Goal: Answer question/provide support: Share knowledge or assist other users

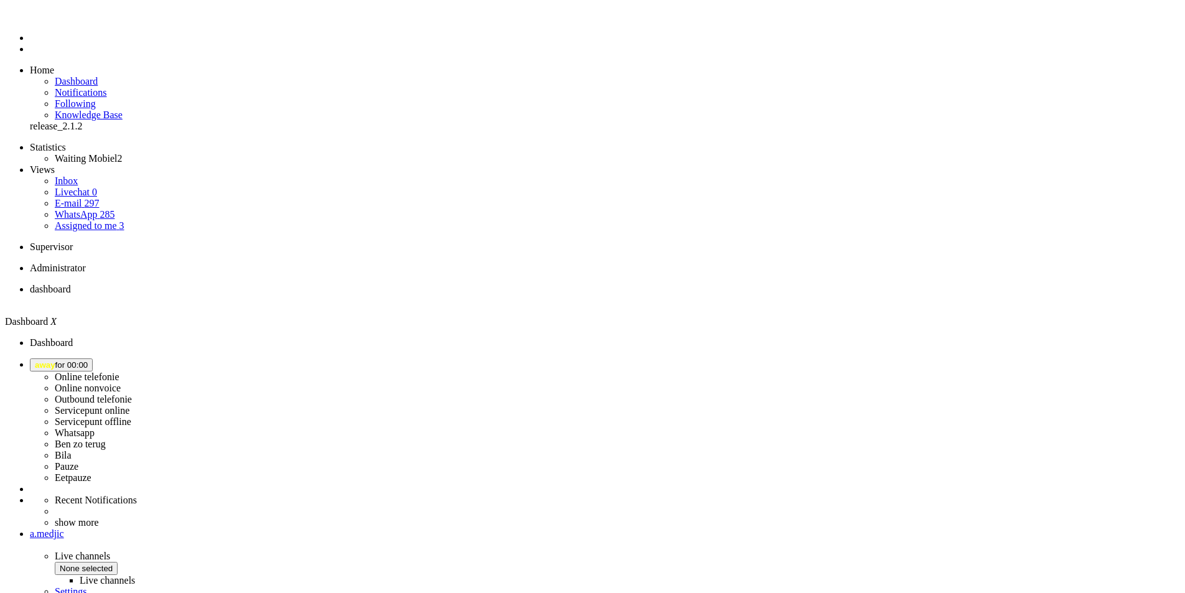
click at [88, 360] on span "away for 00:00" at bounding box center [61, 364] width 53 height 9
click at [121, 383] on label "Online nonvoice" at bounding box center [88, 388] width 66 height 11
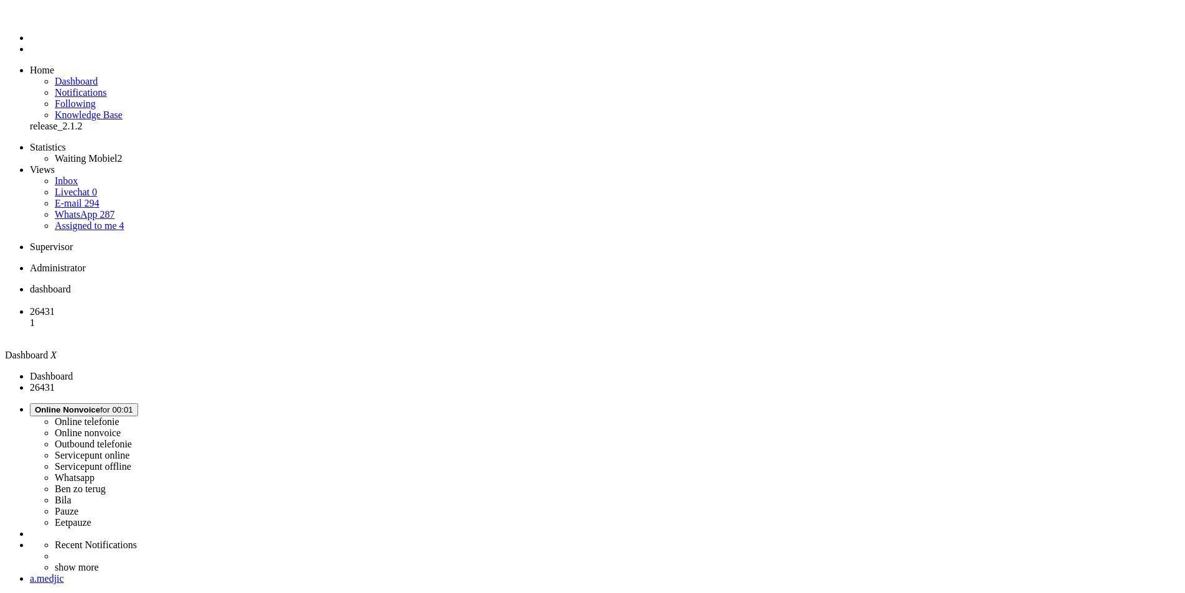
click at [133, 405] on span "Online Nonvoice for 00:01" at bounding box center [84, 409] width 98 height 9
click at [119, 416] on label "Online telefonie" at bounding box center [87, 421] width 65 height 11
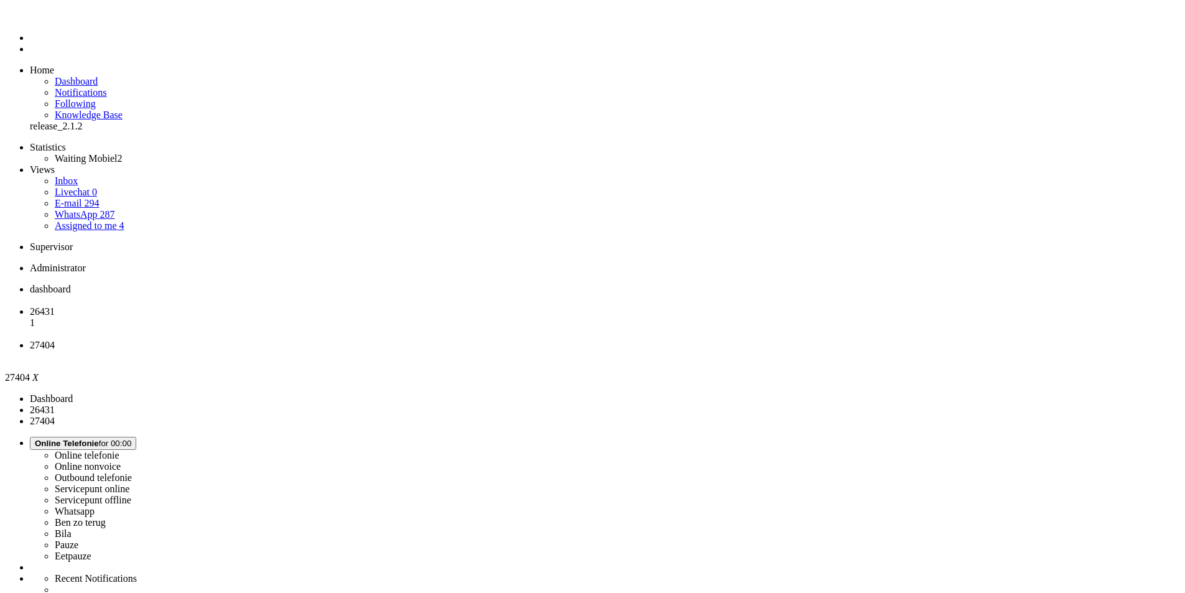
type input "[PHONE_NUMBER]"
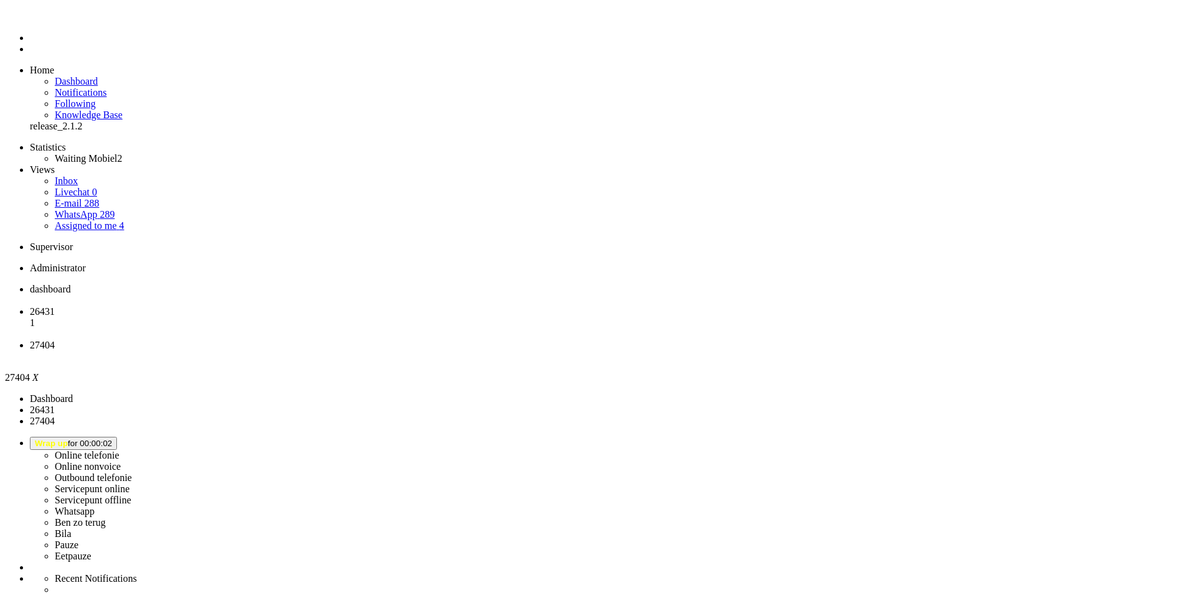
click at [465, 351] on div "Close tab" at bounding box center [605, 356] width 1150 height 11
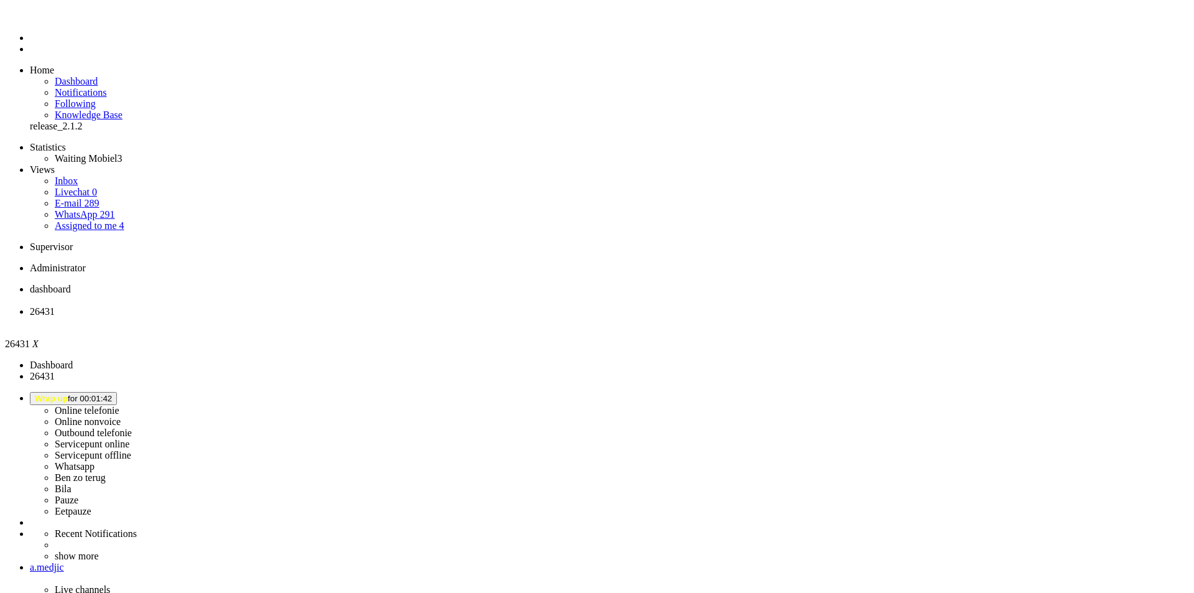
click at [236, 284] on li "dashboard" at bounding box center [609, 295] width 1159 height 22
click at [356, 317] on div "Close tab" at bounding box center [605, 322] width 1150 height 11
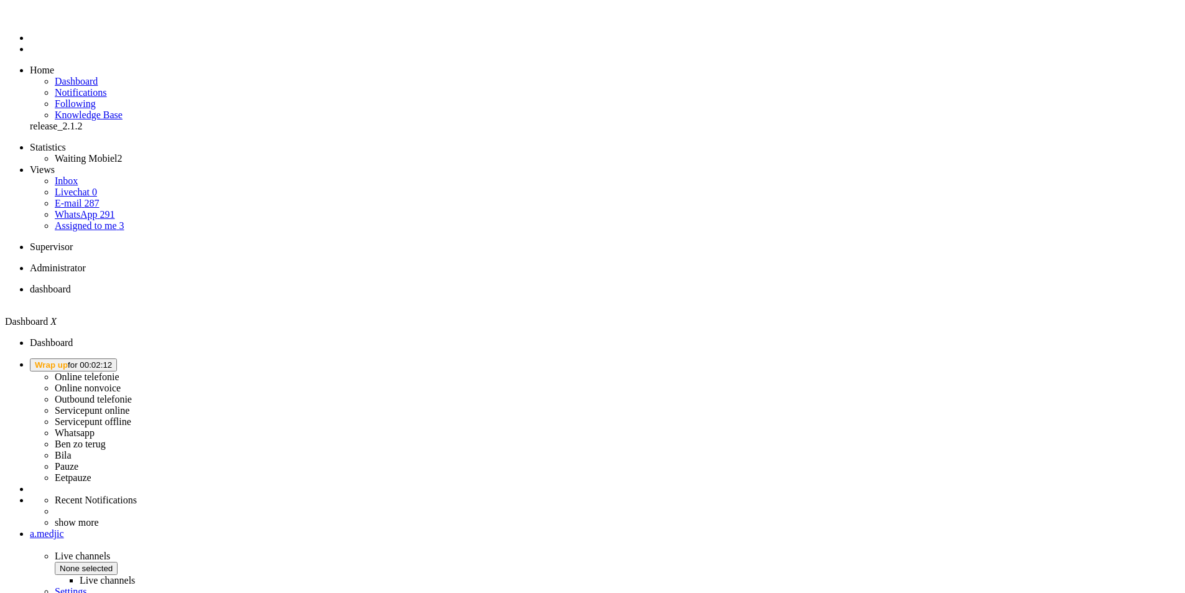
drag, startPoint x: 1047, startPoint y: 16, endPoint x: 1046, endPoint y: 24, distance: 8.1
click at [112, 360] on span "Wrap up for 00:02:12" at bounding box center [73, 364] width 77 height 9
click at [119, 371] on label "Online telefonie" at bounding box center [87, 376] width 65 height 11
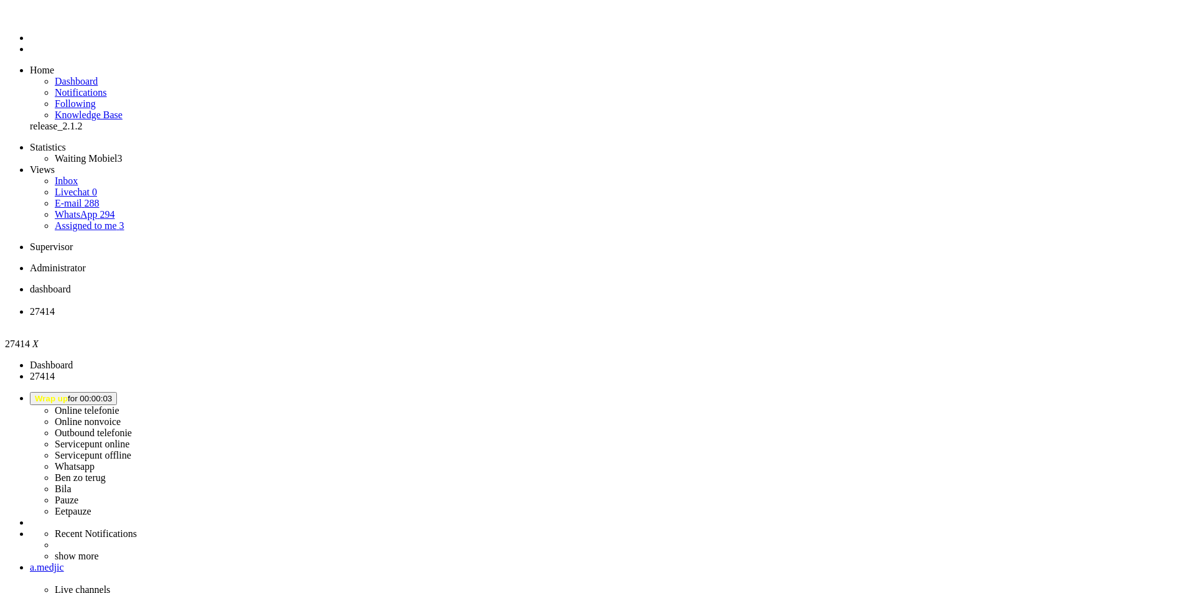
click at [71, 284] on span "dashboard" at bounding box center [50, 289] width 41 height 11
click at [300, 306] on li "27414" at bounding box center [609, 317] width 1159 height 22
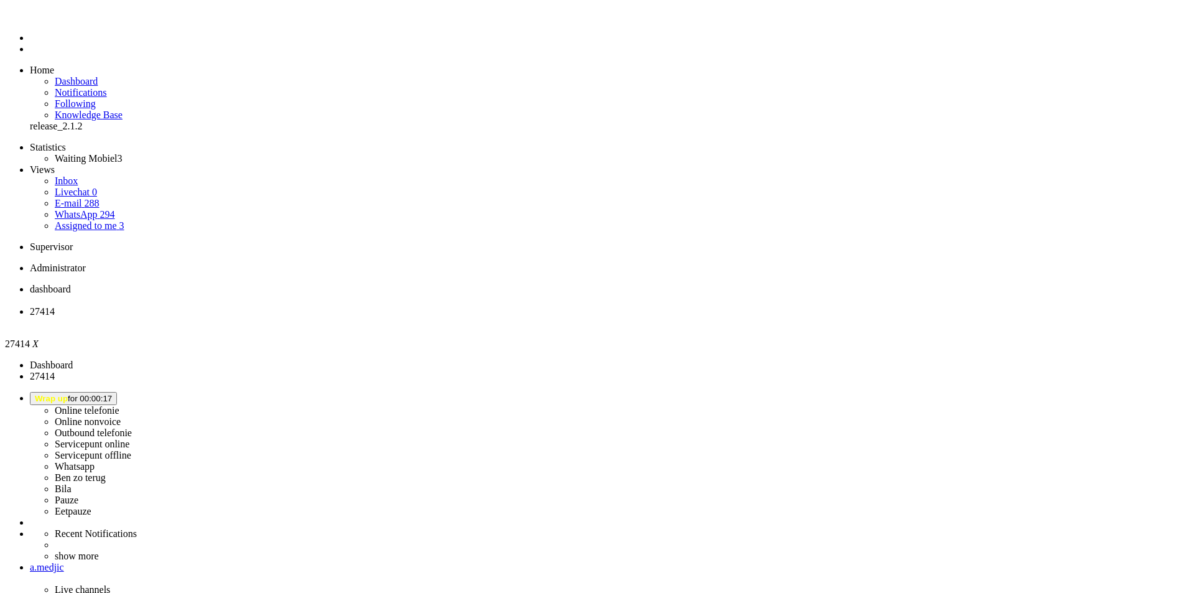
click at [361, 317] on div "Close tab" at bounding box center [605, 322] width 1150 height 11
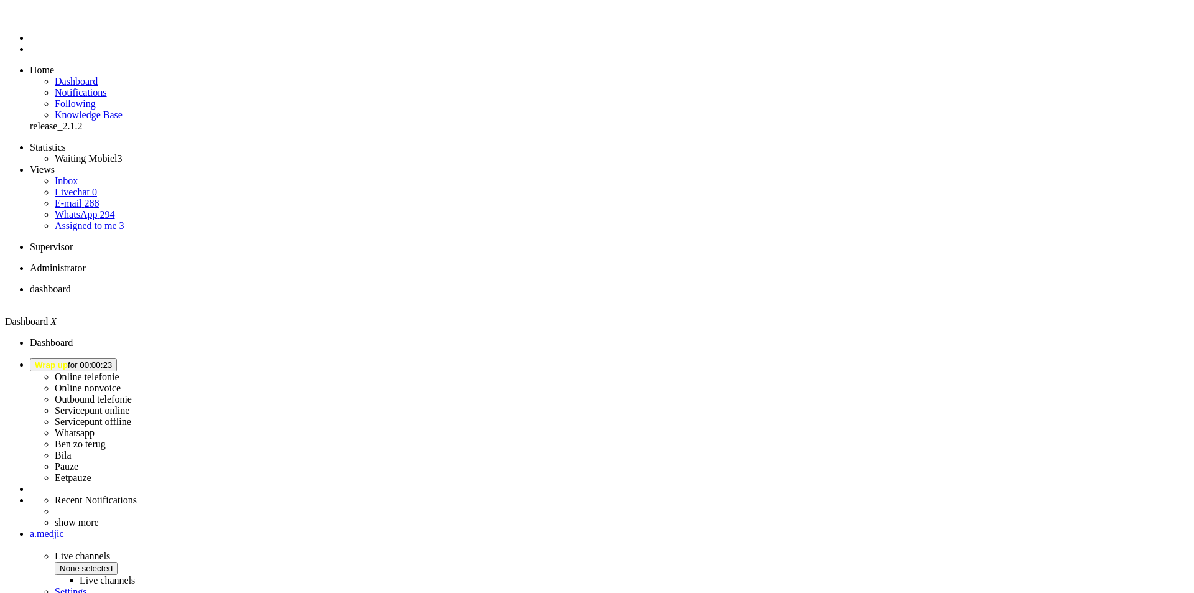
click at [109, 220] on link "Assigned to me 3" at bounding box center [90, 225] width 70 height 11
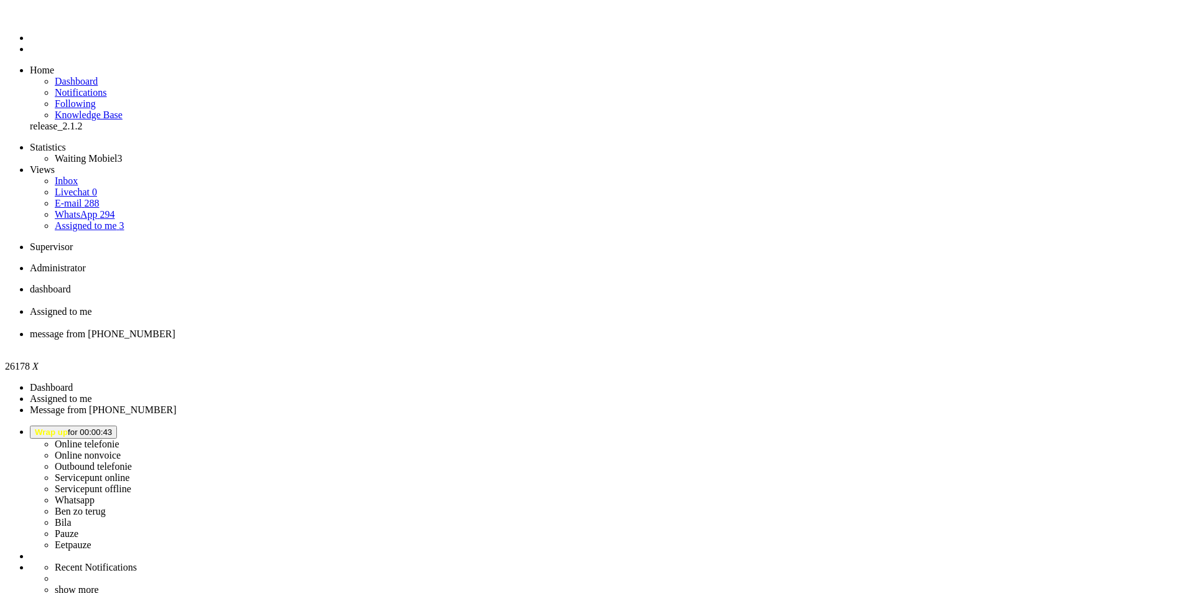
click at [463, 328] on li "message from [PHONE_NUMBER]" at bounding box center [605, 339] width 1150 height 22
click at [463, 340] on div "Close tab" at bounding box center [605, 345] width 1150 height 11
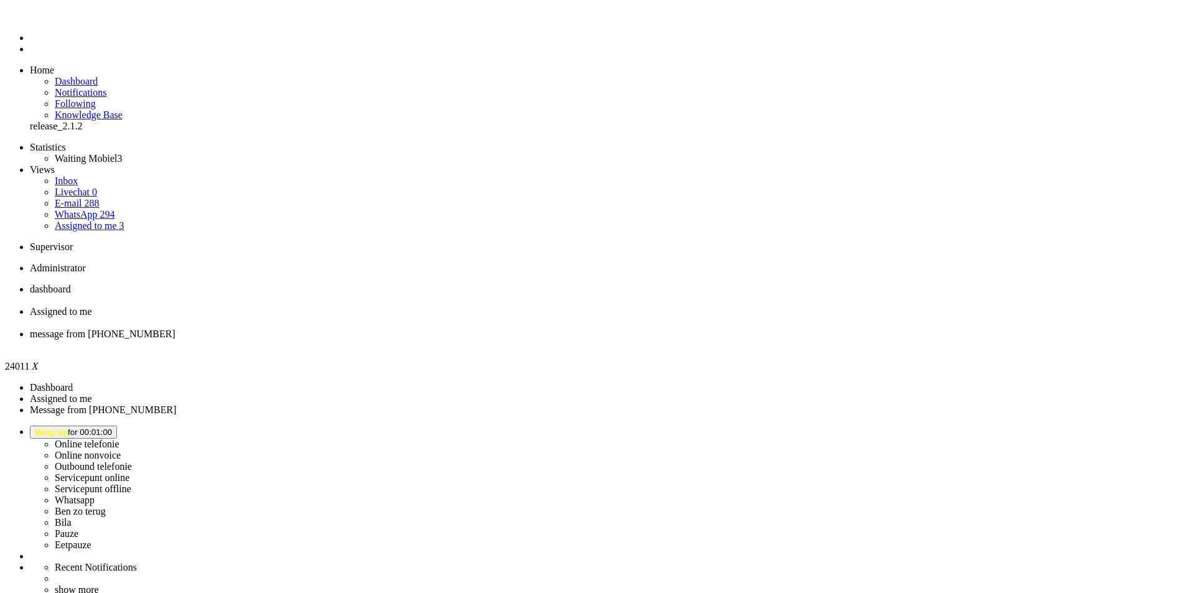
click at [468, 340] on div "Close tab" at bounding box center [605, 345] width 1150 height 11
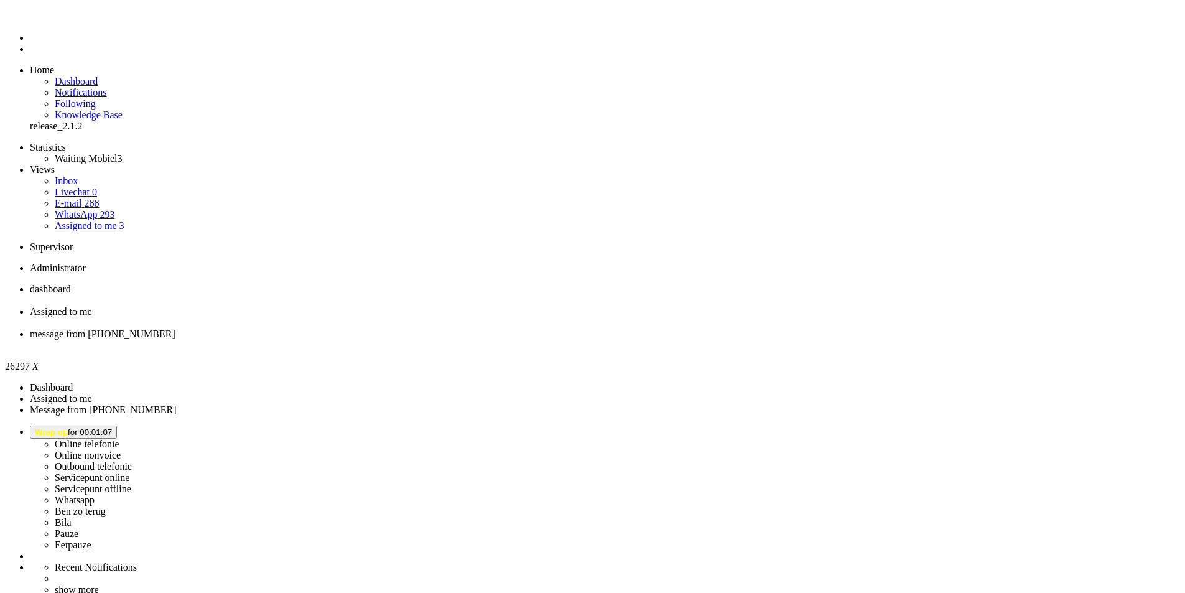
click at [464, 340] on div "Close tab" at bounding box center [605, 345] width 1150 height 11
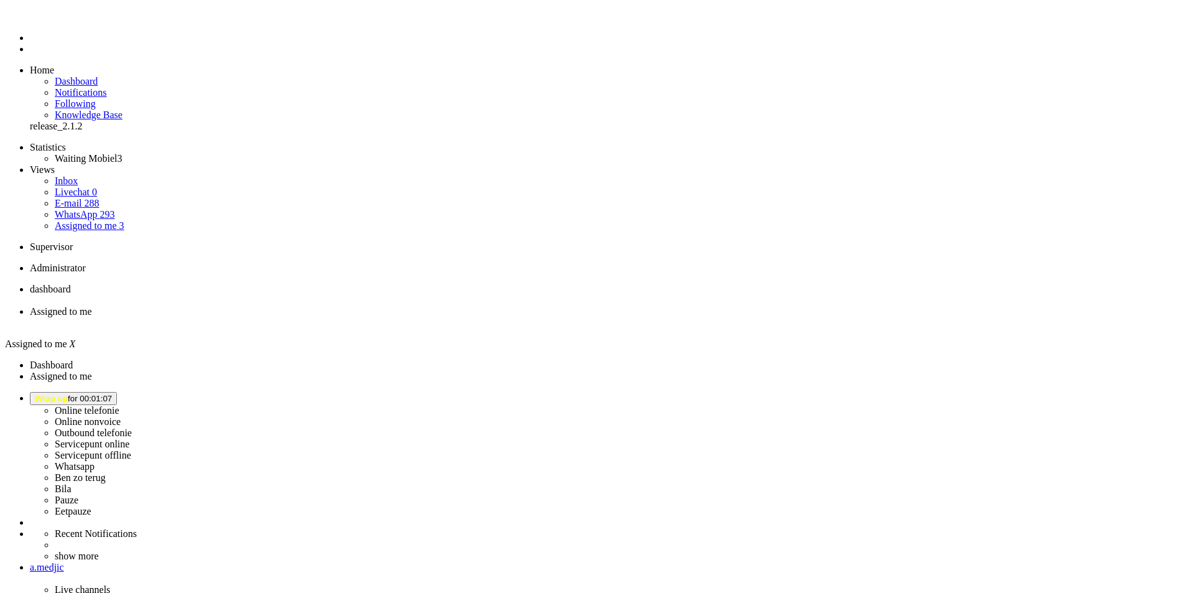
click at [358, 317] on div "Close tab" at bounding box center [609, 322] width 1159 height 11
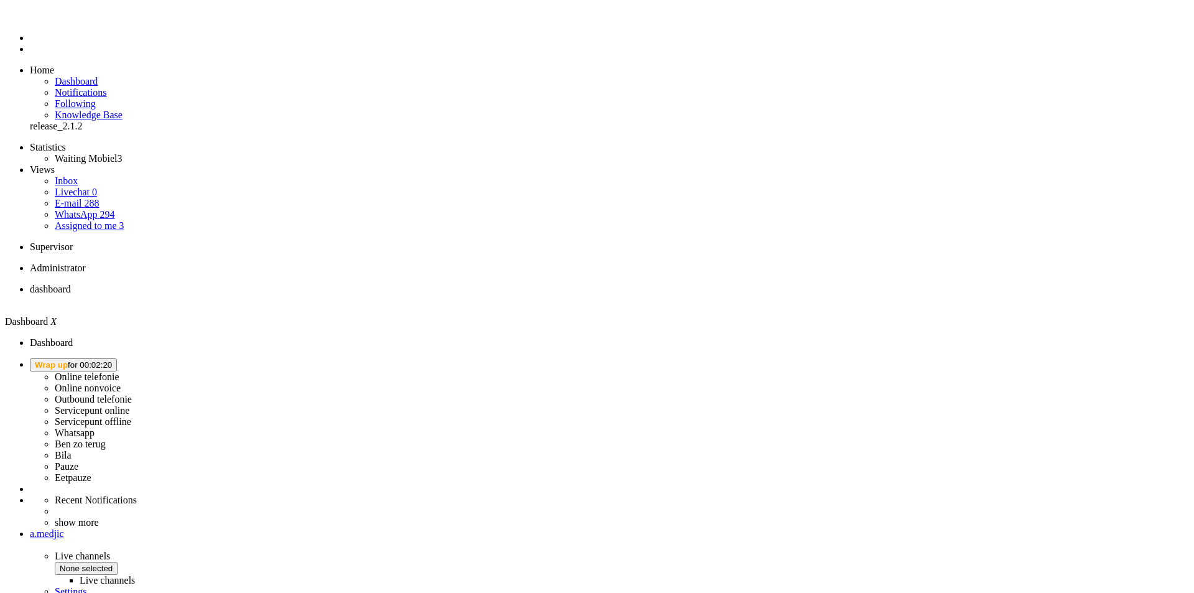
drag, startPoint x: 1044, startPoint y: 18, endPoint x: 1044, endPoint y: 26, distance: 7.5
click at [112, 360] on span "Wrap up for 00:02:20" at bounding box center [73, 364] width 77 height 9
click at [119, 371] on label "Online telefonie" at bounding box center [87, 376] width 65 height 11
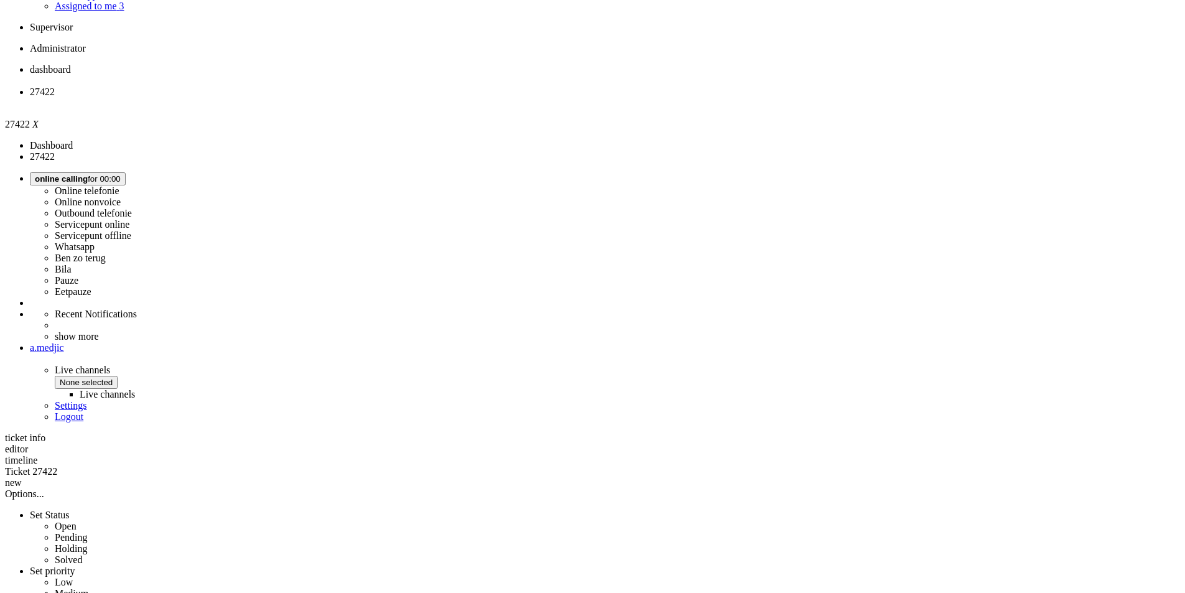
scroll to position [249, 0]
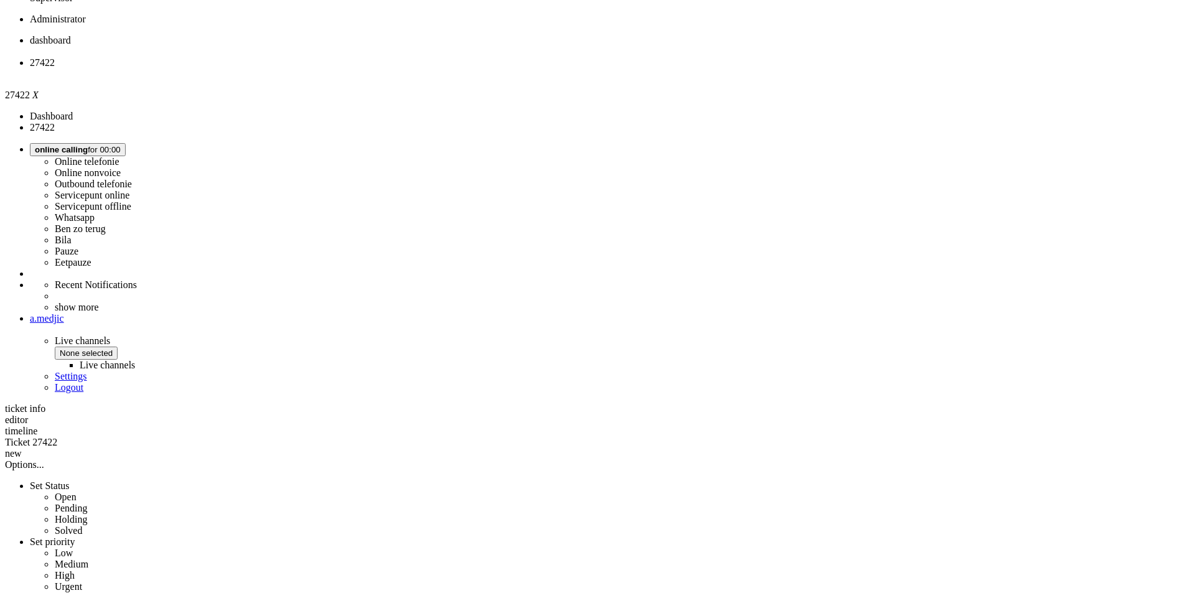
copy div "4663961"
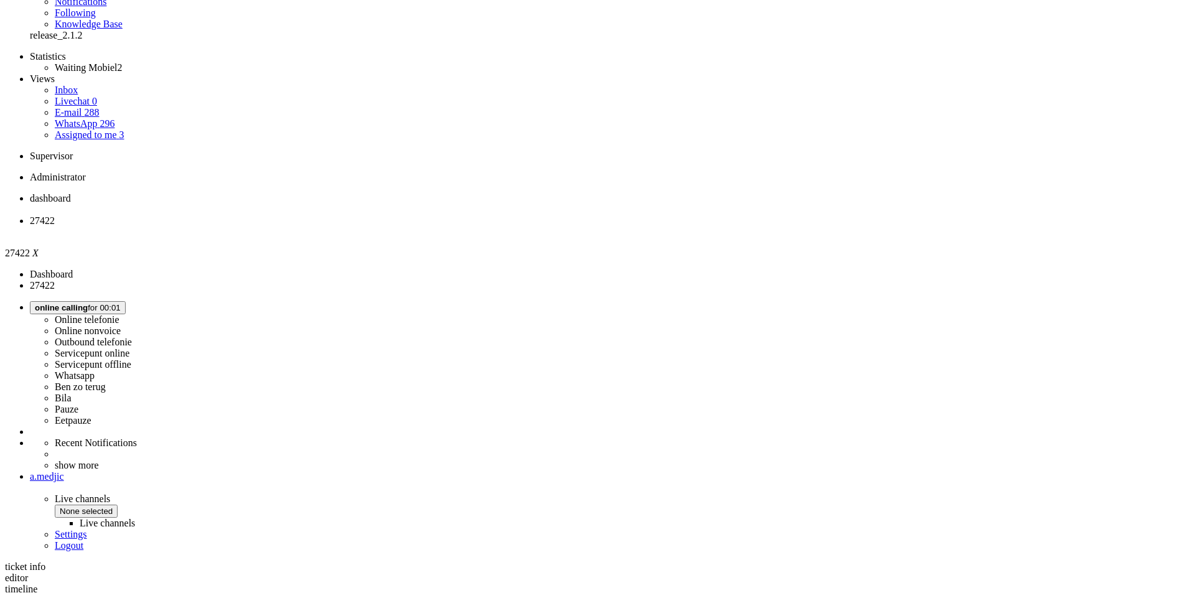
scroll to position [0, 0]
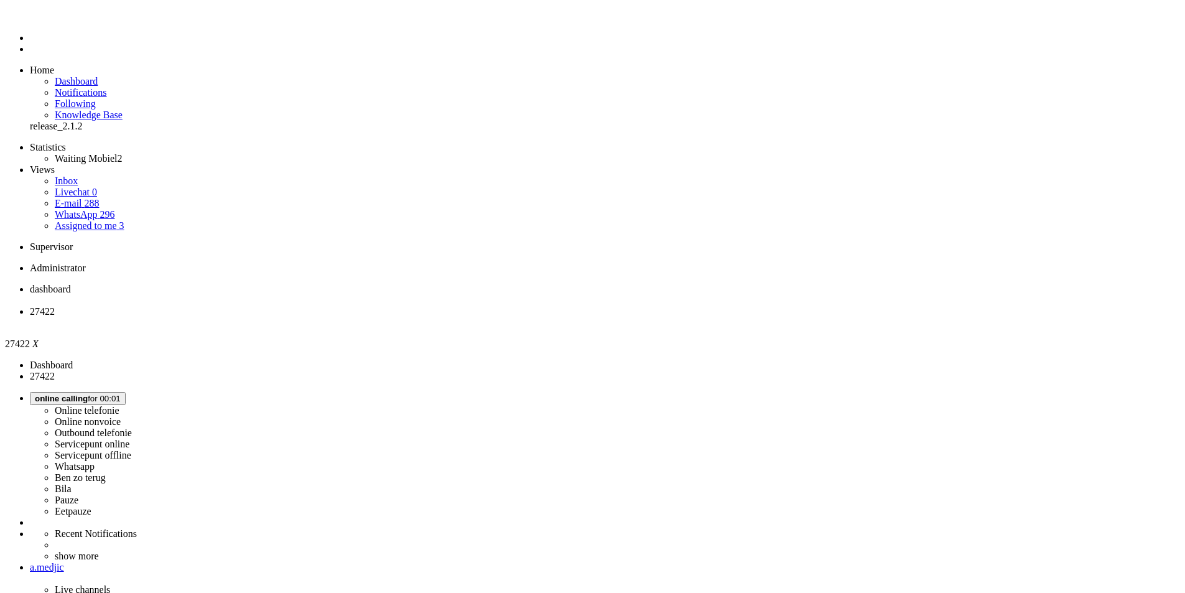
click at [112, 394] on span "Wrap up for 00:02:07" at bounding box center [73, 398] width 77 height 9
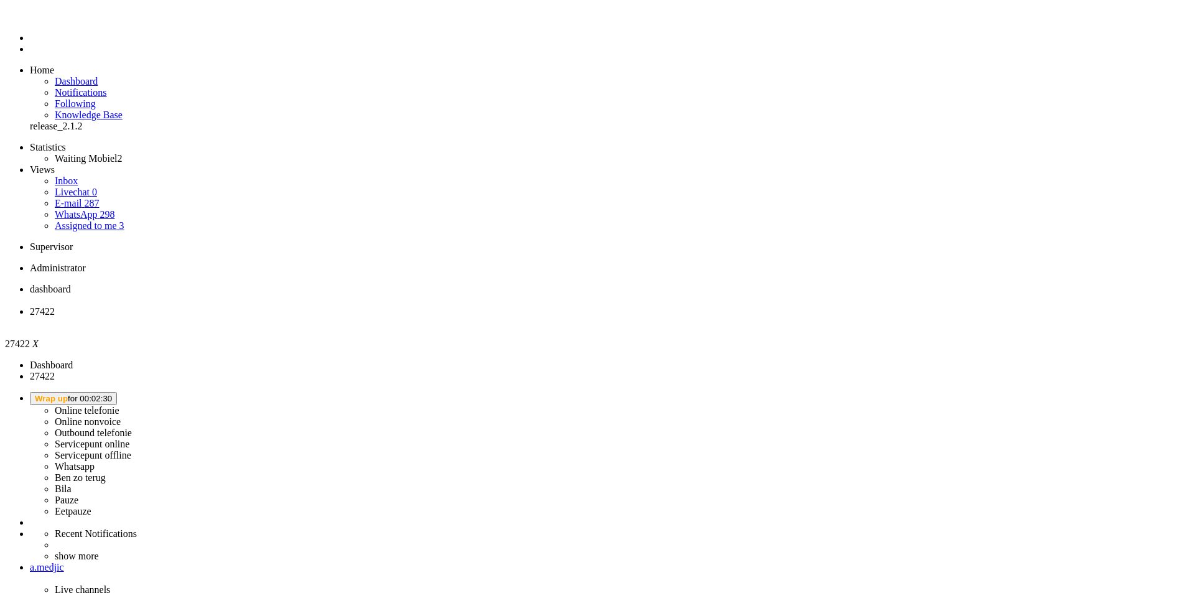
click at [363, 317] on div "Close tab" at bounding box center [605, 322] width 1150 height 11
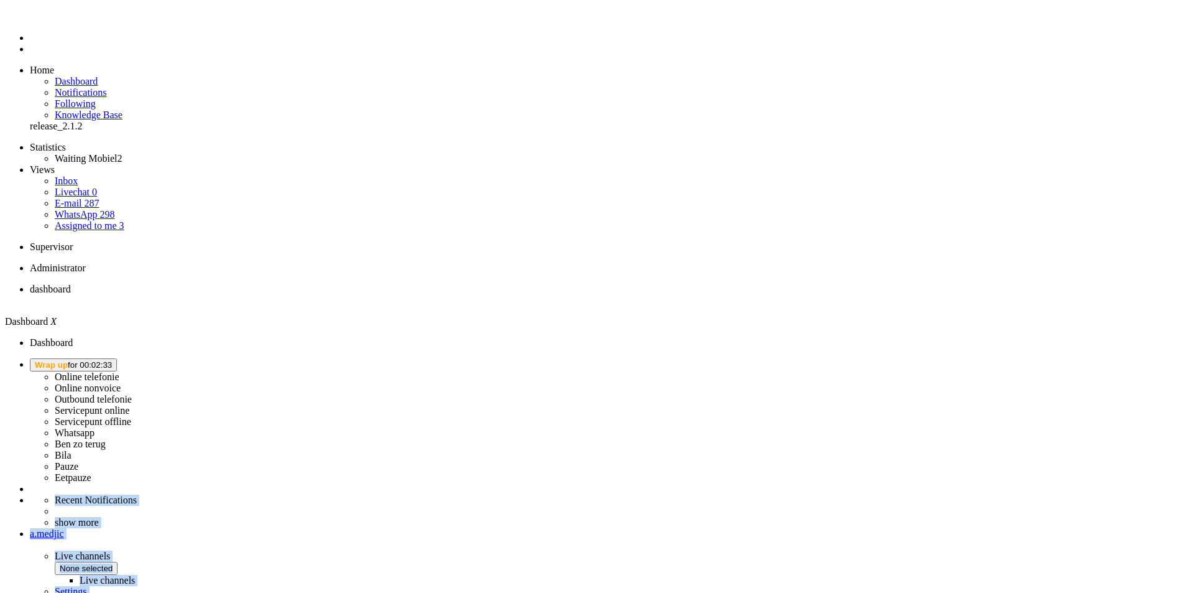
click at [117, 358] on button "Wrap up for 00:02:33" at bounding box center [73, 364] width 87 height 13
click at [119, 371] on label "Online telefonie" at bounding box center [87, 376] width 65 height 11
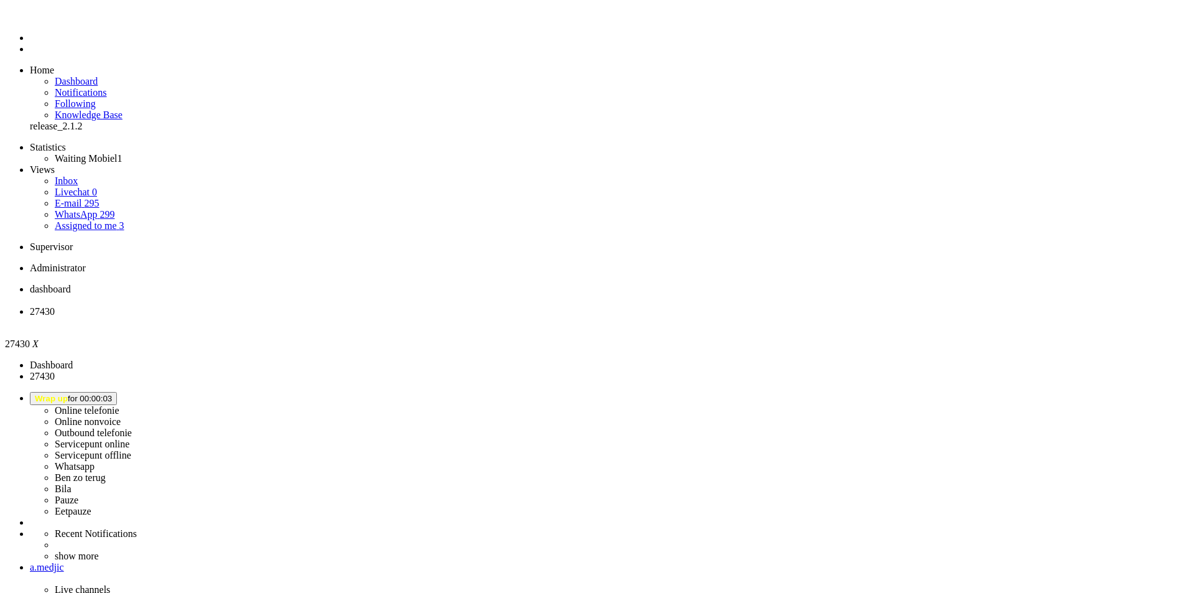
click at [363, 317] on div "Close tab" at bounding box center [609, 322] width 1159 height 11
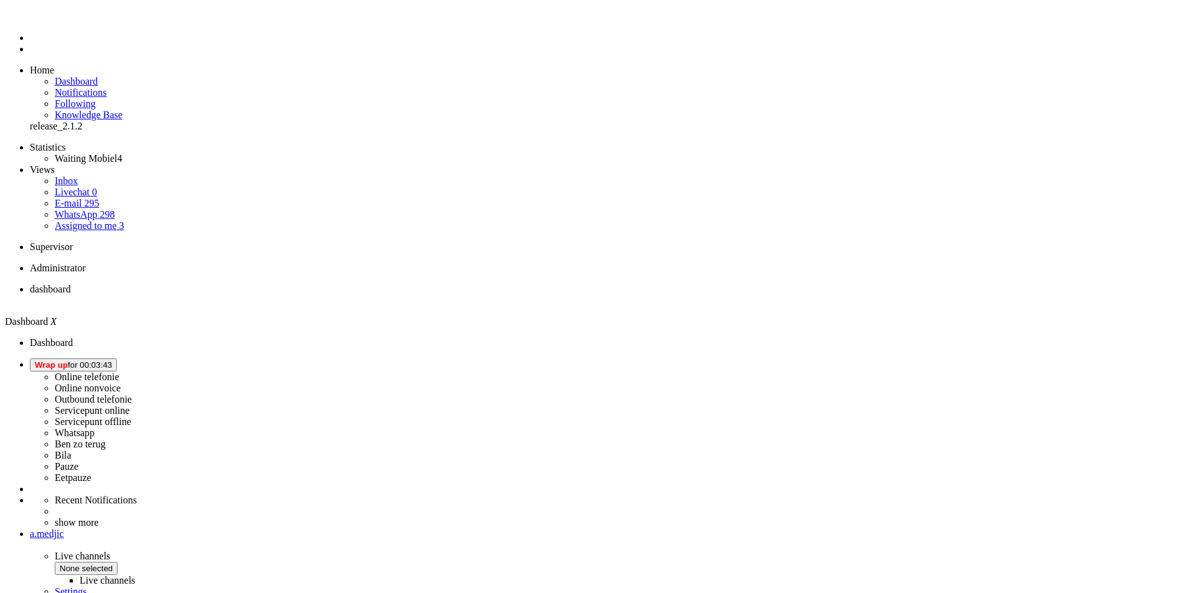
click at [112, 360] on span "Wrap up for 00:03:43" at bounding box center [73, 364] width 77 height 9
click at [95, 427] on label "Whatsapp" at bounding box center [75, 432] width 40 height 11
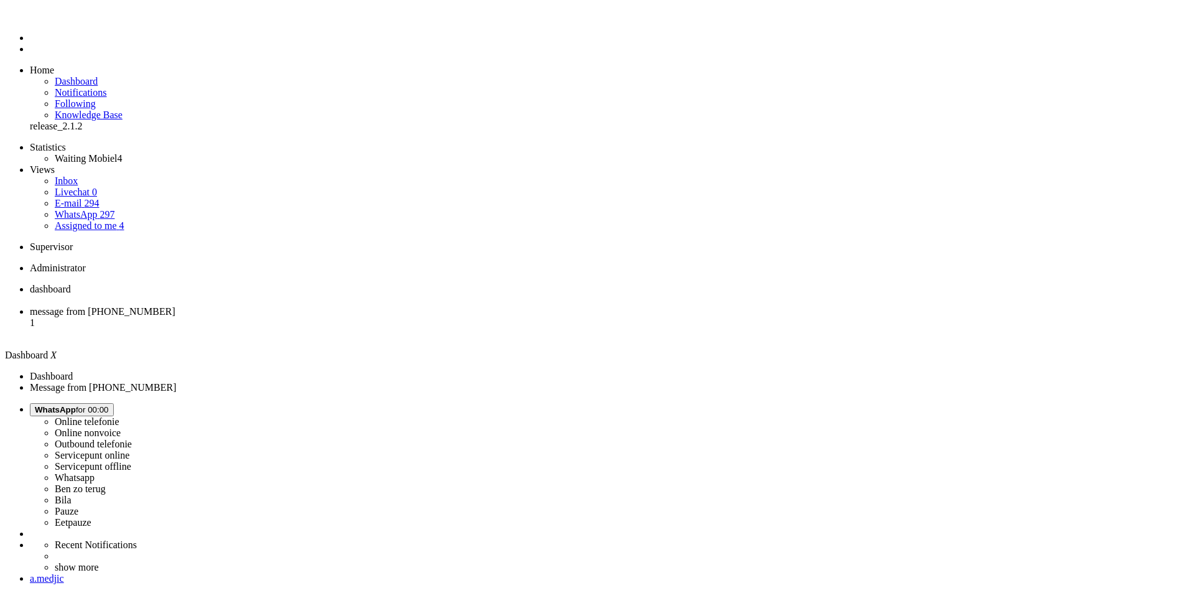
click at [175, 306] on span "message from [PHONE_NUMBER]" at bounding box center [103, 311] width 146 height 11
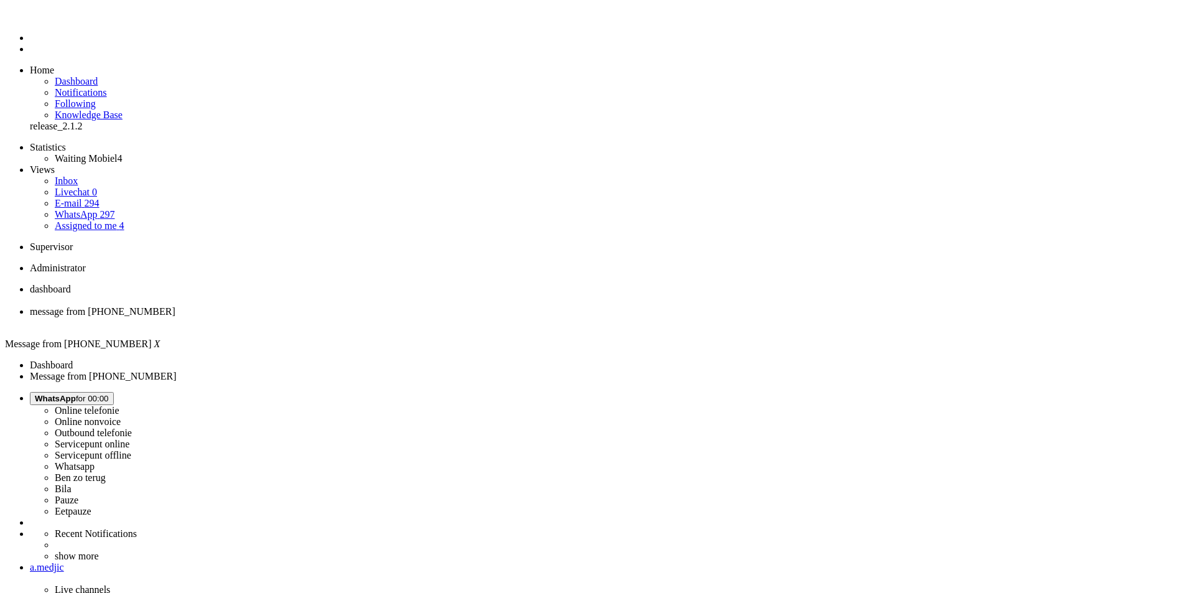
click at [76, 394] on span "WhatsApp" at bounding box center [55, 398] width 41 height 9
click at [119, 405] on label "Online telefonie" at bounding box center [87, 410] width 65 height 11
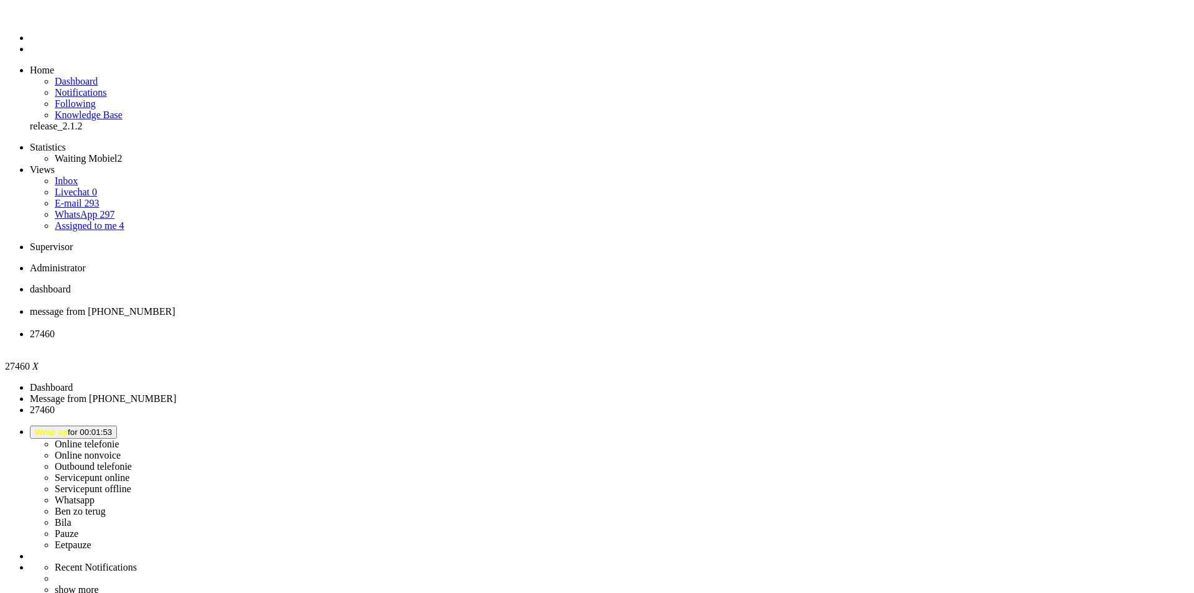
click at [463, 340] on div "Close tab" at bounding box center [609, 345] width 1159 height 11
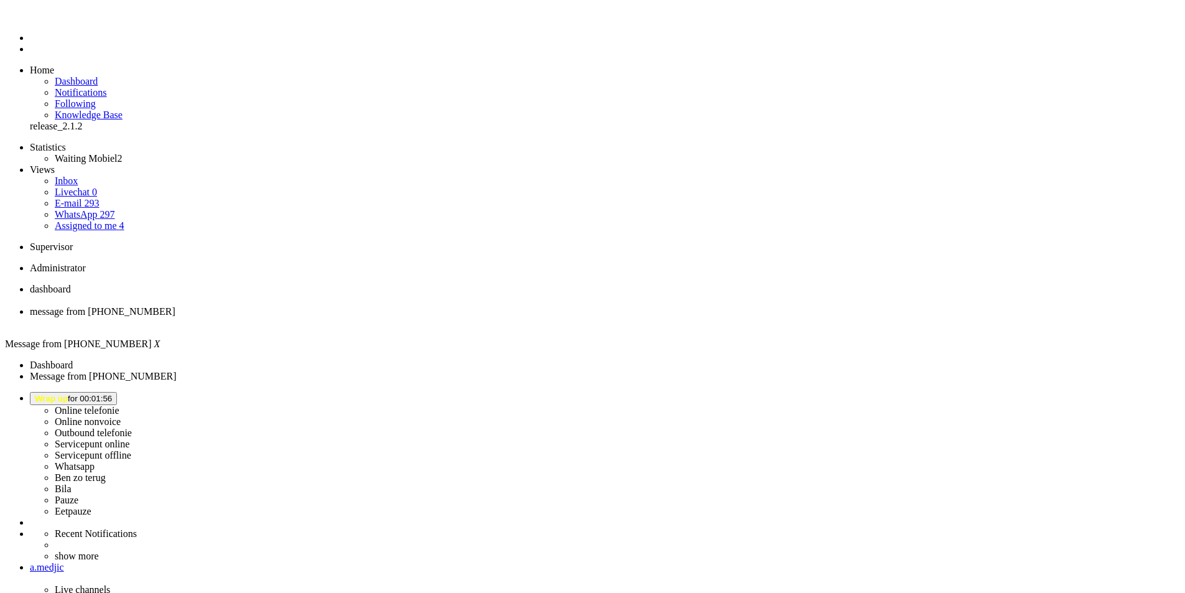
click at [1034, 392] on li "Online telefonie Online nonvoice Outbound telefonie Servicepunt online Servicep…" at bounding box center [605, 454] width 1150 height 125
click at [112, 394] on span "Wrap up for 00:02:00" at bounding box center [73, 398] width 77 height 9
click at [119, 405] on label "Online telefonie" at bounding box center [87, 410] width 65 height 11
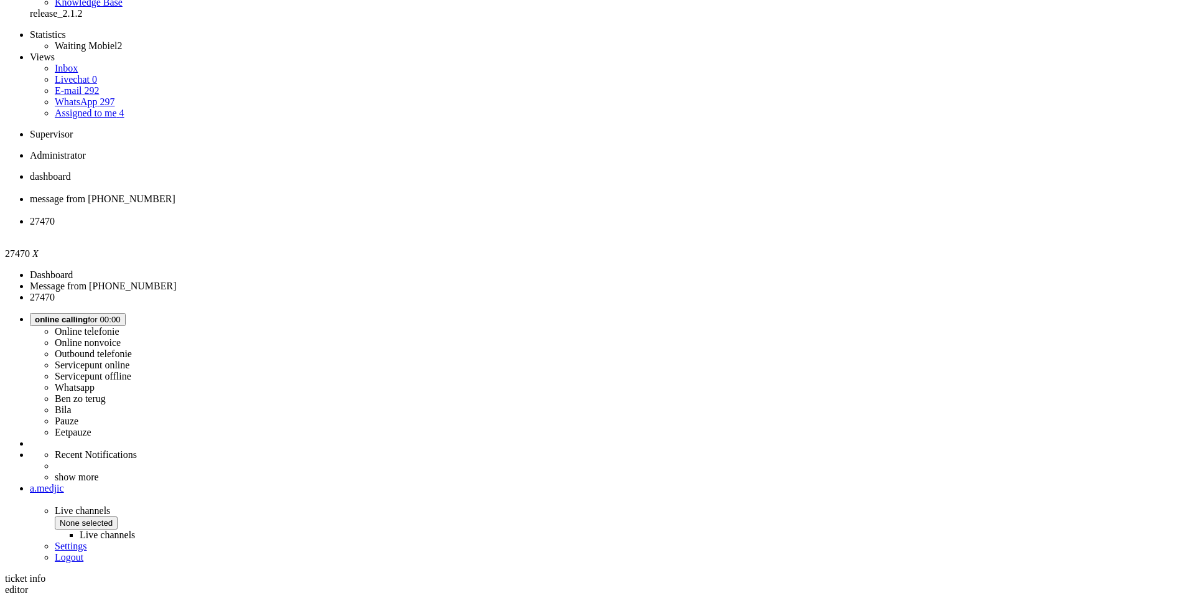
scroll to position [244, 0]
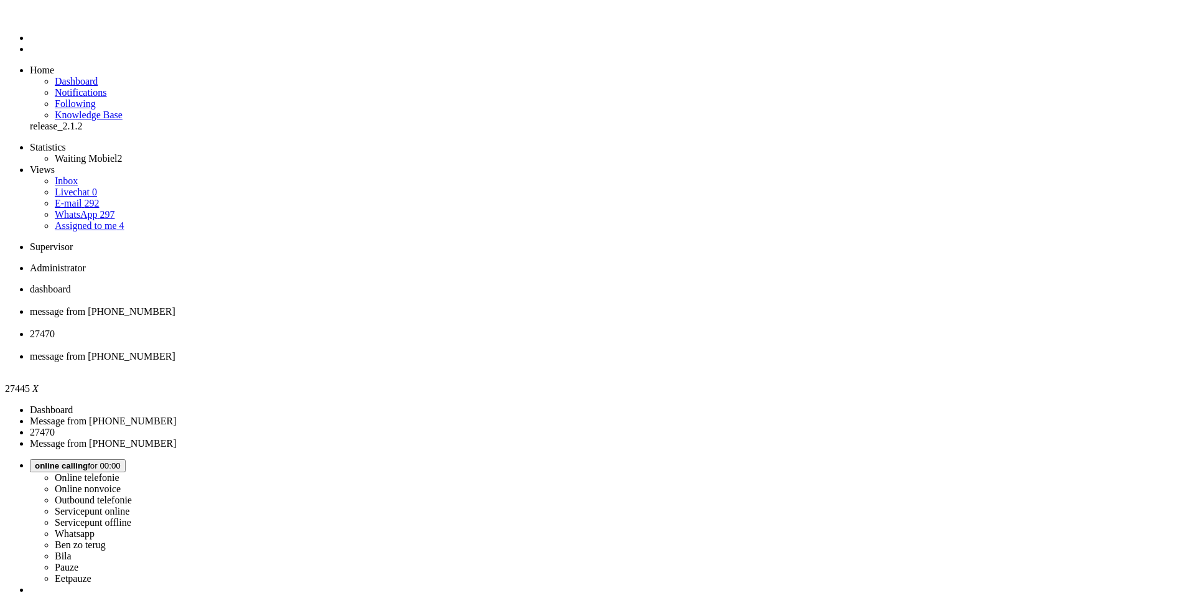
drag, startPoint x: 184, startPoint y: 2088, endPoint x: 183, endPoint y: 2112, distance: 23.6
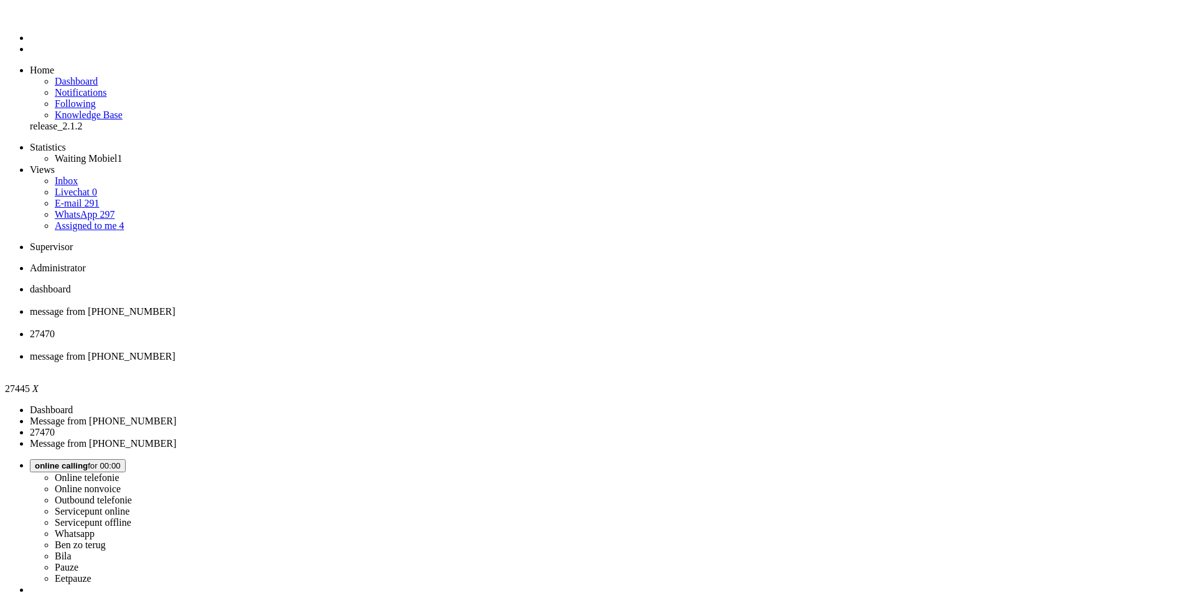
drag, startPoint x: 386, startPoint y: 174, endPoint x: 228, endPoint y: 174, distance: 158.6
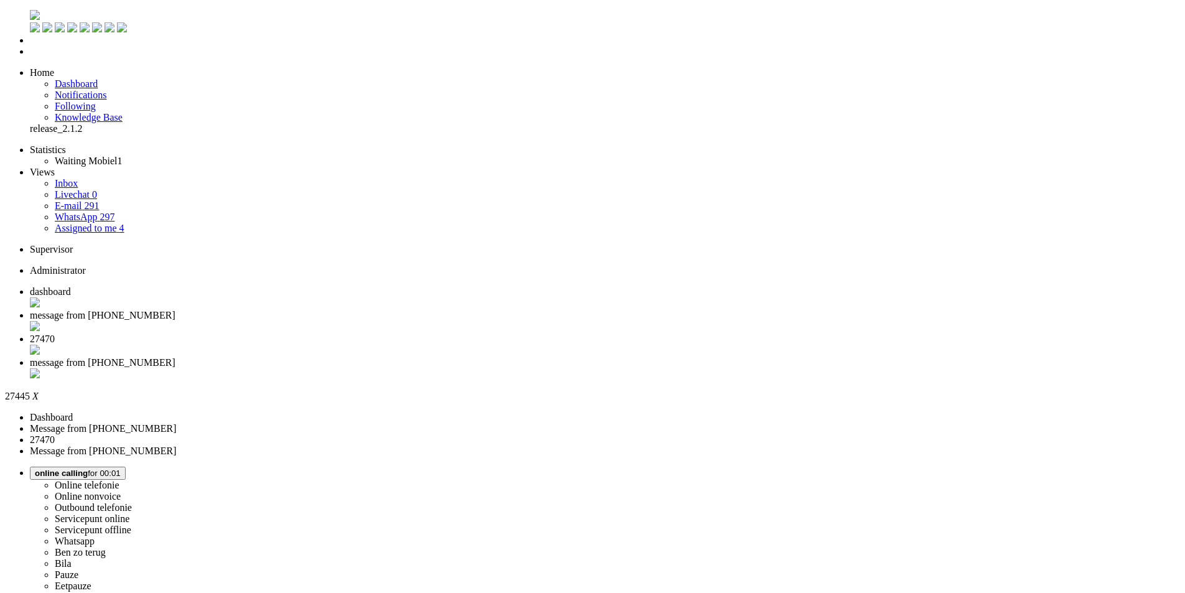
type input "ree"
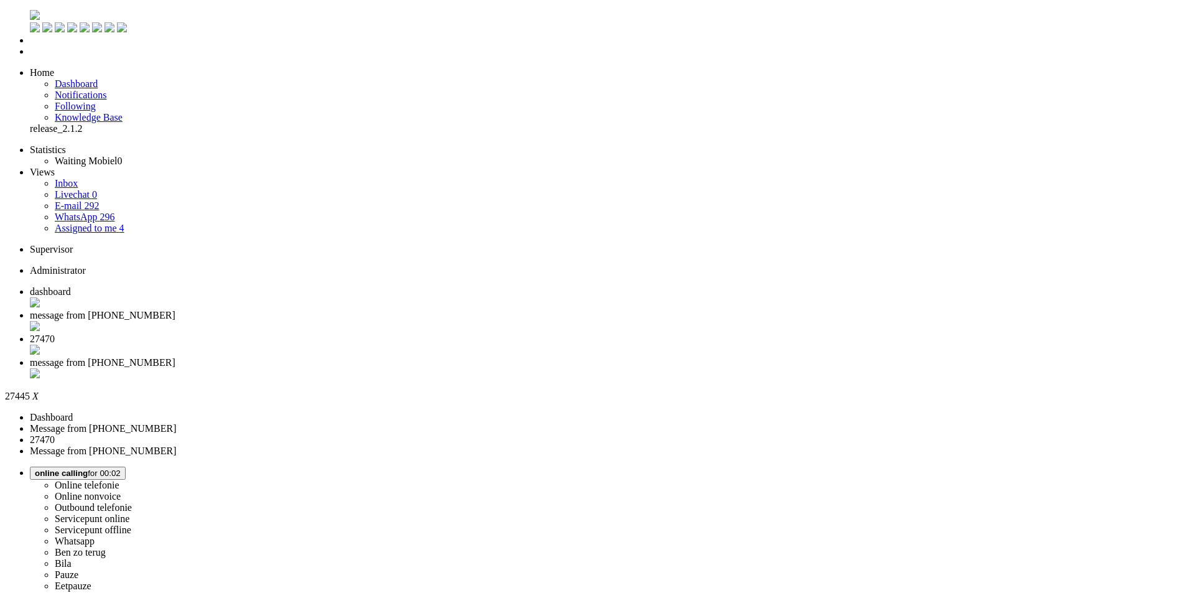
type input "rece"
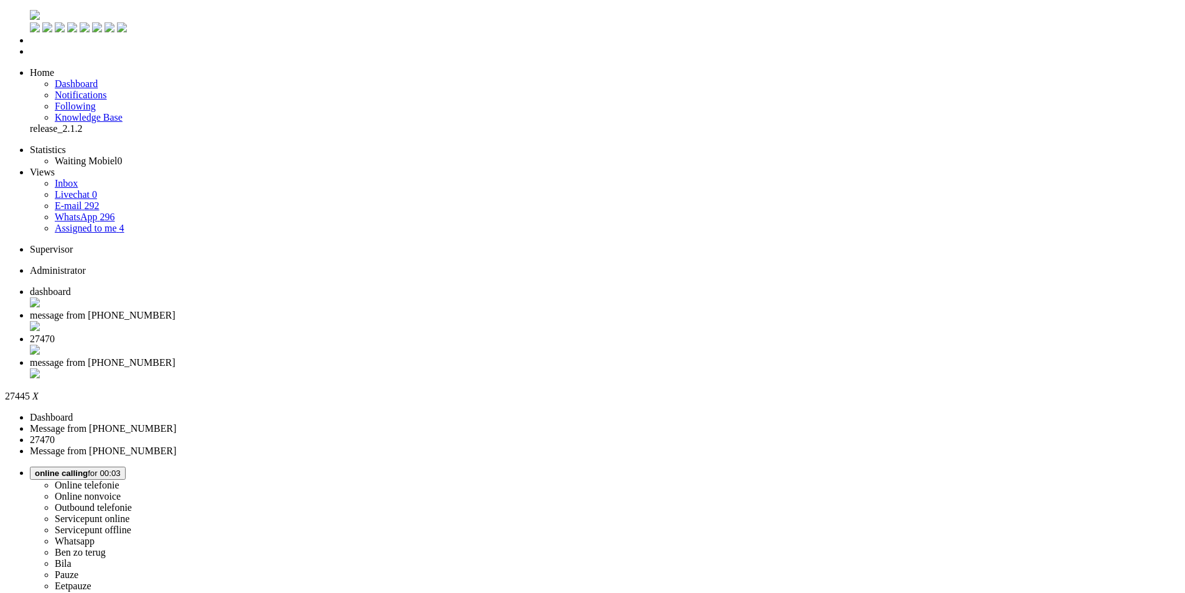
click at [429, 333] on li "27470" at bounding box center [605, 345] width 1150 height 24
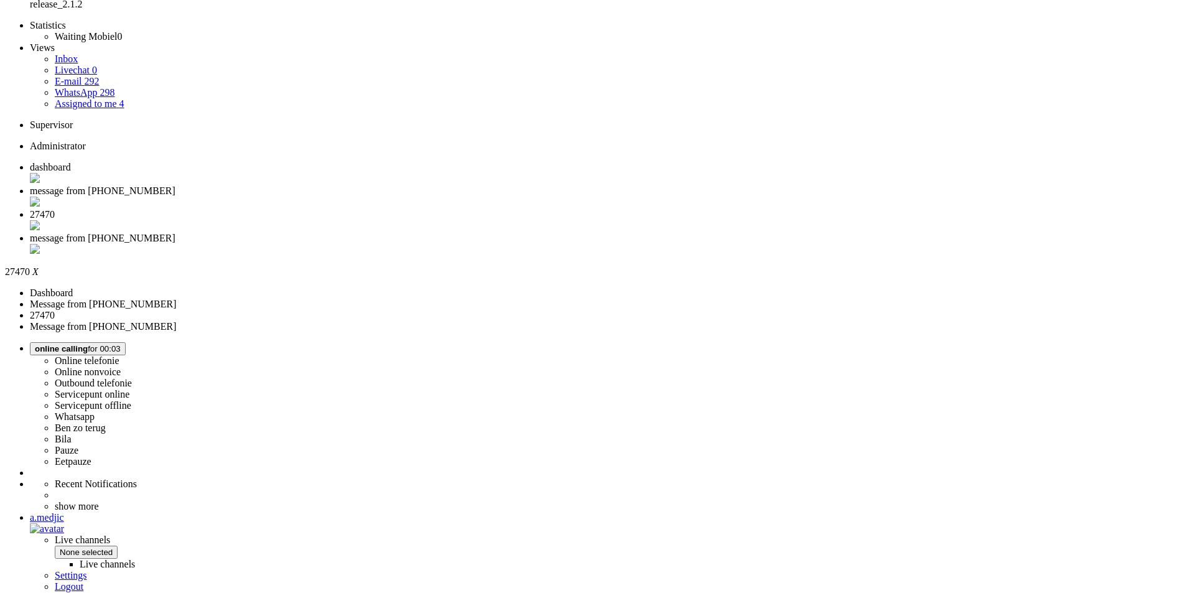
scroll to position [335, 0]
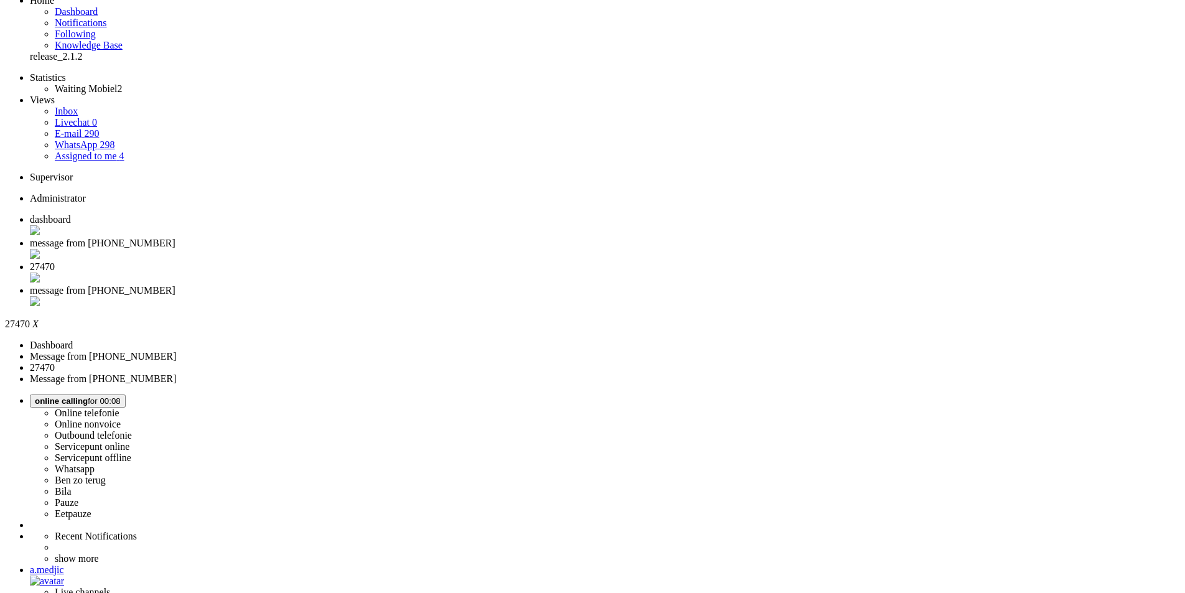
scroll to position [0, 0]
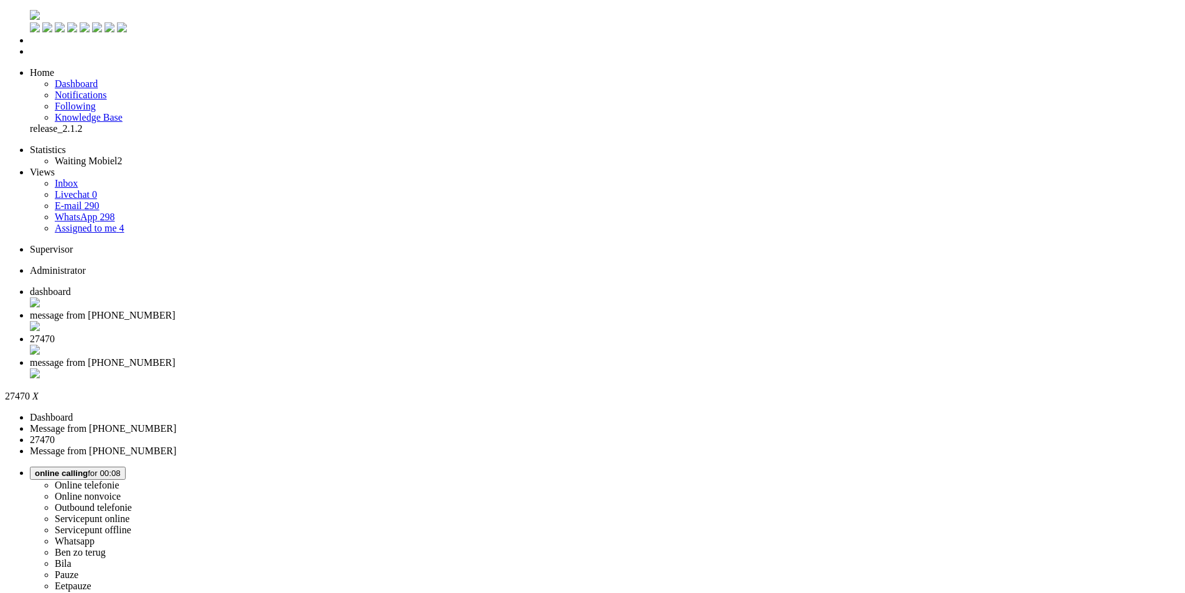
click at [175, 357] on span "message from [PHONE_NUMBER]" at bounding box center [103, 362] width 146 height 11
click at [55, 333] on span "27470" at bounding box center [42, 338] width 25 height 11
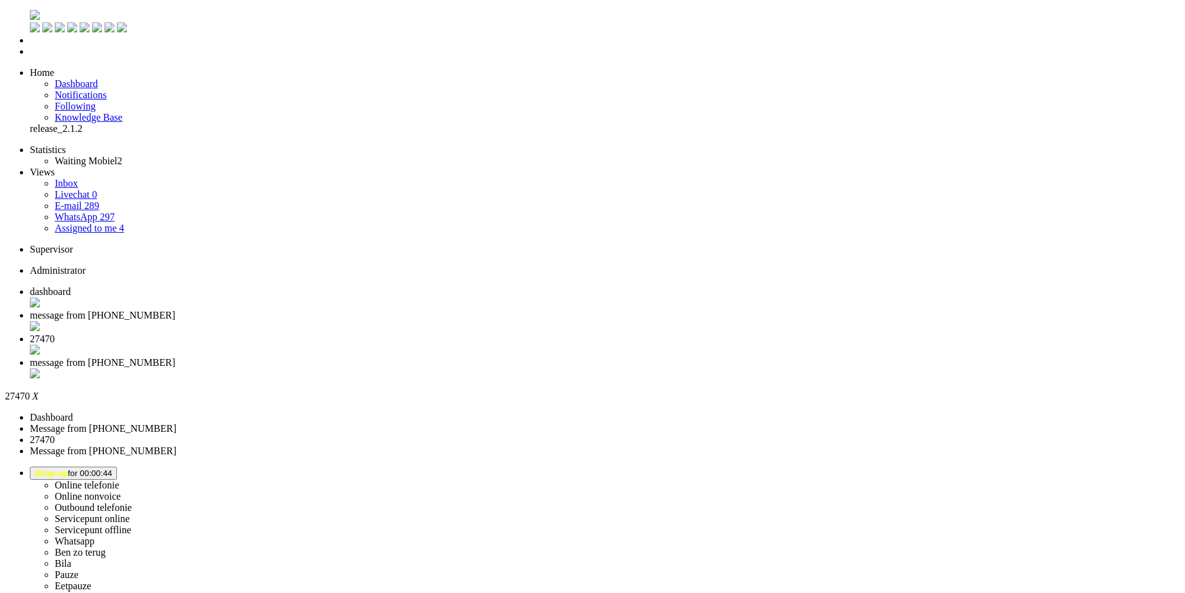
click at [462, 345] on div "Close tab" at bounding box center [605, 351] width 1150 height 12
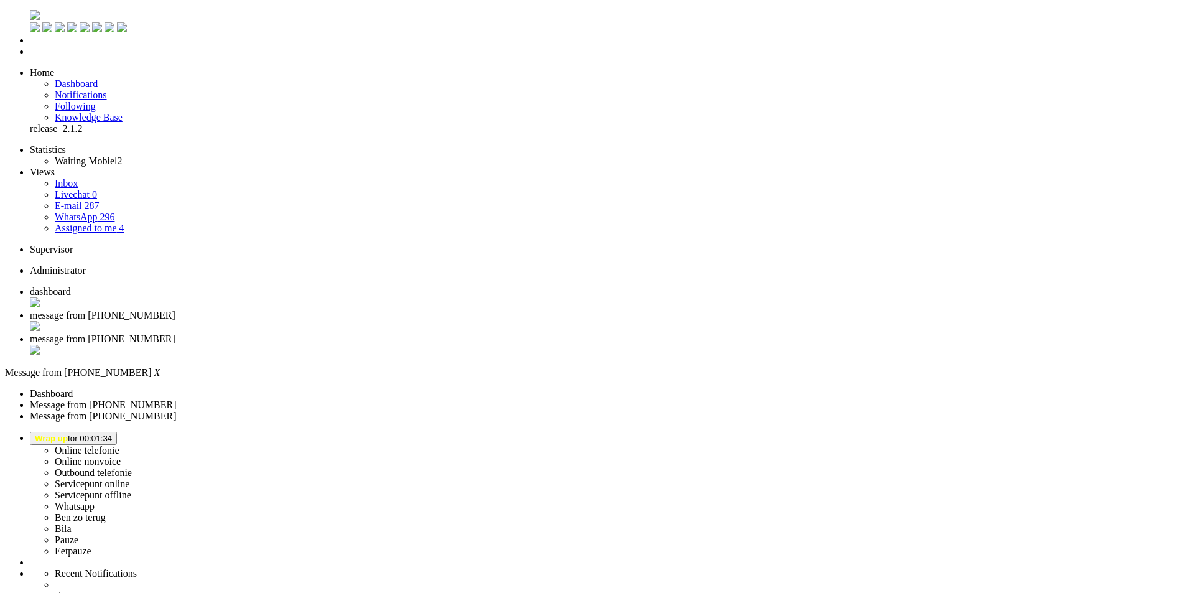
click at [467, 345] on div "Close tab" at bounding box center [605, 351] width 1150 height 12
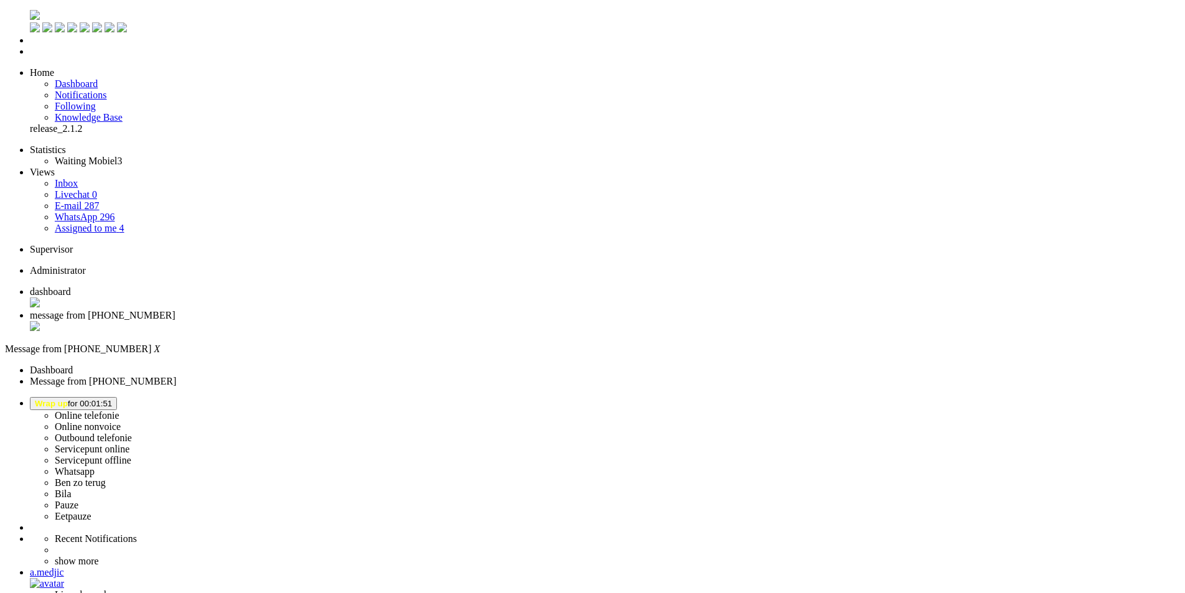
click at [112, 399] on span "Wrap up for 00:01:51" at bounding box center [73, 403] width 77 height 9
click at [95, 466] on label "Whatsapp" at bounding box center [75, 471] width 40 height 11
drag, startPoint x: 104, startPoint y: 2129, endPoint x: 44, endPoint y: 2128, distance: 59.7
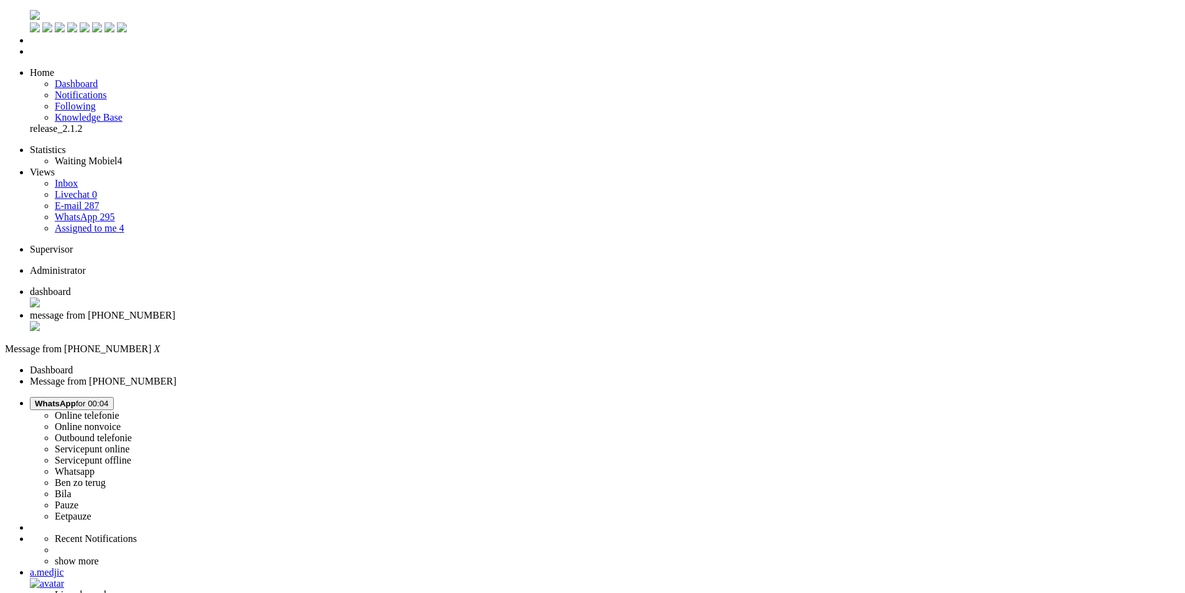
click at [358, 321] on div "Close tab" at bounding box center [605, 327] width 1150 height 12
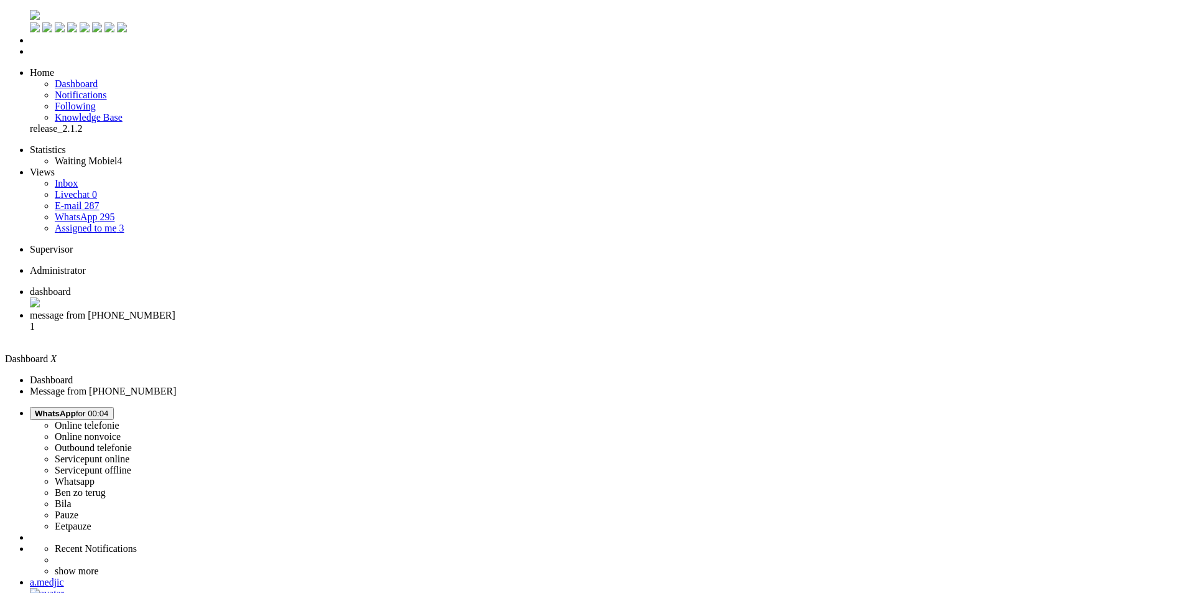
click at [317, 310] on li "message from [PHONE_NUMBER] 1" at bounding box center [609, 327] width 1159 height 34
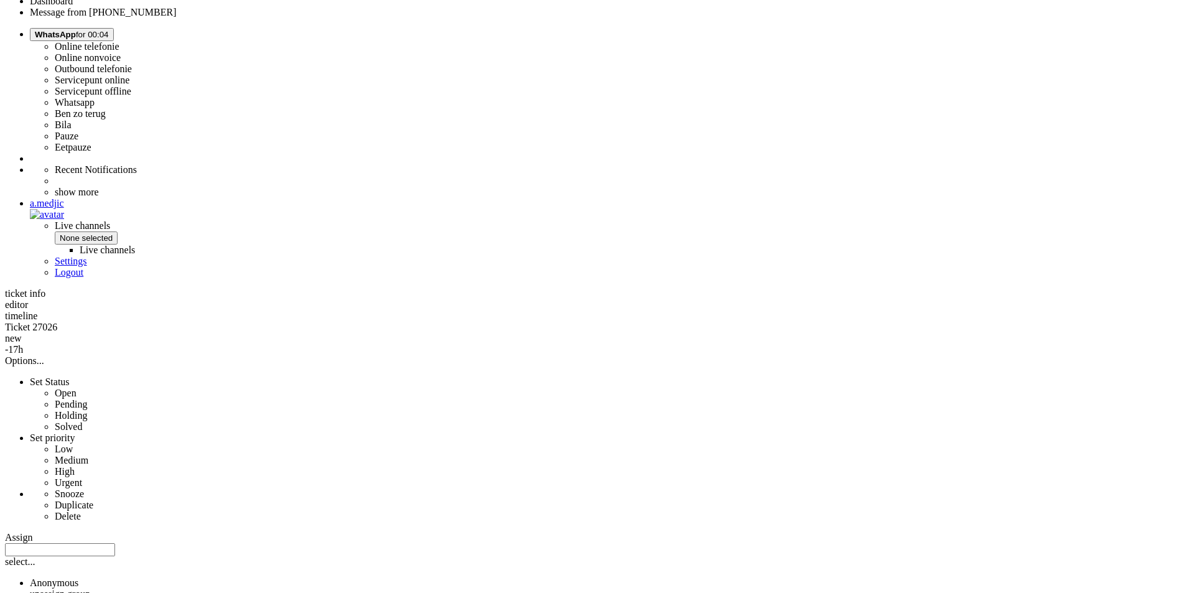
scroll to position [373, 0]
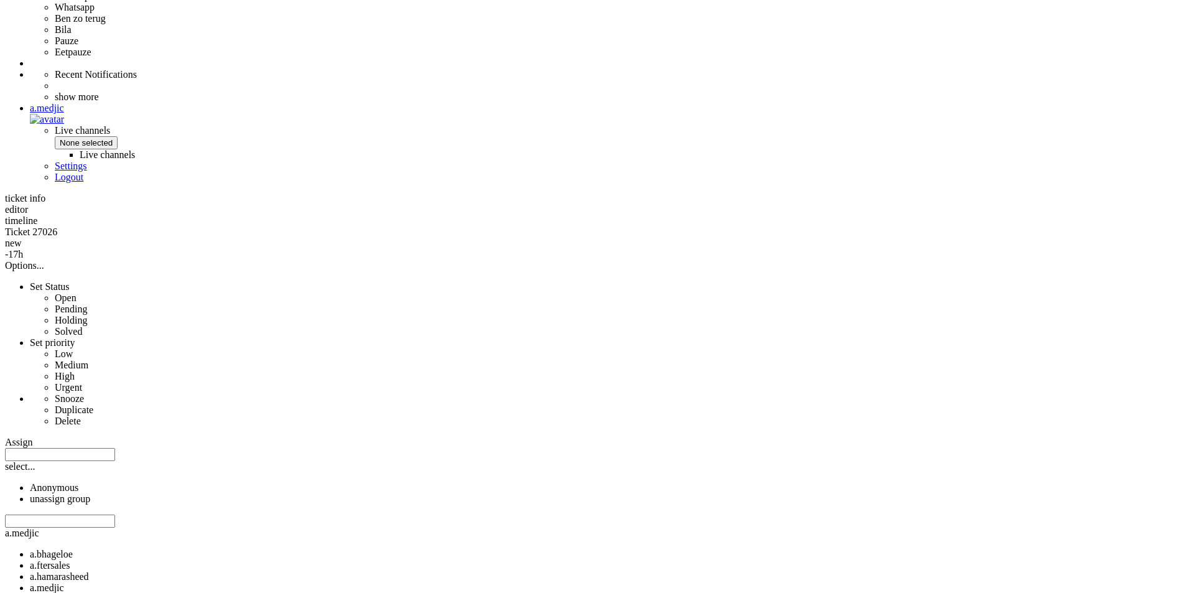
scroll to position [622, 0]
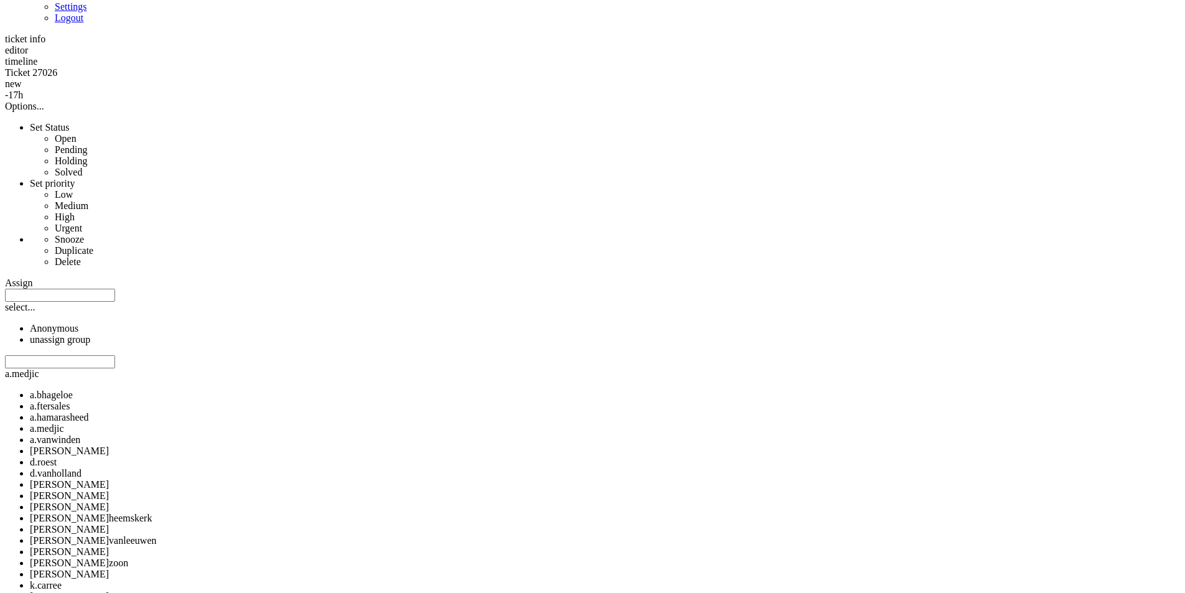
drag, startPoint x: 497, startPoint y: 475, endPoint x: 773, endPoint y: 475, distance: 276.2
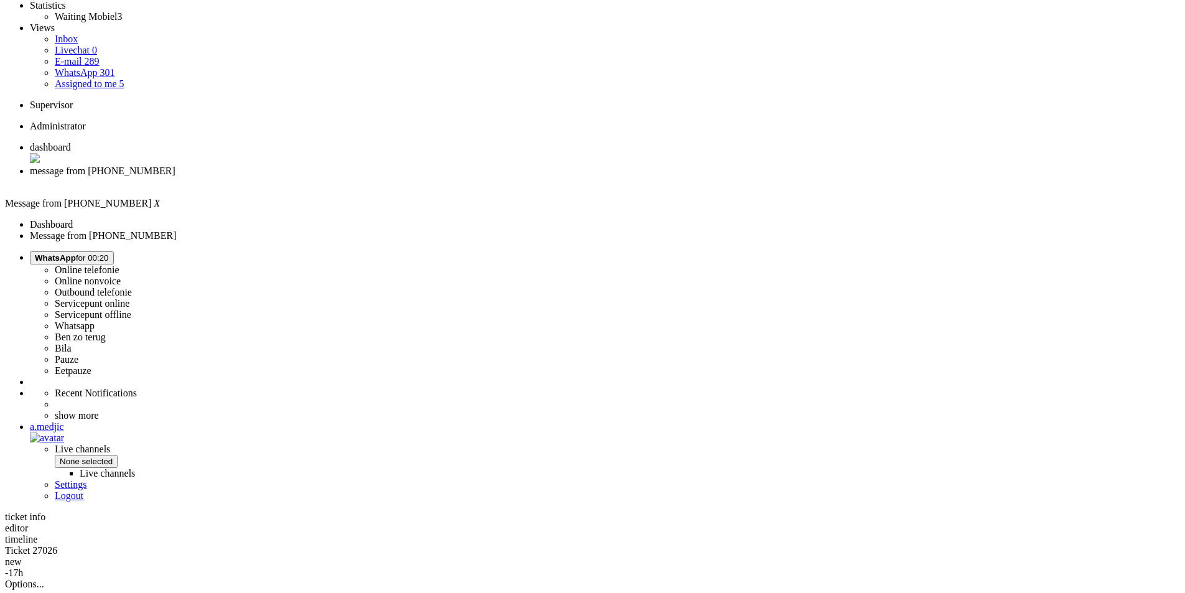
scroll to position [62, 0]
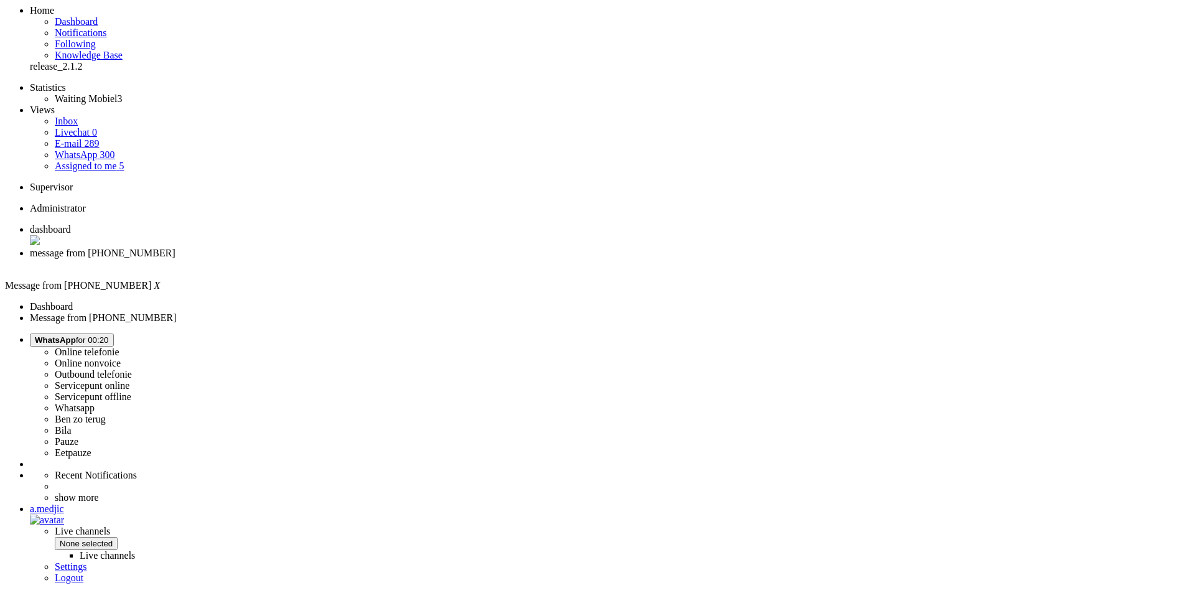
drag, startPoint x: 386, startPoint y: 355, endPoint x: 337, endPoint y: 257, distance: 110.2
copy div "[PERSON_NAME], Bedankt voor je berichten over je bestelling 4678207. We snappen…"
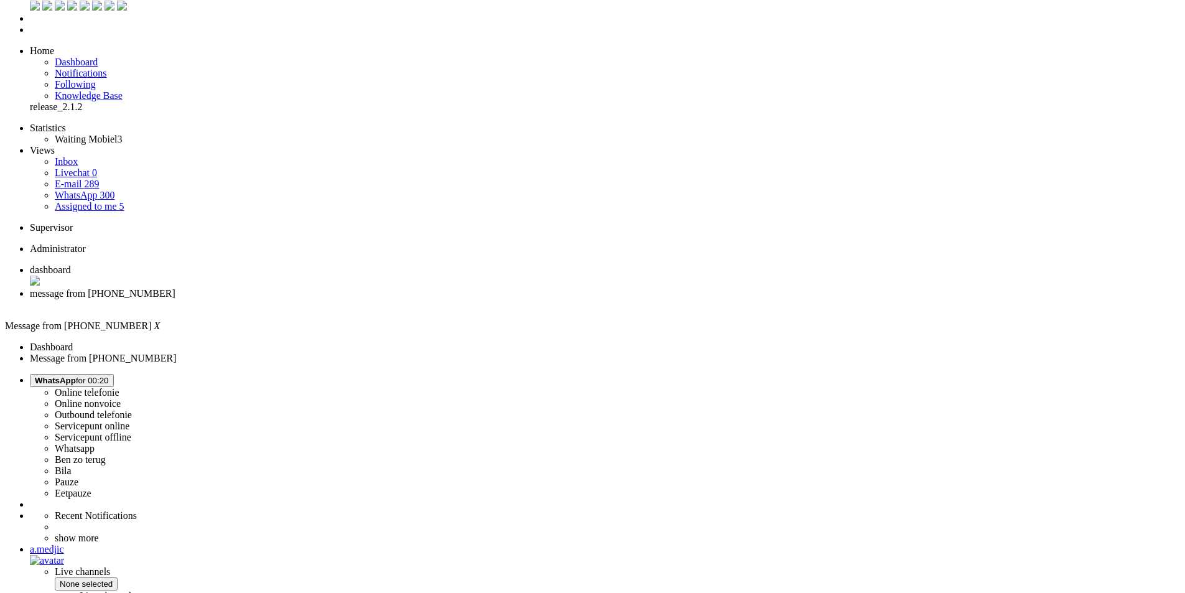
scroll to position [0, 0]
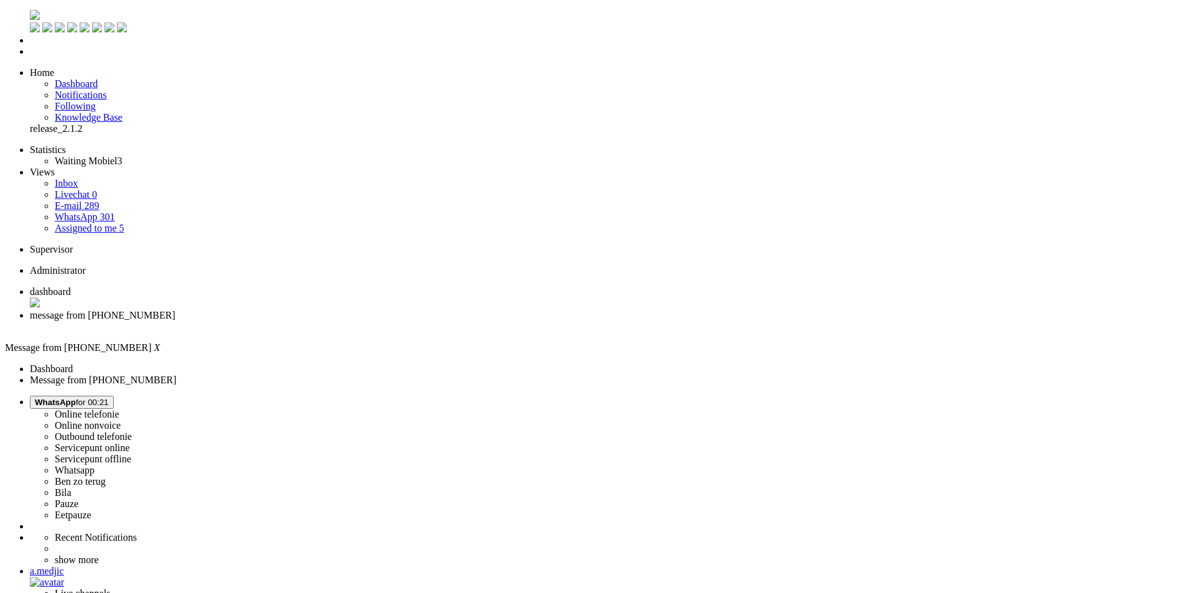
click at [358, 321] on div "Close tab" at bounding box center [605, 326] width 1150 height 11
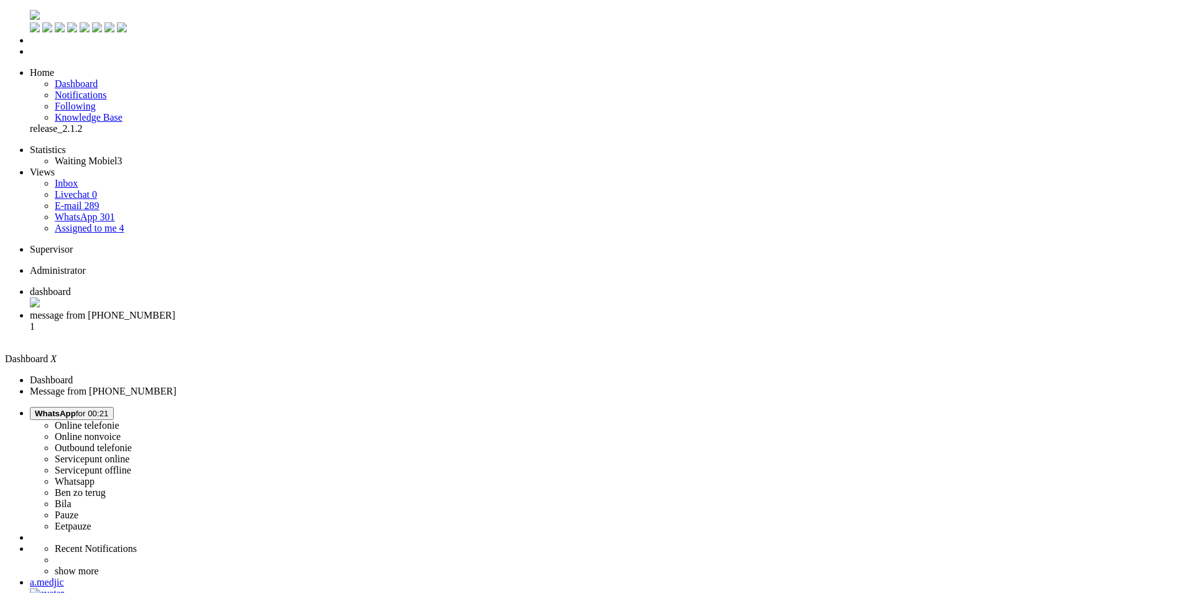
click at [335, 310] on li "message from [PHONE_NUMBER] 1" at bounding box center [609, 327] width 1159 height 34
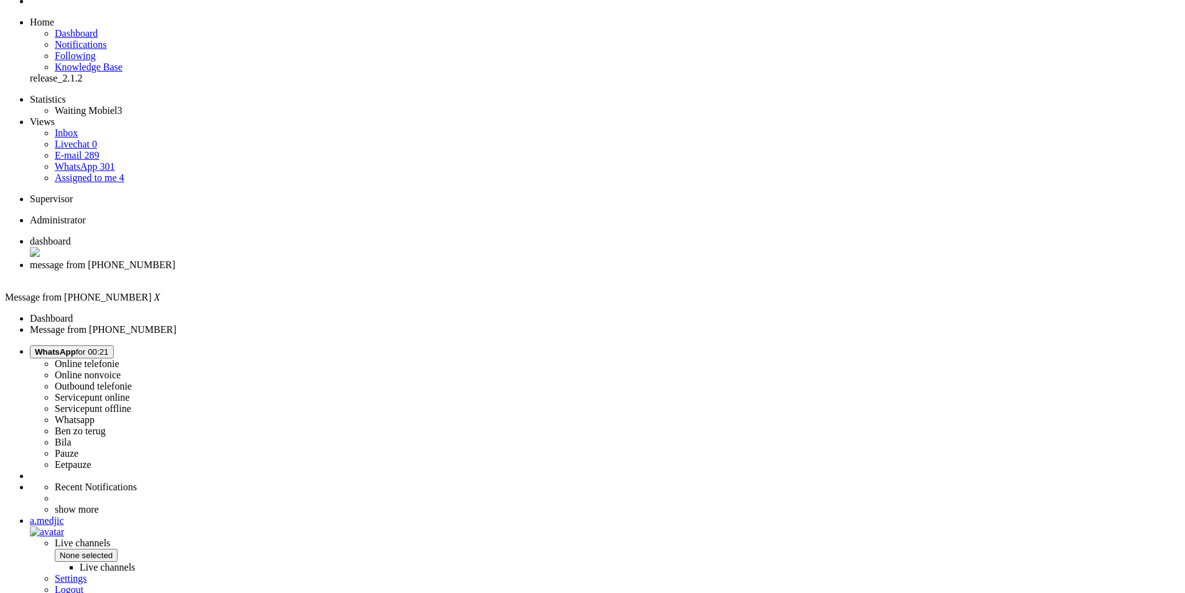
scroll to position [95, 0]
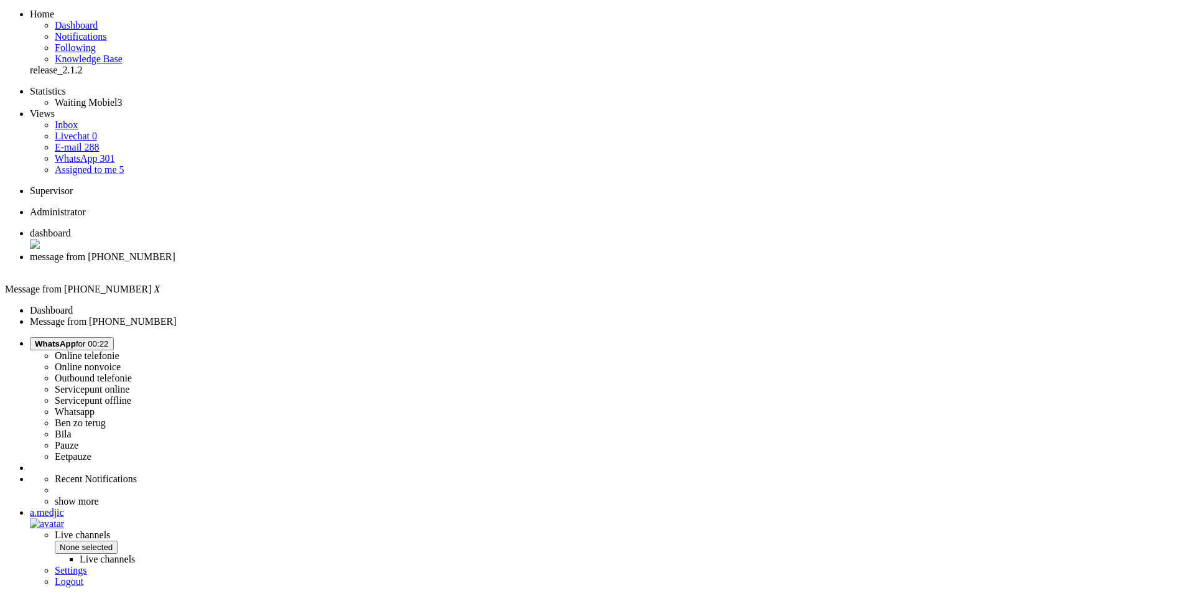
scroll to position [95, 0]
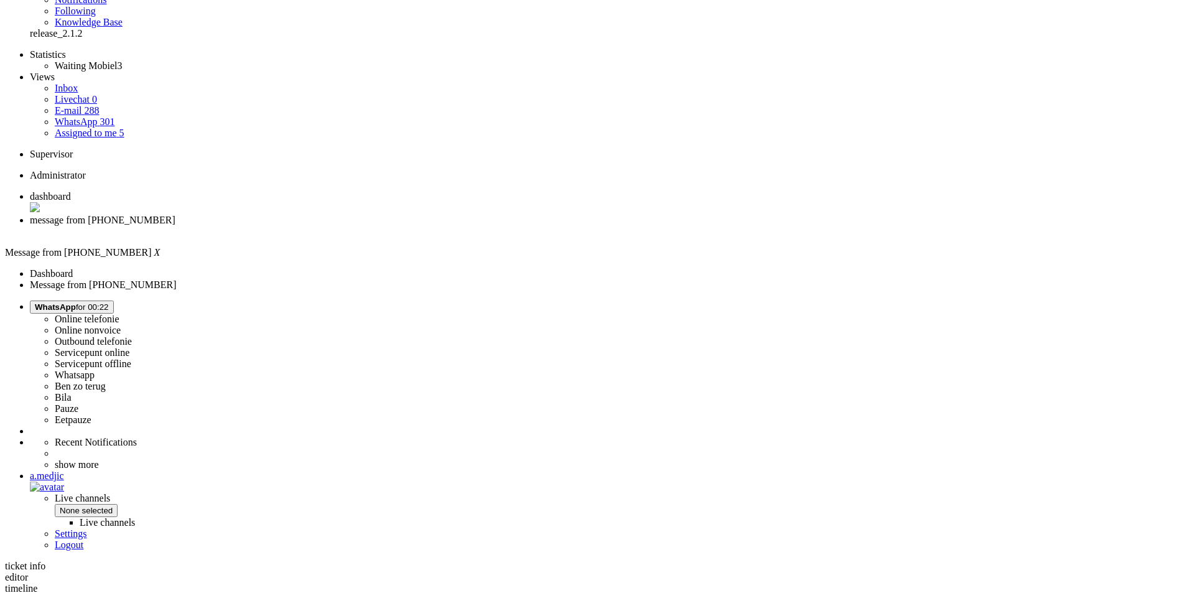
copy div "4692882"
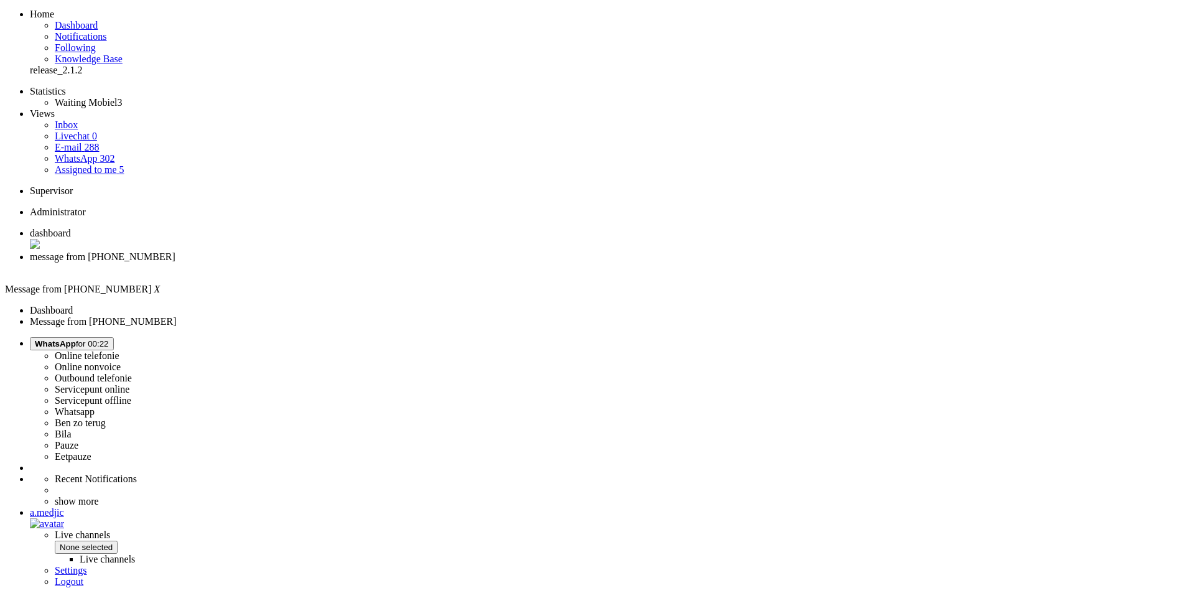
scroll to position [0, 0]
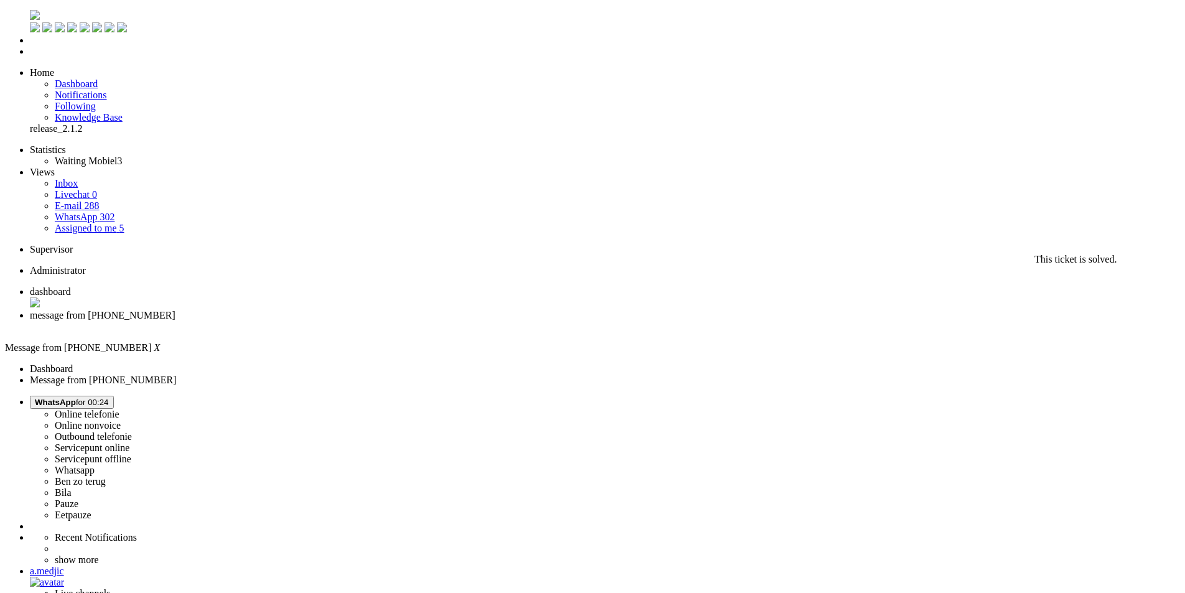
click at [361, 321] on div "Close tab" at bounding box center [605, 326] width 1150 height 11
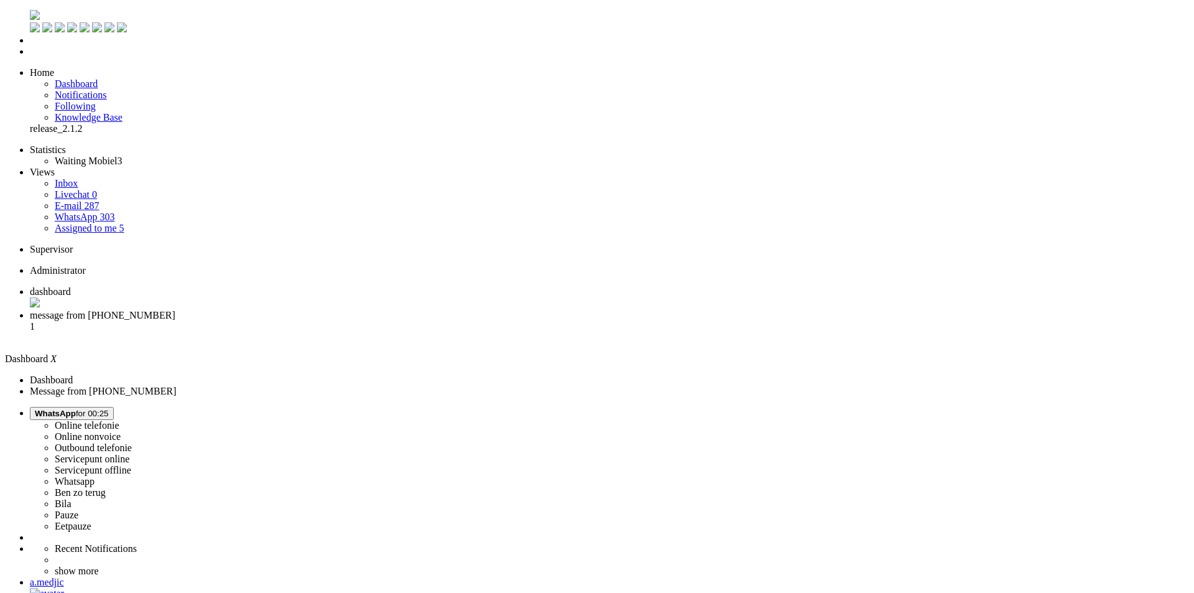
click at [175, 310] on span "message from [PHONE_NUMBER]" at bounding box center [103, 315] width 146 height 11
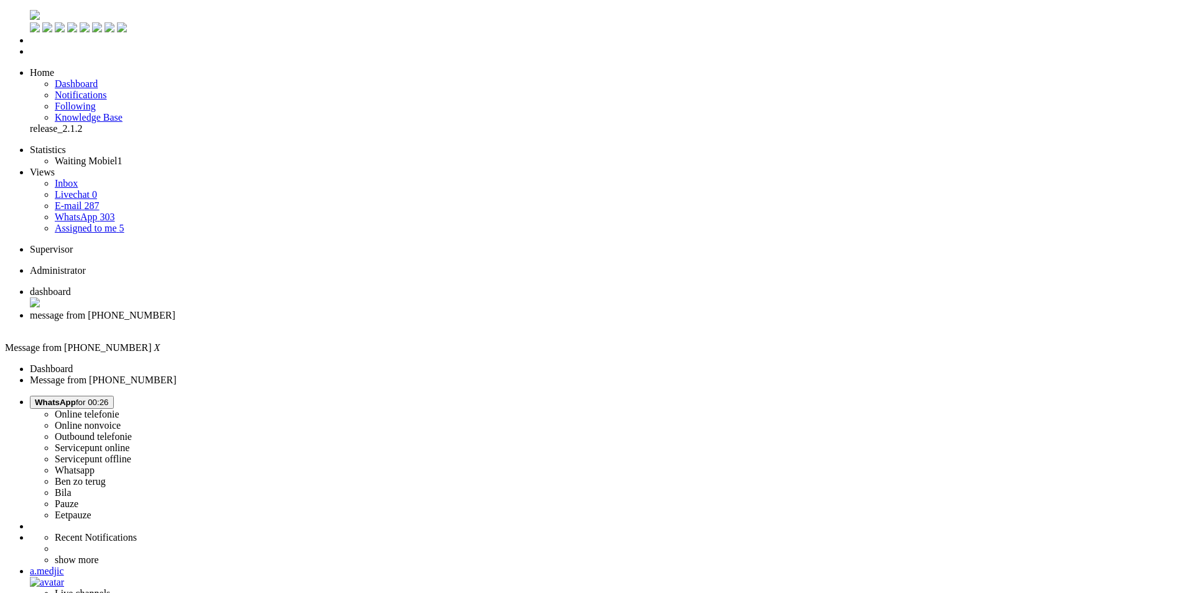
scroll to position [249, 0]
drag, startPoint x: 320, startPoint y: 2114, endPoint x: 169, endPoint y: 2116, distance: 151.2
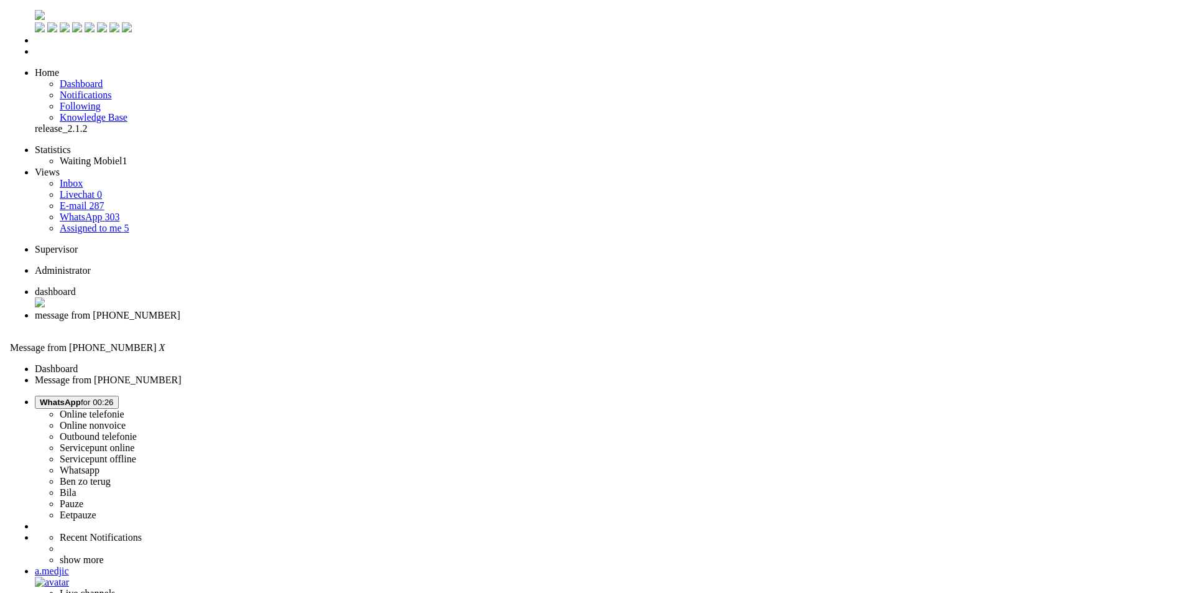
scroll to position [187, 0]
click at [361, 321] on div "Close tab" at bounding box center [605, 326] width 1150 height 11
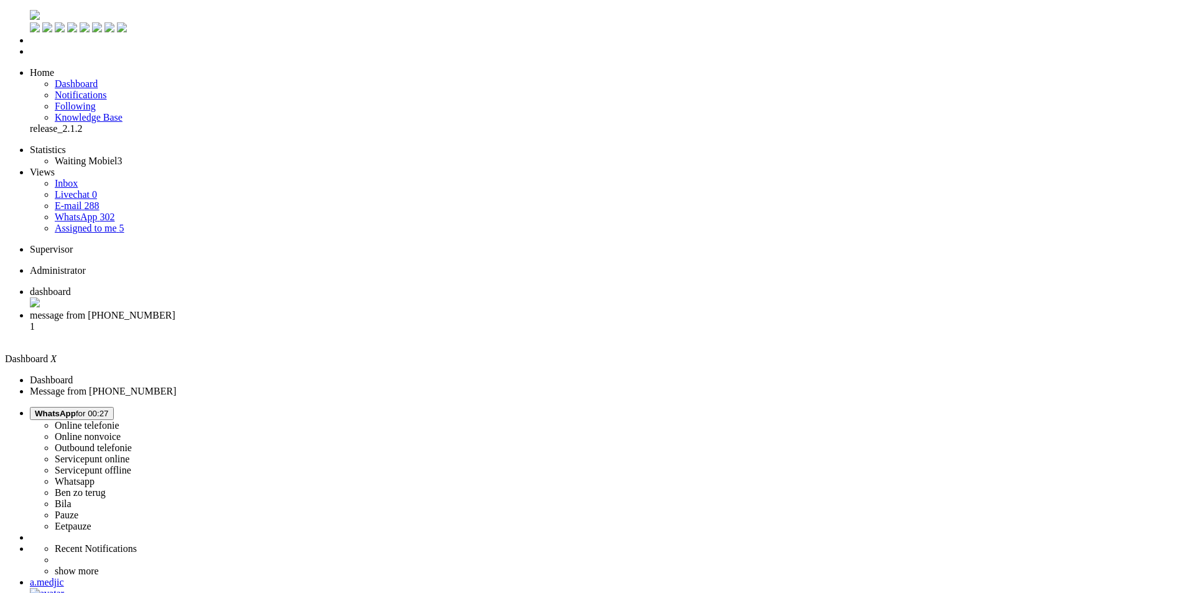
click at [175, 310] on span "message from [PHONE_NUMBER]" at bounding box center [103, 315] width 146 height 11
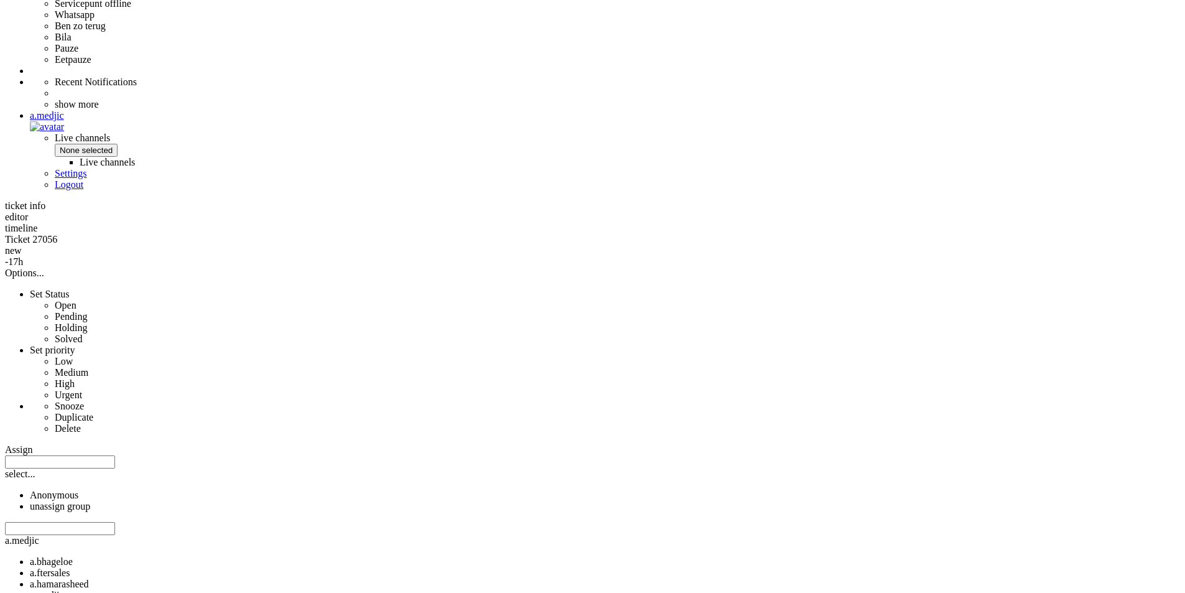
scroll to position [455, 0]
copy div "4689959"
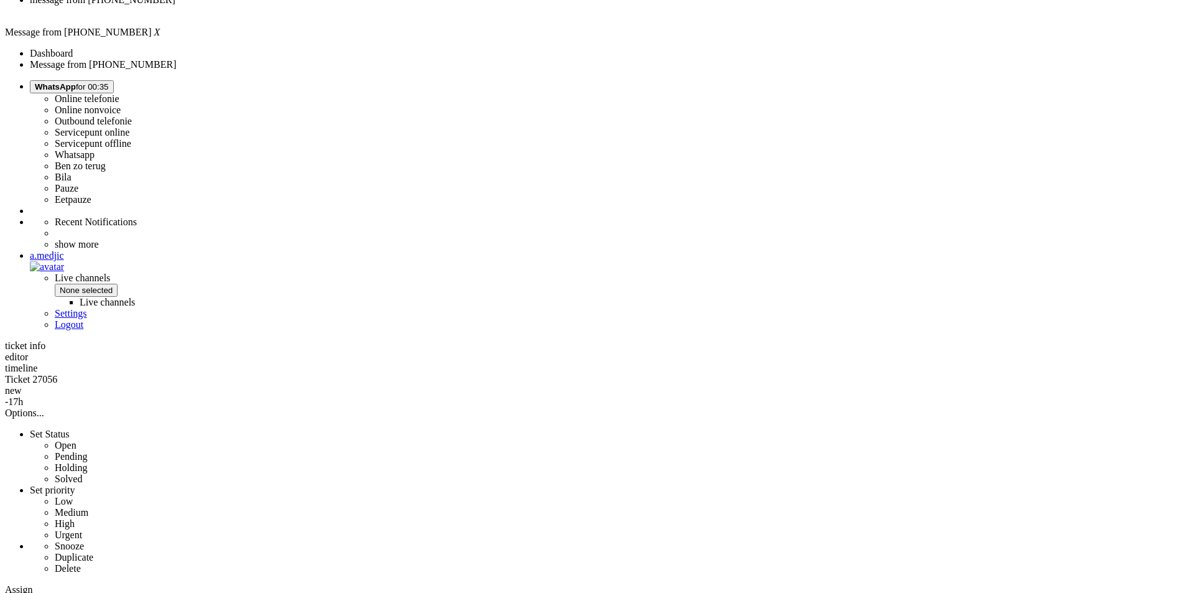
scroll to position [144, 0]
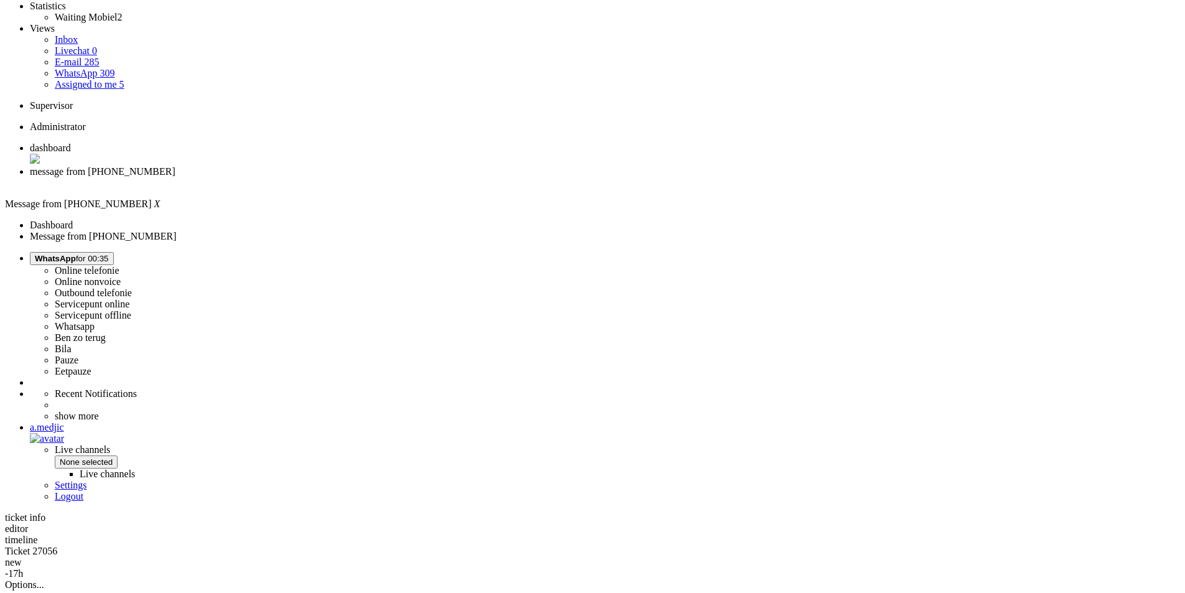
copy div "4689969"
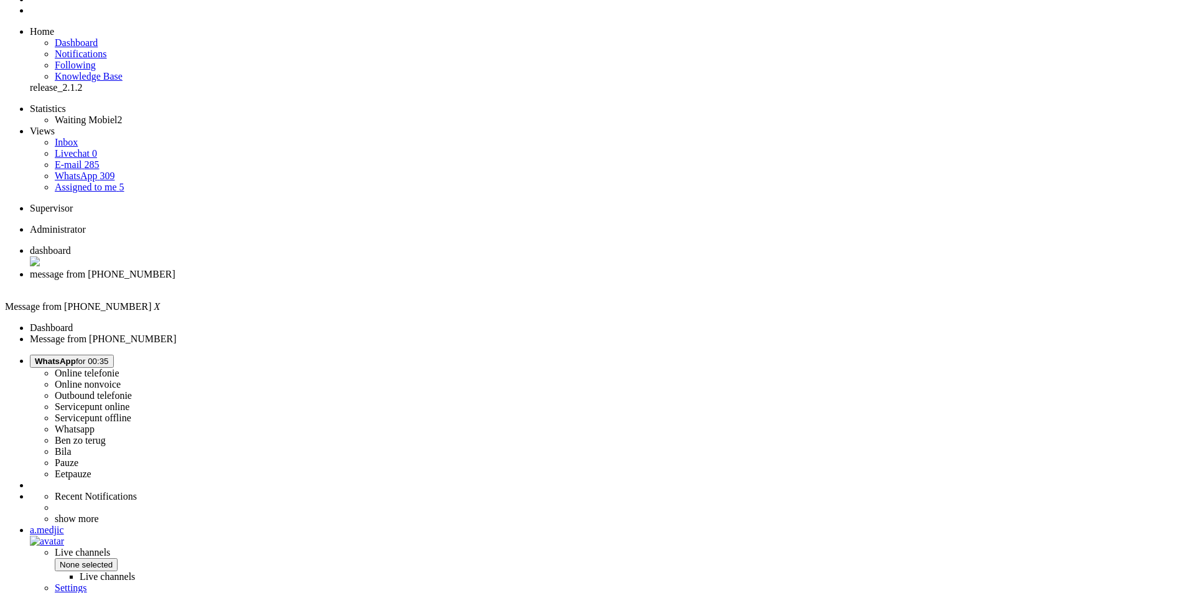
scroll to position [0, 0]
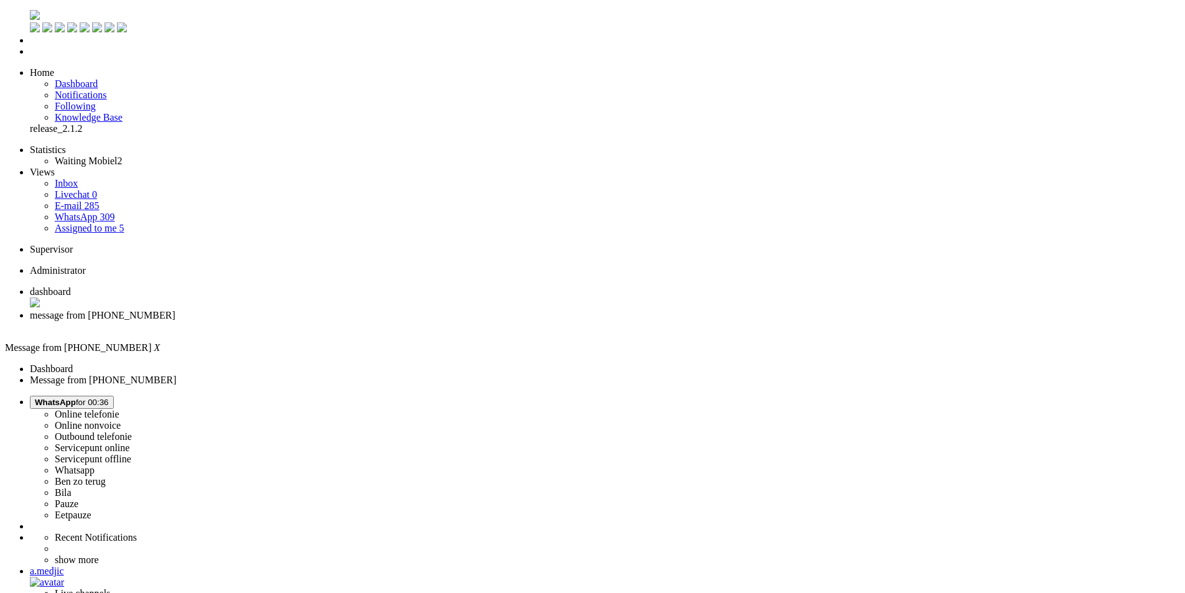
click at [356, 321] on div "Close tab" at bounding box center [605, 326] width 1150 height 11
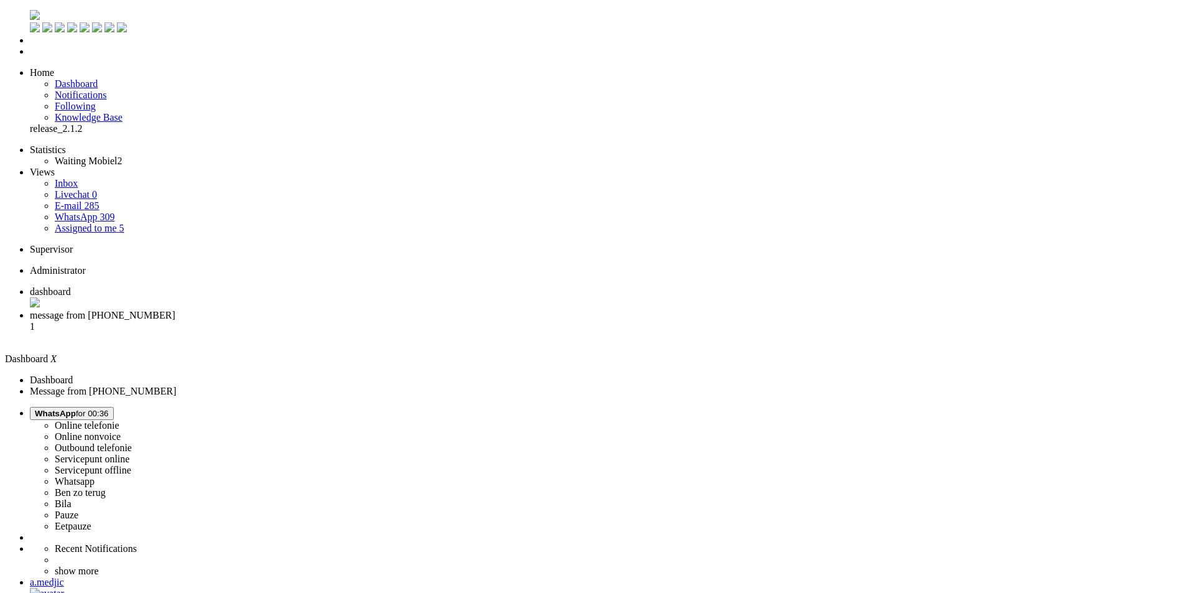
drag, startPoint x: 320, startPoint y: 21, endPoint x: 364, endPoint y: 41, distance: 48.7
click at [321, 310] on li "message from [PHONE_NUMBER] 1" at bounding box center [609, 327] width 1159 height 34
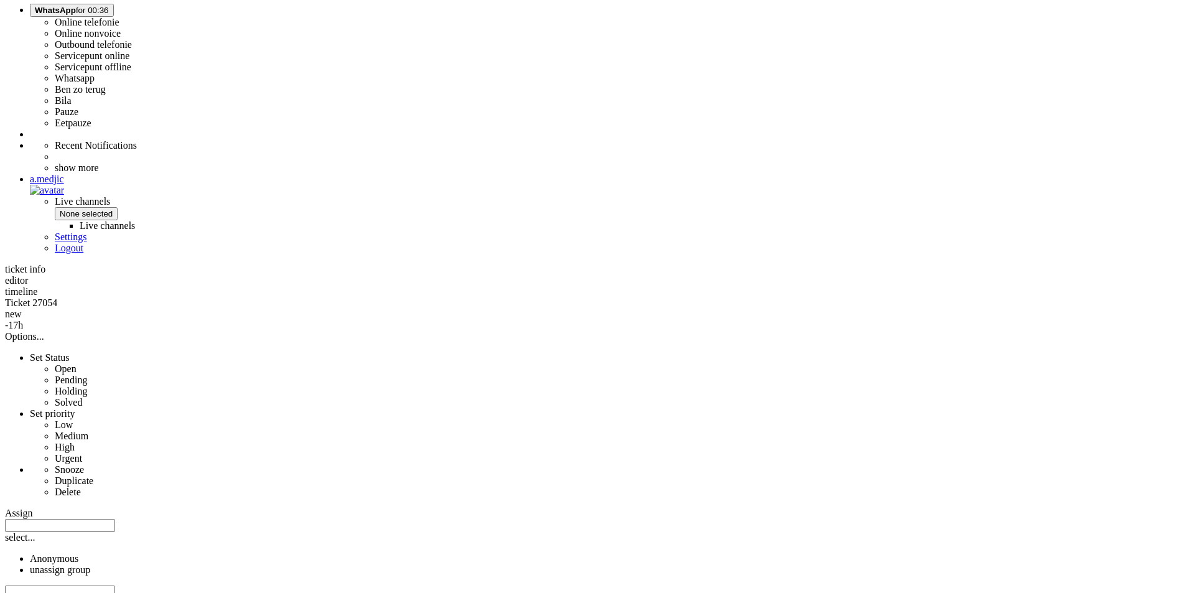
scroll to position [431, 0]
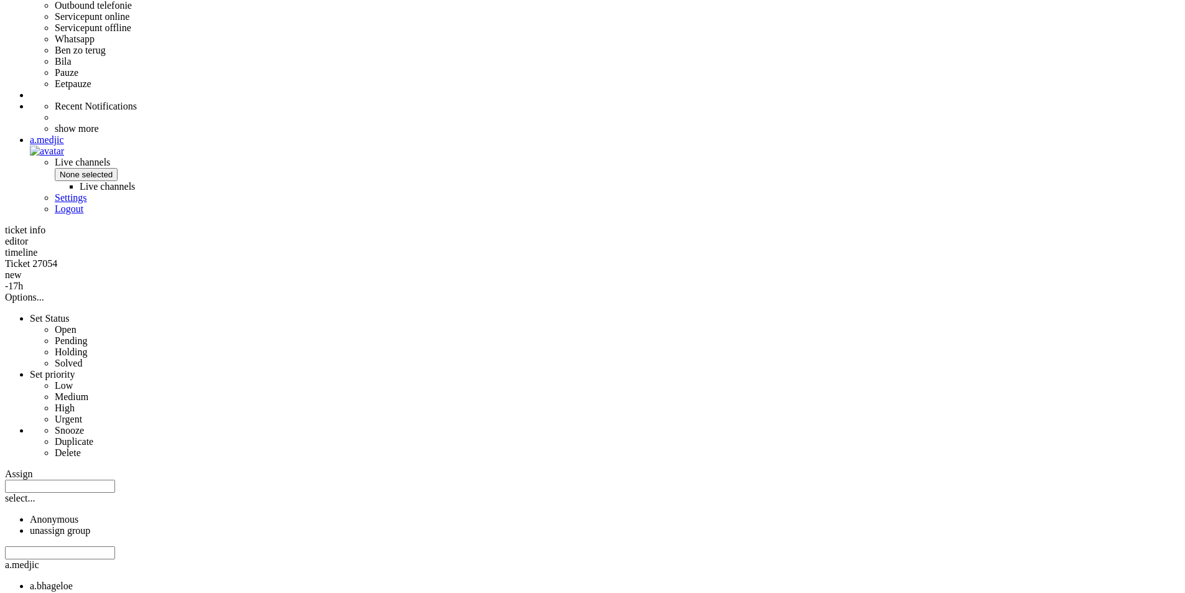
copy div "4693966"
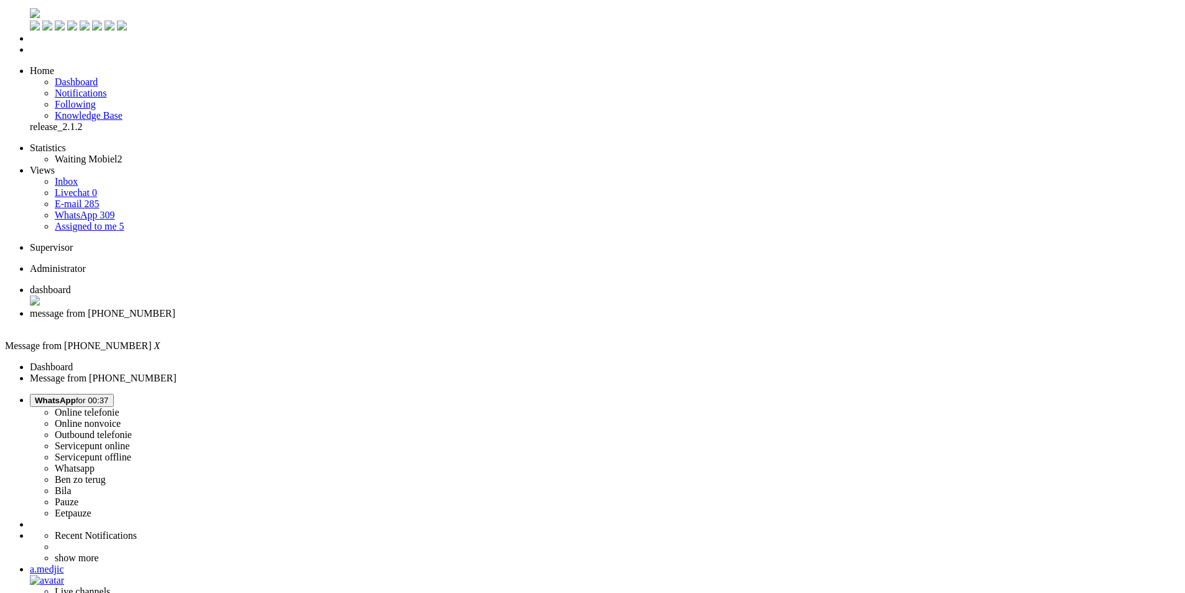
scroll to position [0, 0]
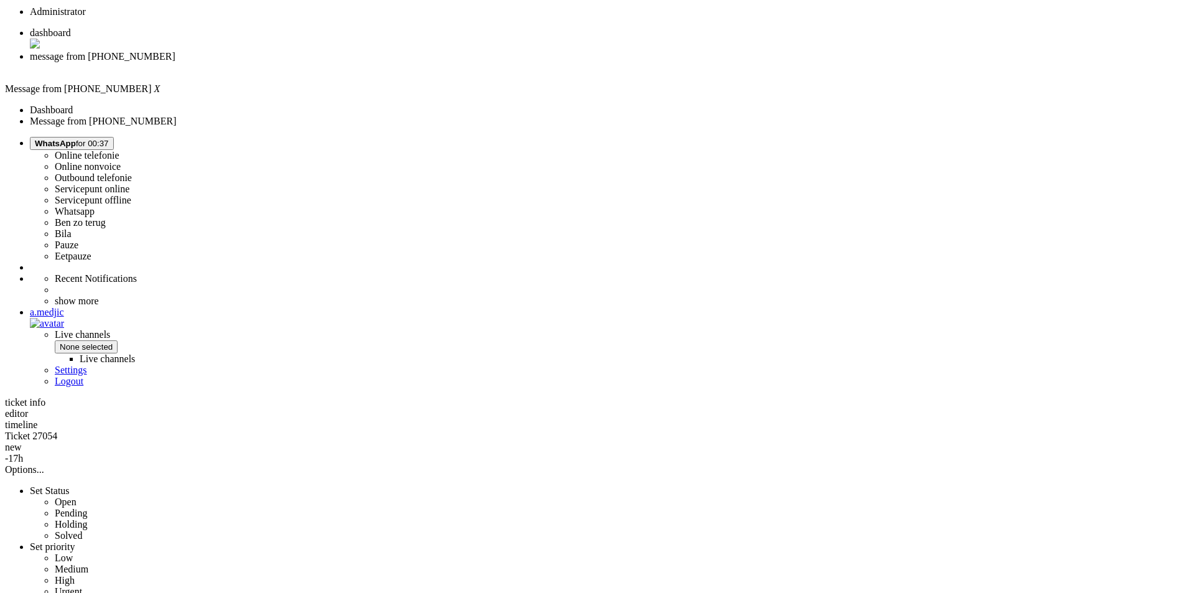
scroll to position [431, 0]
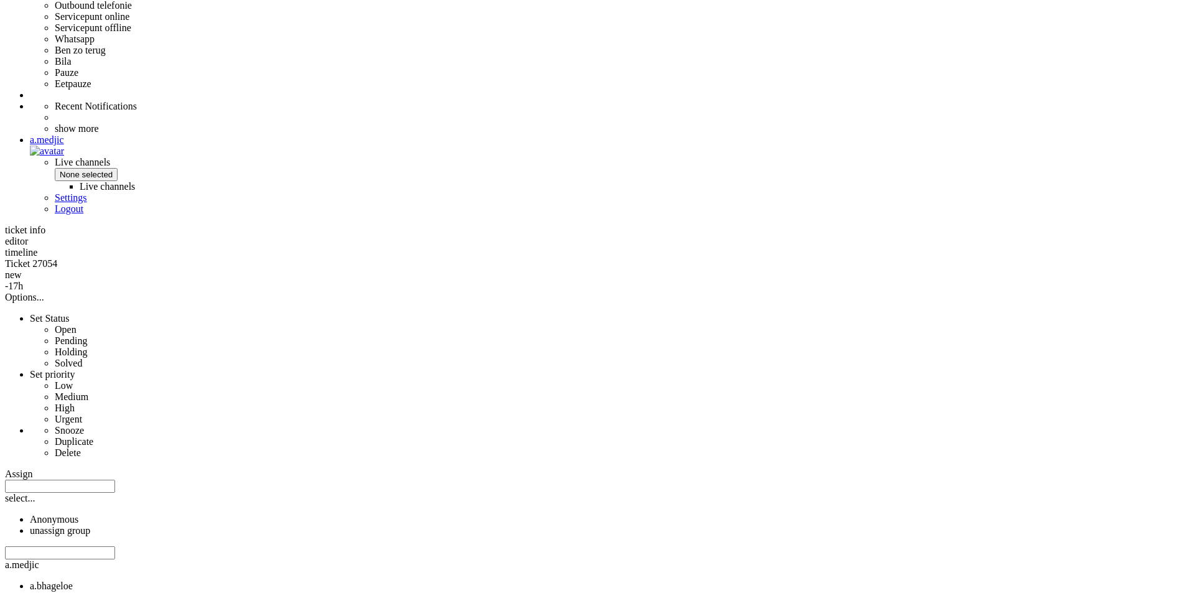
copy div "4693938"
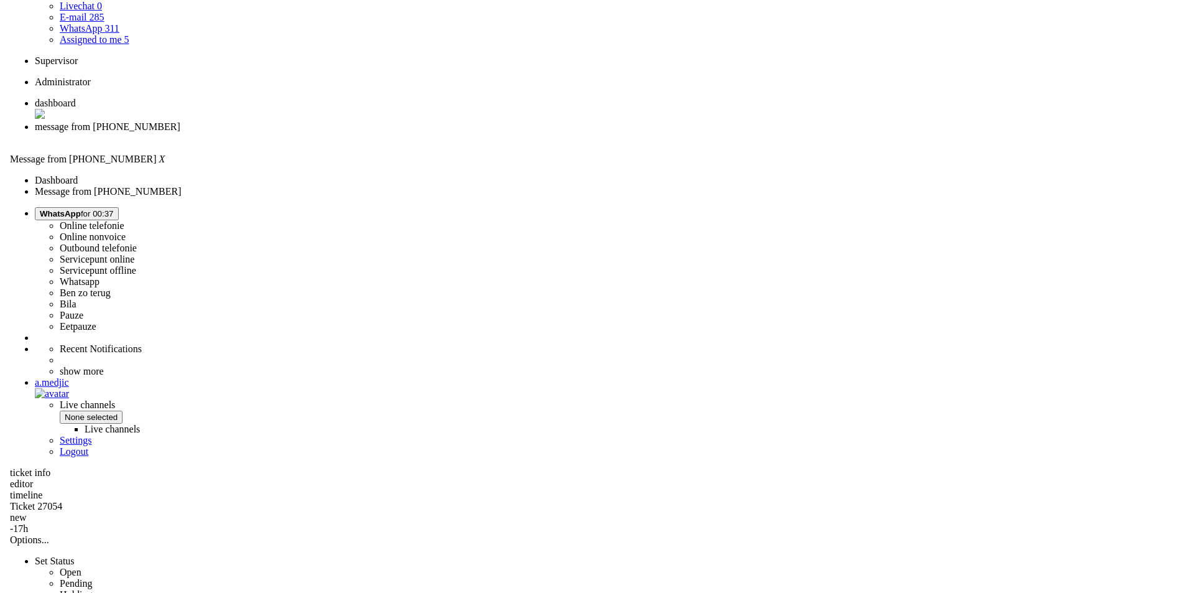
scroll to position [0, 0]
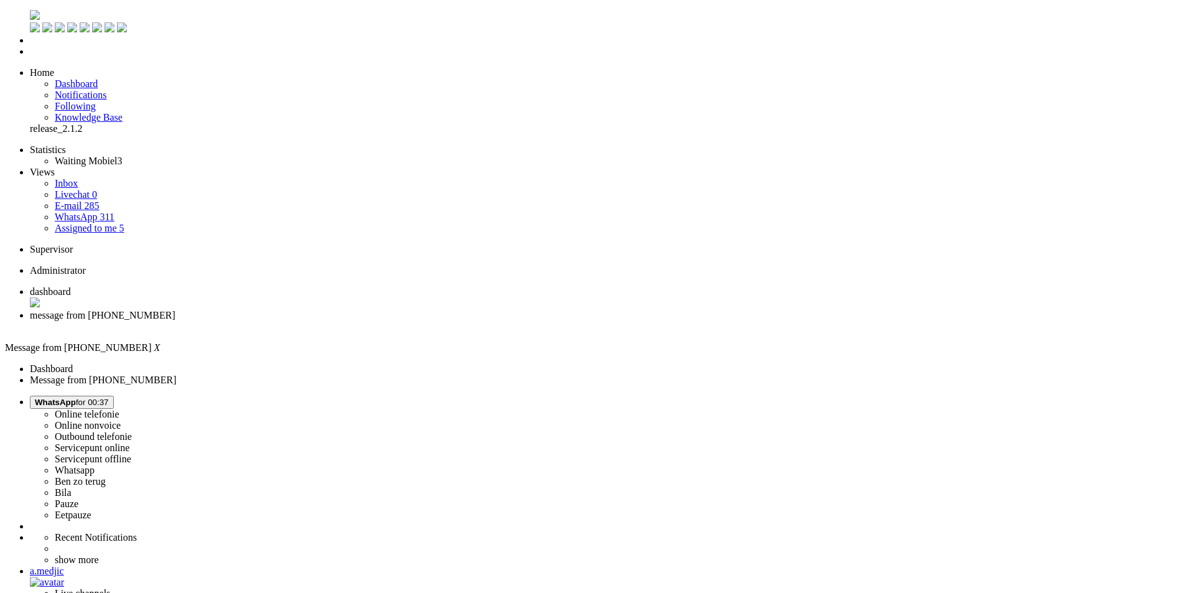
click at [101, 211] on link "WhatsApp 311" at bounding box center [85, 216] width 60 height 11
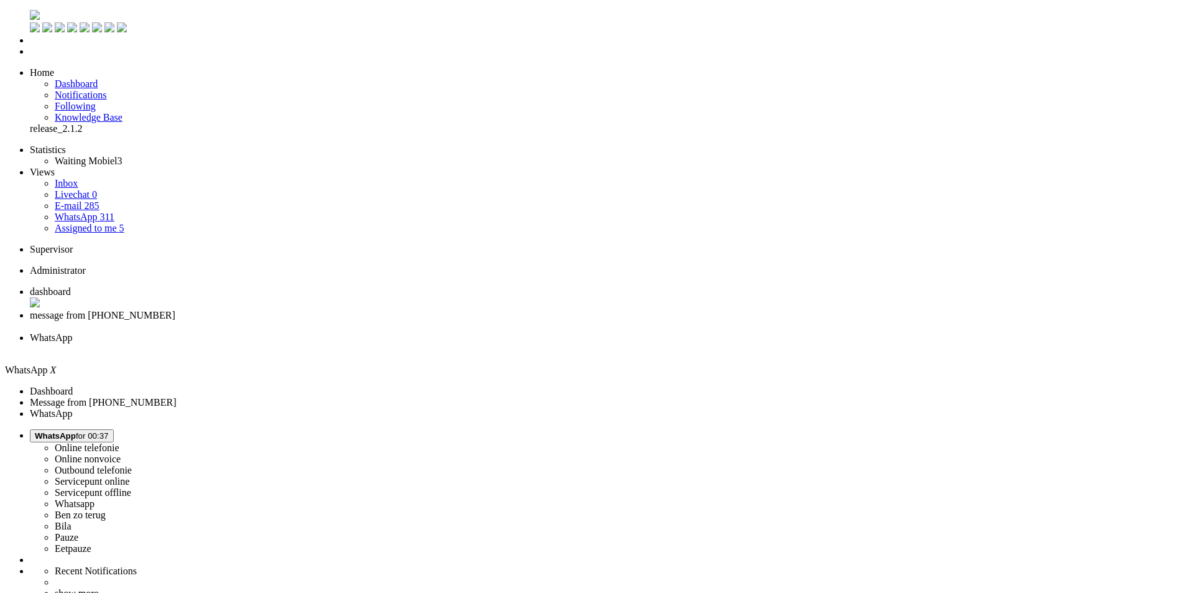
click at [467, 343] on div "Close tab" at bounding box center [609, 348] width 1159 height 11
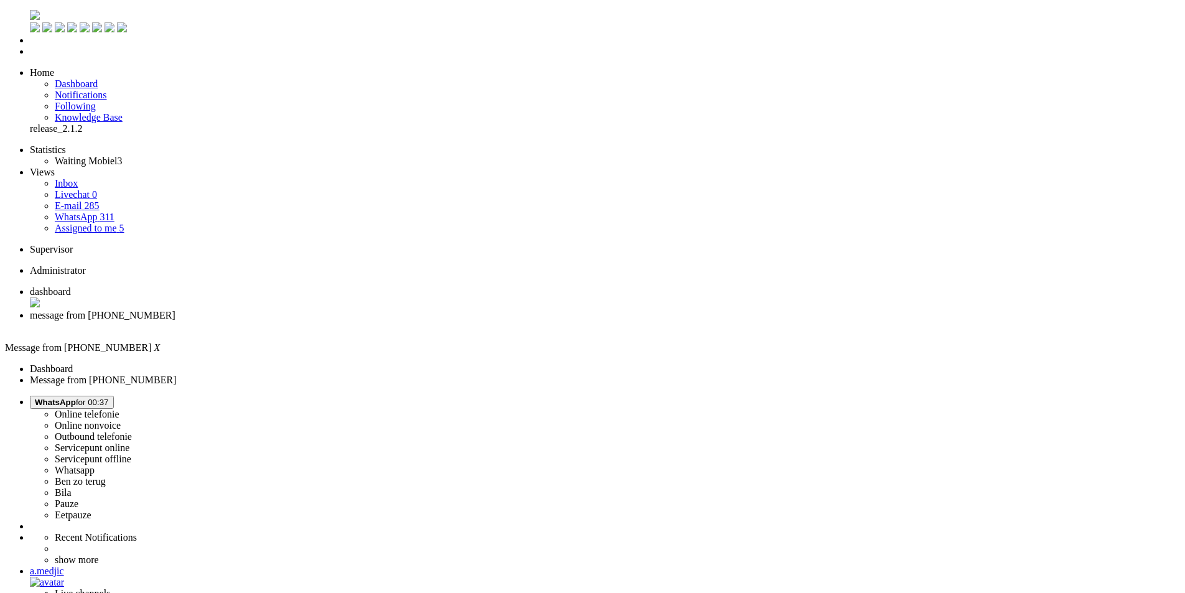
click at [357, 321] on div "Close tab" at bounding box center [605, 326] width 1150 height 11
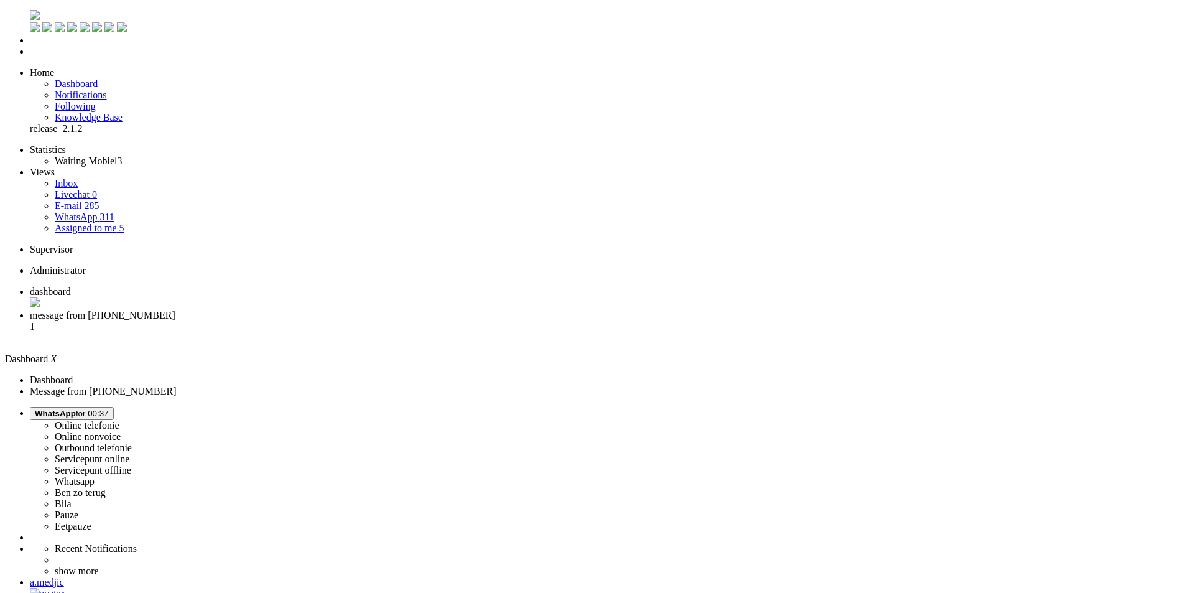
click at [319, 310] on li "message from [PHONE_NUMBER] 1" at bounding box center [609, 327] width 1159 height 34
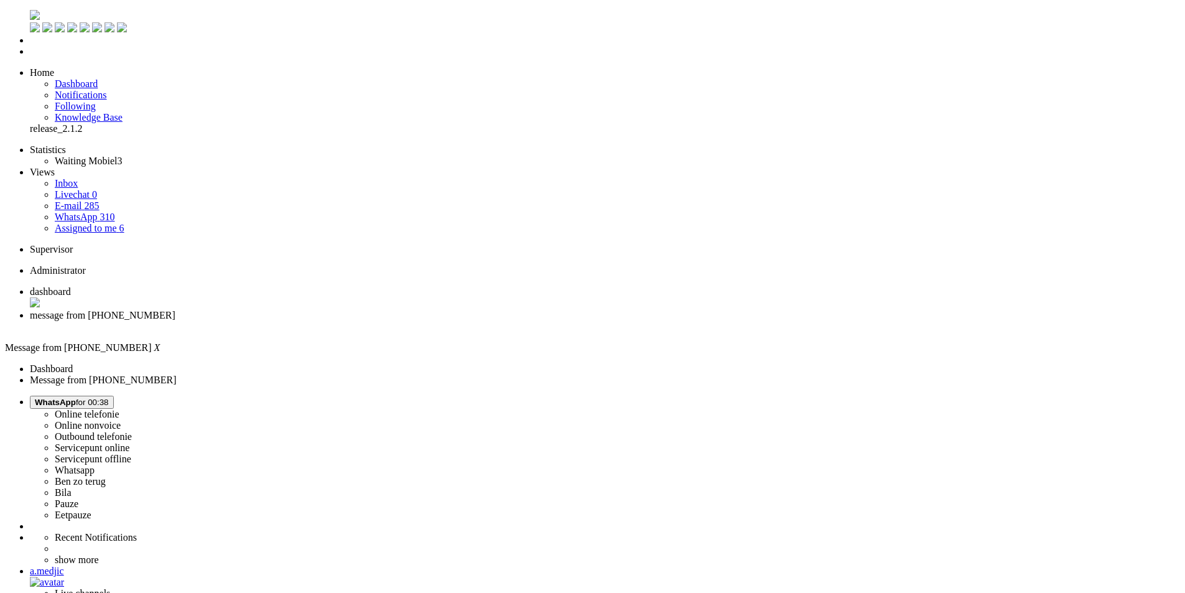
click at [355, 321] on div "Close tab" at bounding box center [605, 326] width 1150 height 11
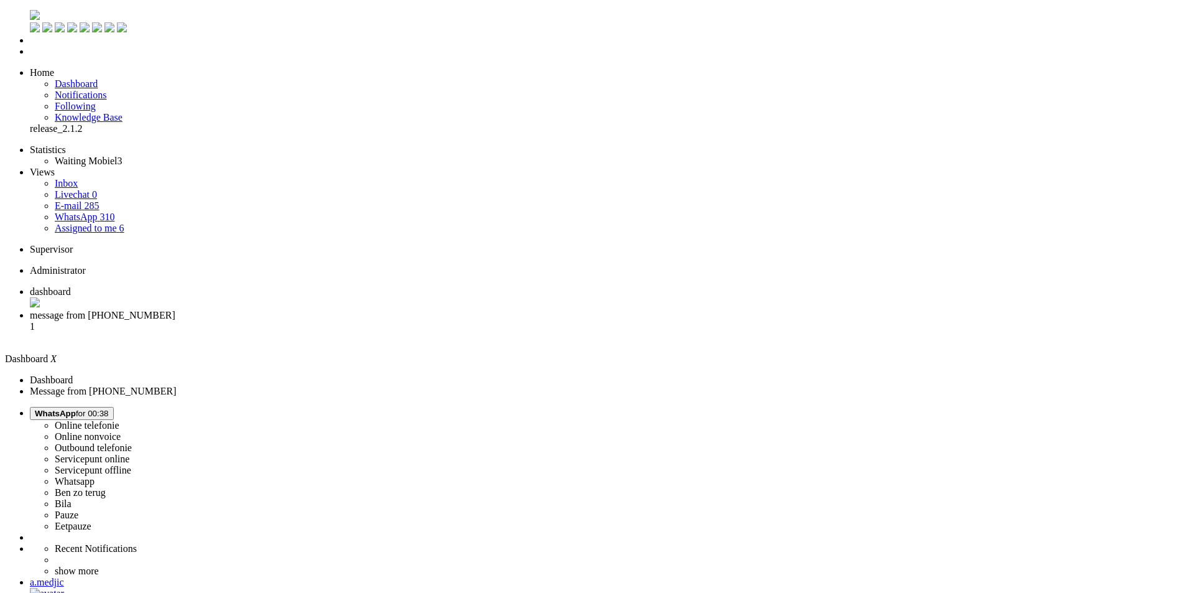
click at [322, 310] on li "message from [PHONE_NUMBER] 1" at bounding box center [609, 327] width 1159 height 34
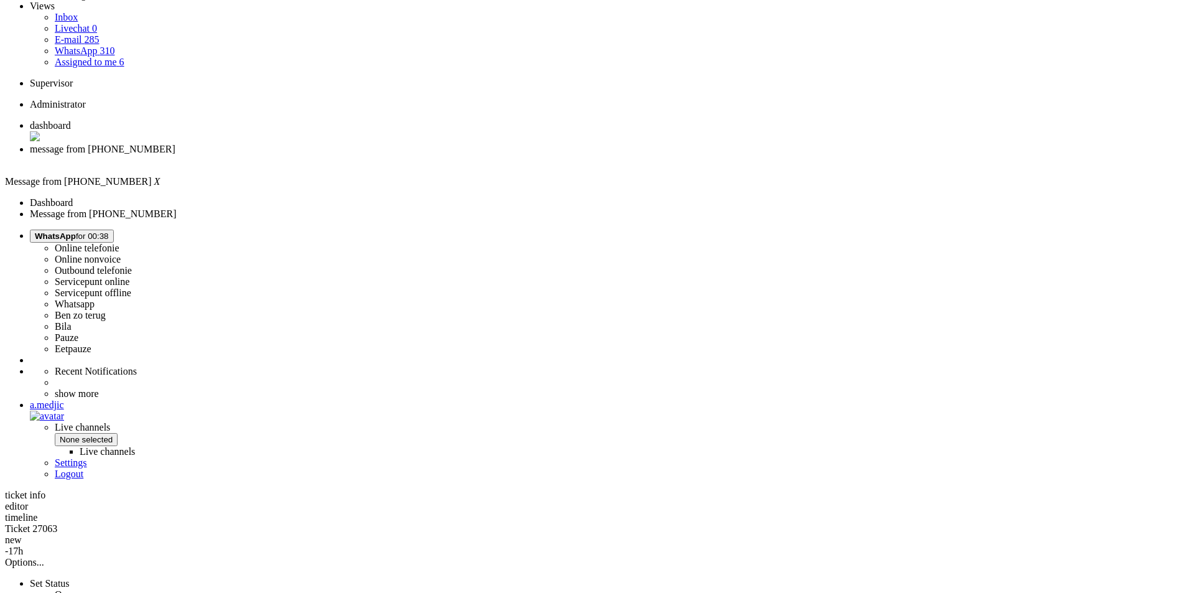
scroll to position [373, 0]
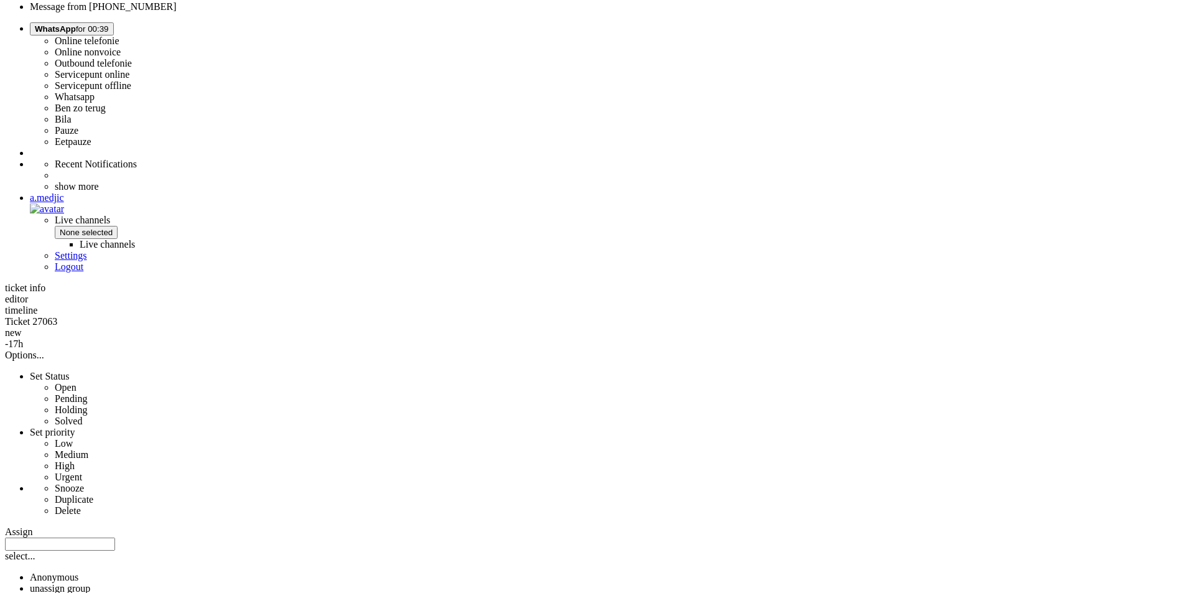
drag, startPoint x: 792, startPoint y: 374, endPoint x: 982, endPoint y: 377, distance: 189.7
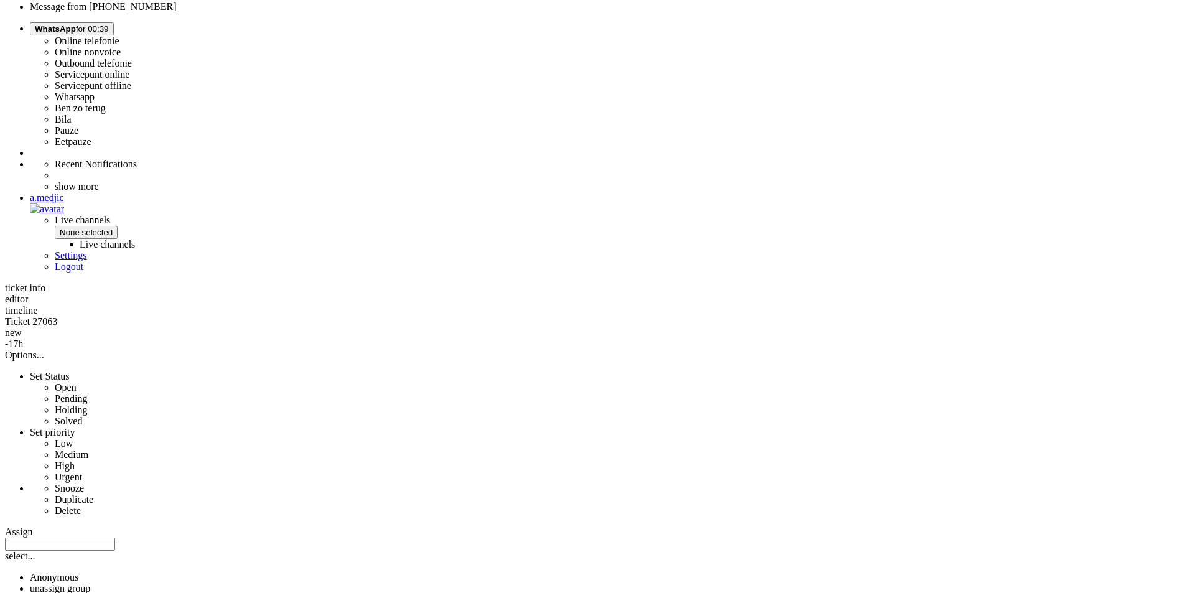
copy div "4675467"
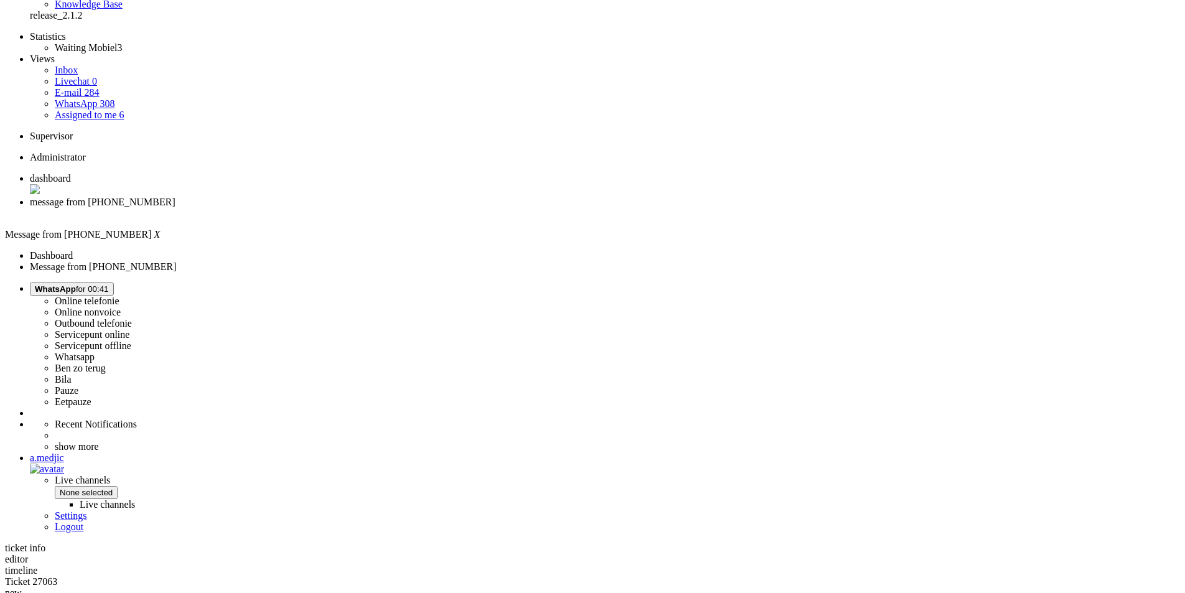
scroll to position [0, 0]
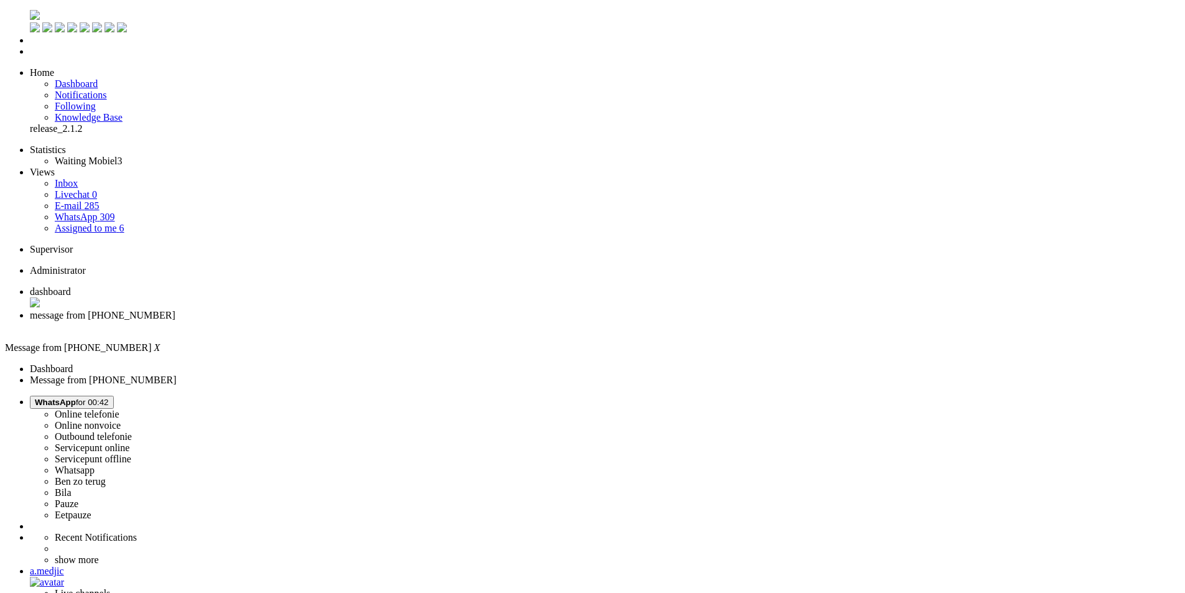
drag, startPoint x: 246, startPoint y: 523, endPoint x: 199, endPoint y: 557, distance: 58.0
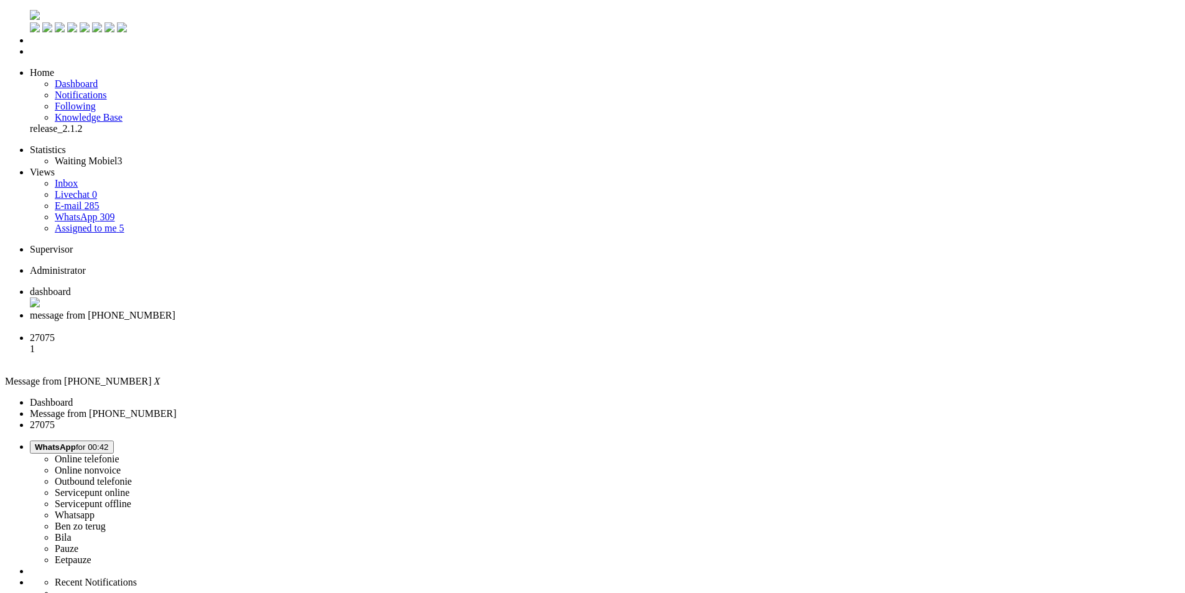
click at [361, 321] on div "Close tab" at bounding box center [605, 326] width 1150 height 11
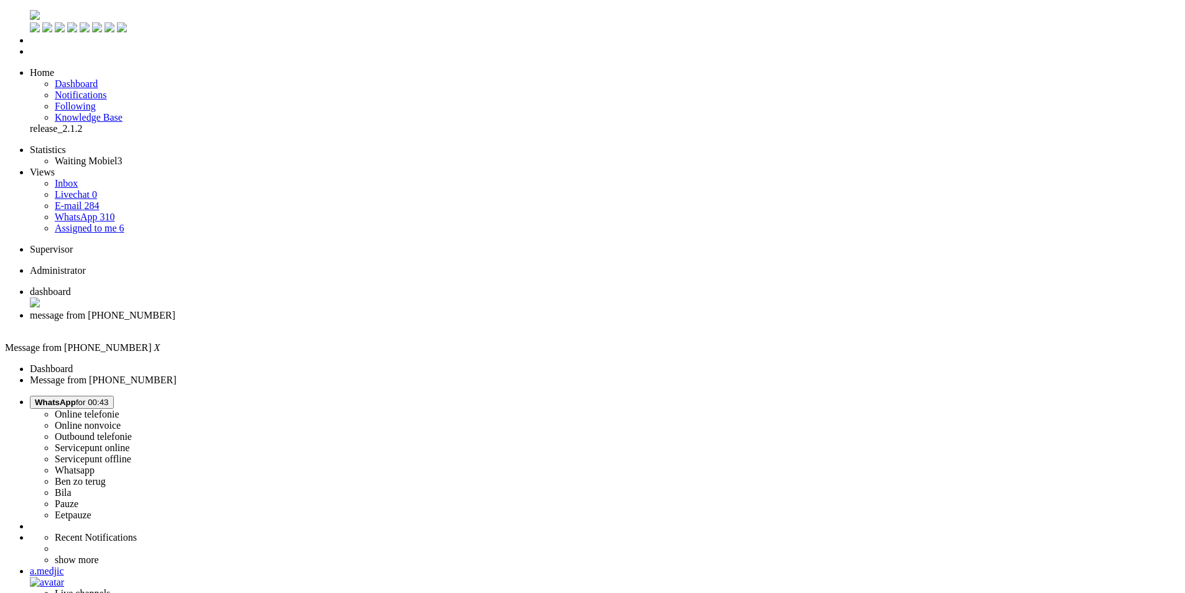
drag, startPoint x: 341, startPoint y: 245, endPoint x: 789, endPoint y: 309, distance: 452.9
copy div "Goedemiddag, Bedankt voor je bericht. Iedereen van 18 jaar of ouder die op jouw…"
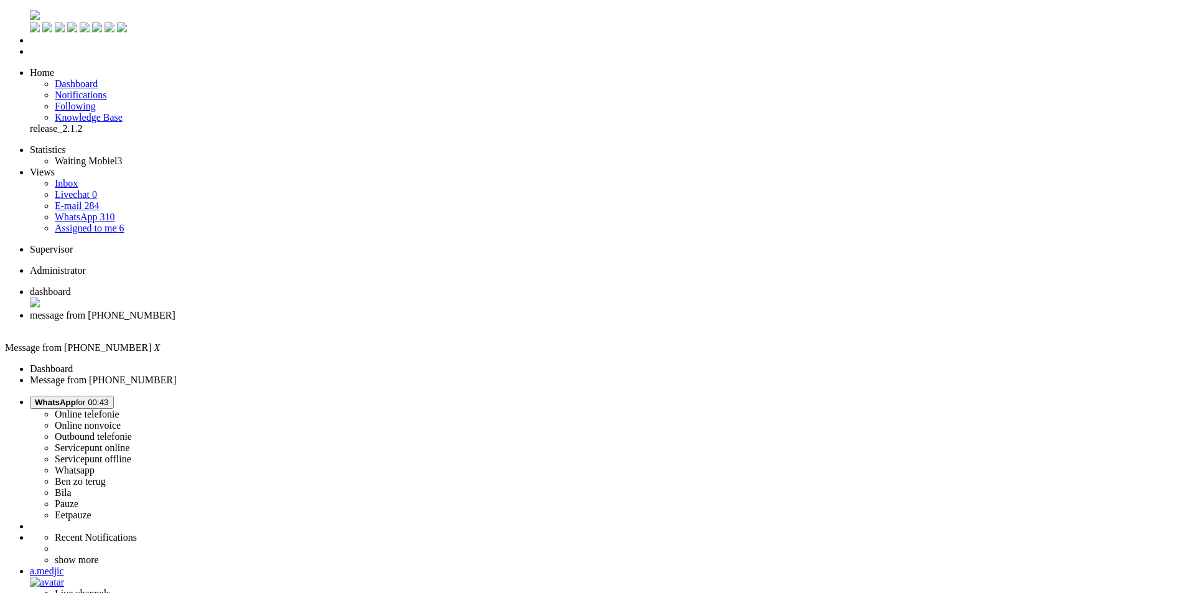
paste body "Rich Text Area. Press ALT-0 for help."
drag, startPoint x: 278, startPoint y: 2113, endPoint x: 203, endPoint y: 2109, distance: 75.4
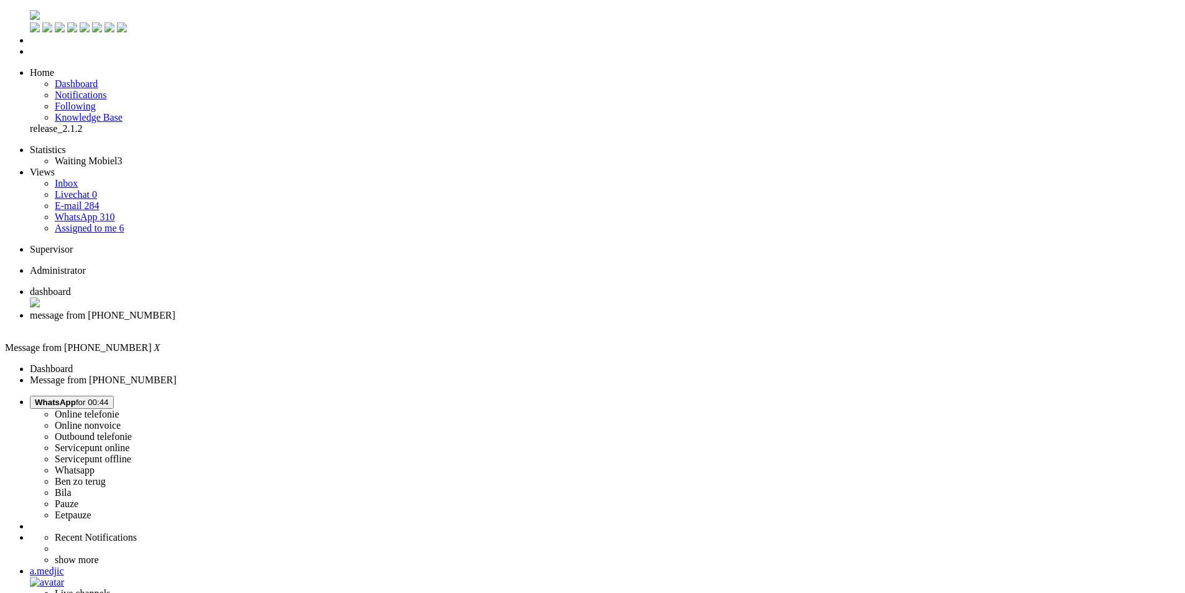
drag, startPoint x: 106, startPoint y: 2123, endPoint x: 53, endPoint y: 2124, distance: 52.9
drag, startPoint x: 85, startPoint y: 2124, endPoint x: 1, endPoint y: 2124, distance: 84.6
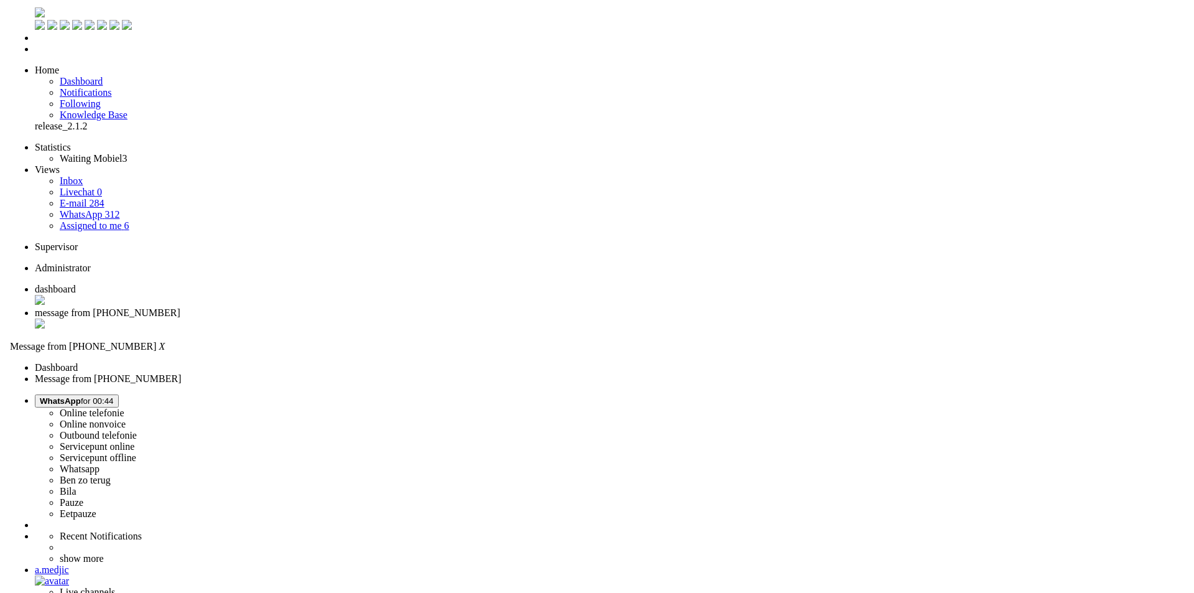
scroll to position [0, 0]
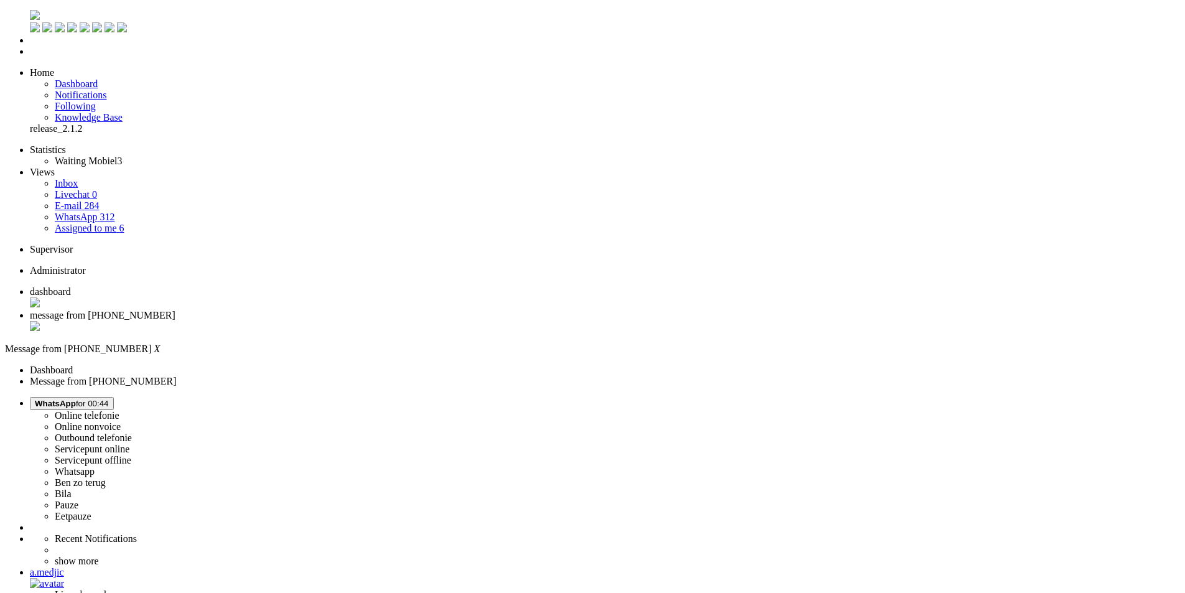
click at [358, 321] on div "Close tab" at bounding box center [605, 327] width 1150 height 12
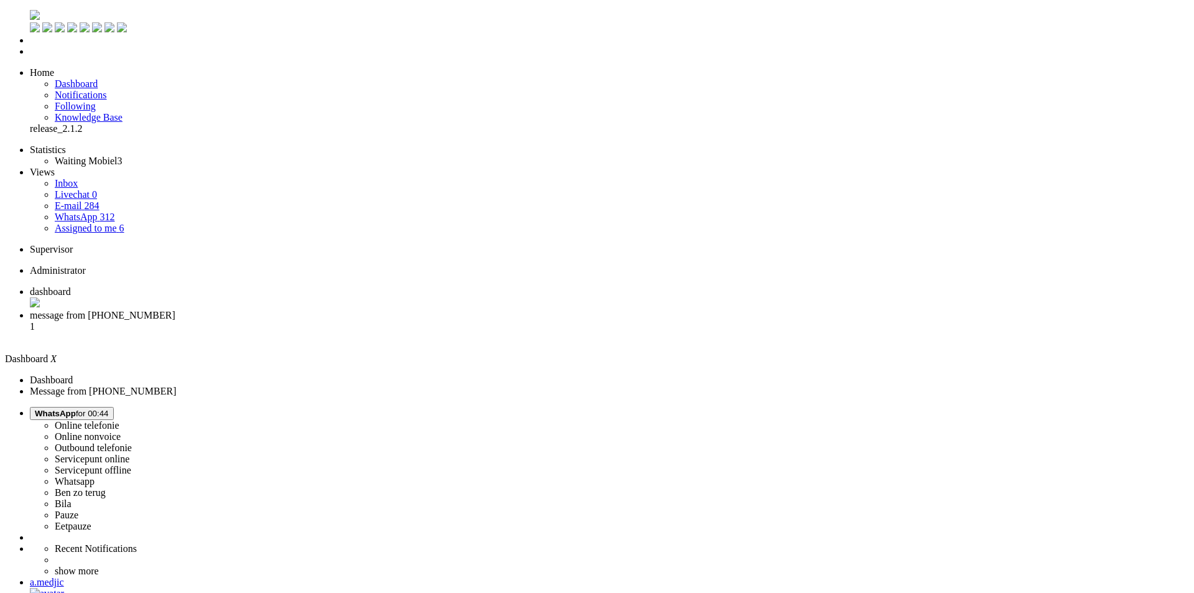
click at [175, 310] on span "message from [PHONE_NUMBER]" at bounding box center [103, 315] width 146 height 11
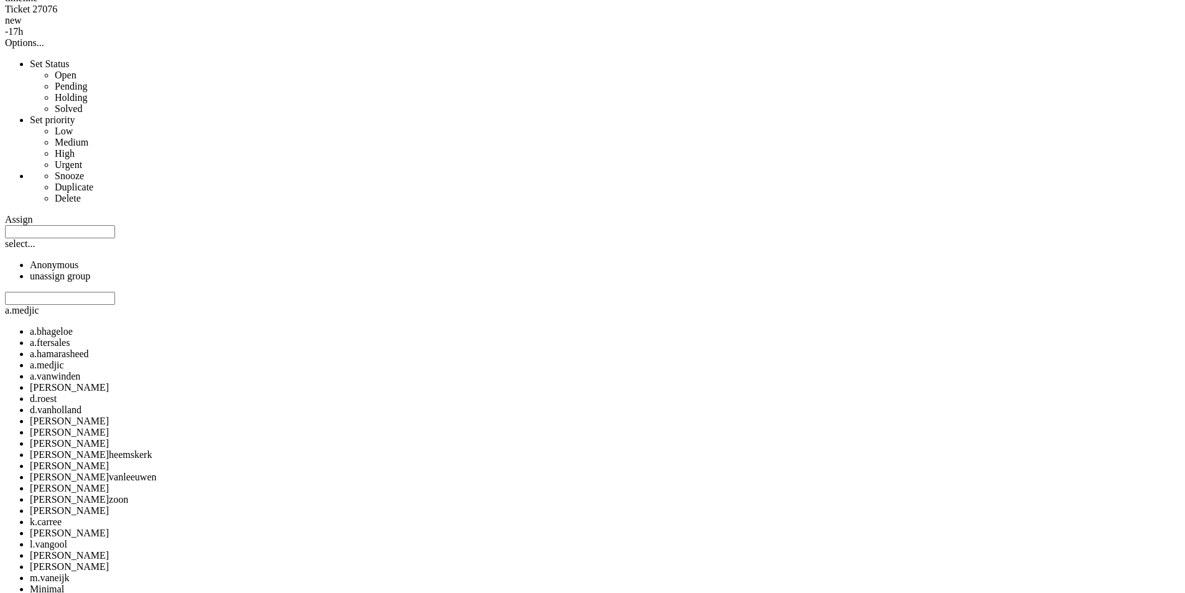
scroll to position [686, 0]
drag, startPoint x: 612, startPoint y: 356, endPoint x: 549, endPoint y: 357, distance: 63.5
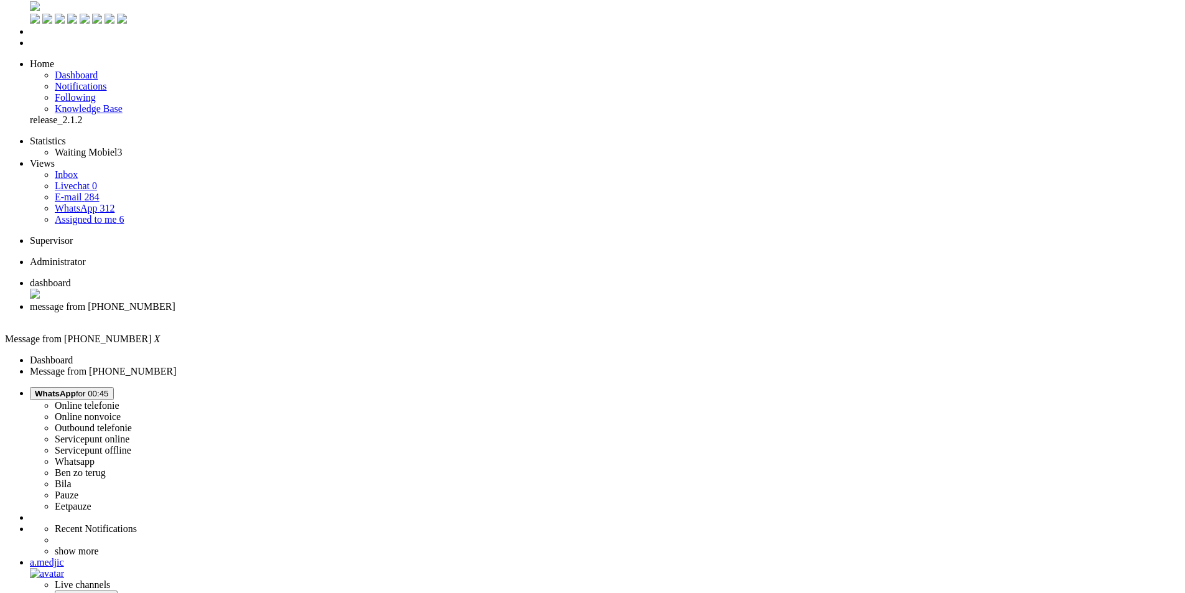
scroll to position [0, 0]
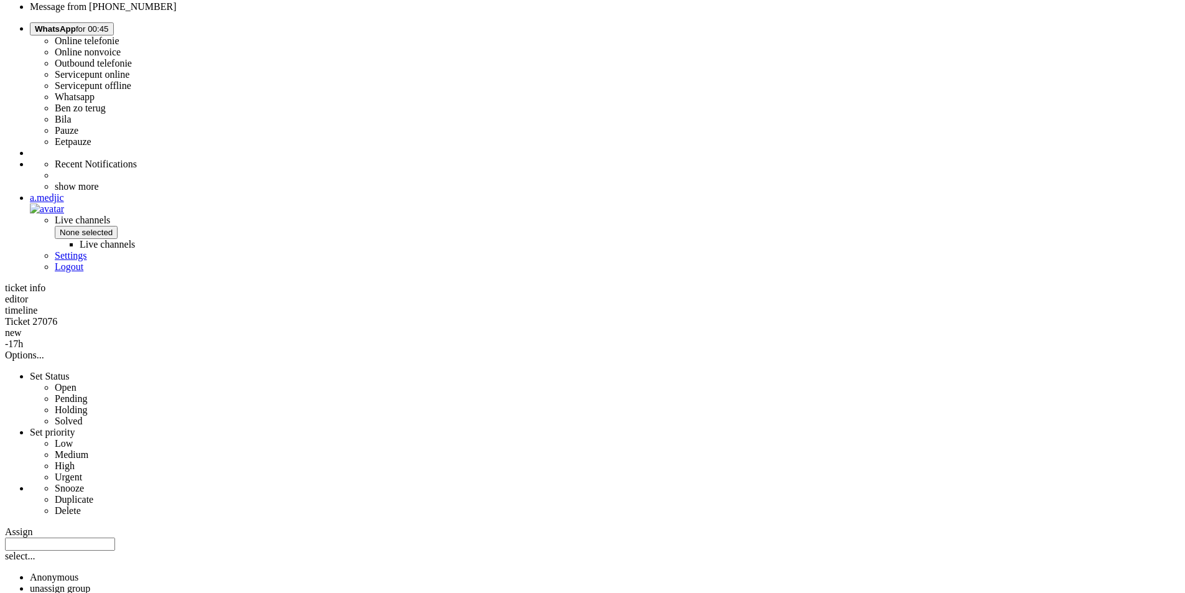
scroll to position [335, 0]
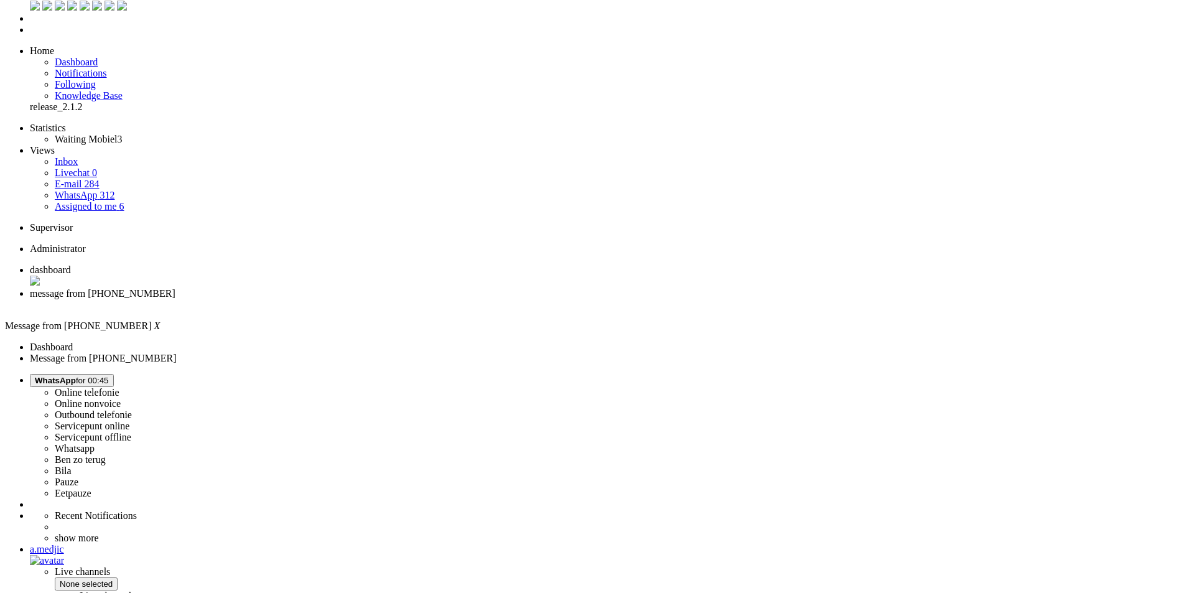
scroll to position [0, 0]
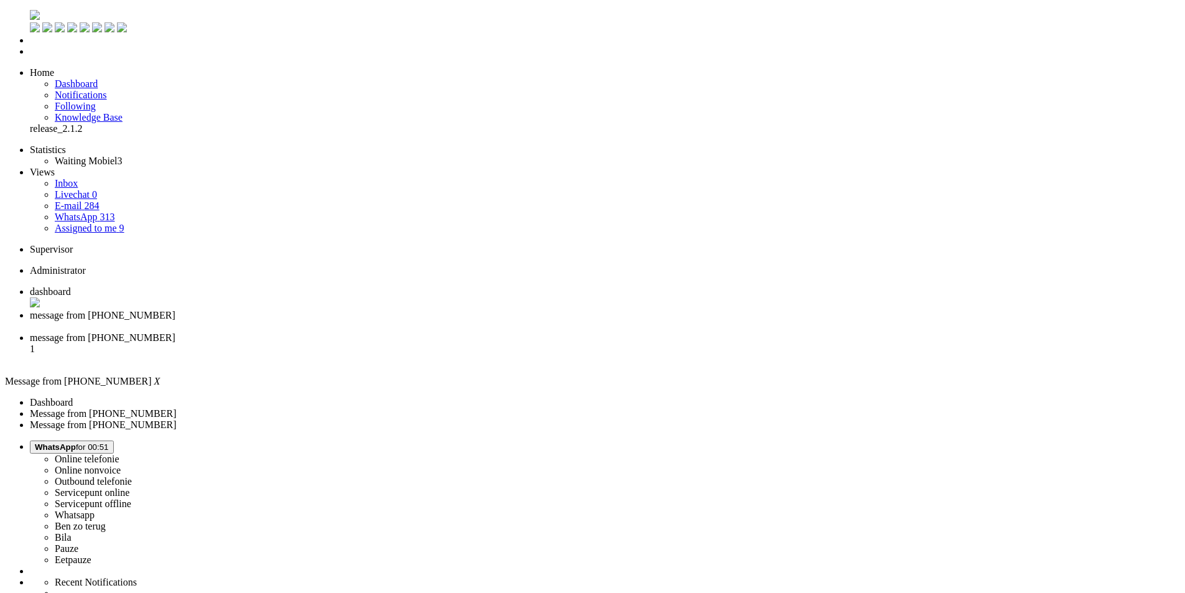
click at [360, 321] on div "Close tab" at bounding box center [605, 326] width 1150 height 11
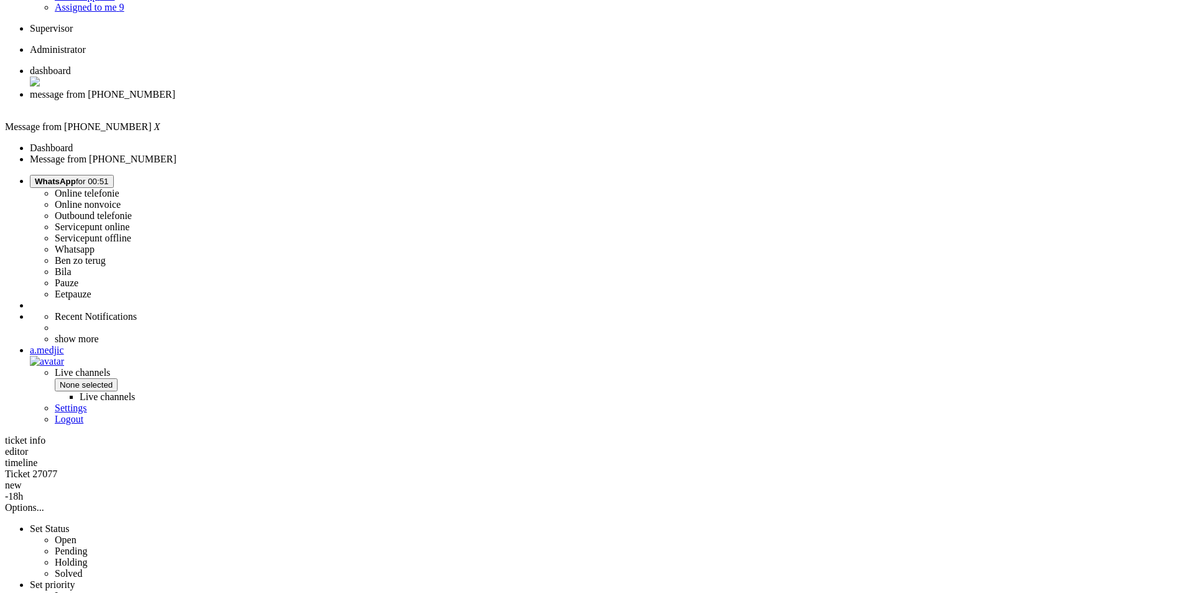
scroll to position [124, 0]
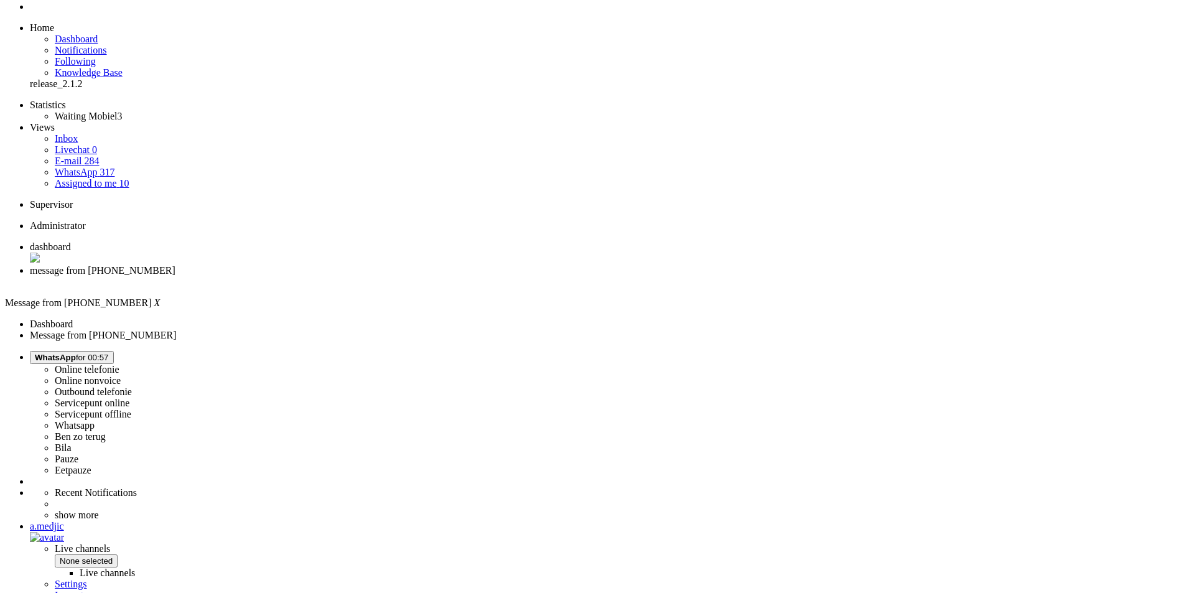
scroll to position [0, 0]
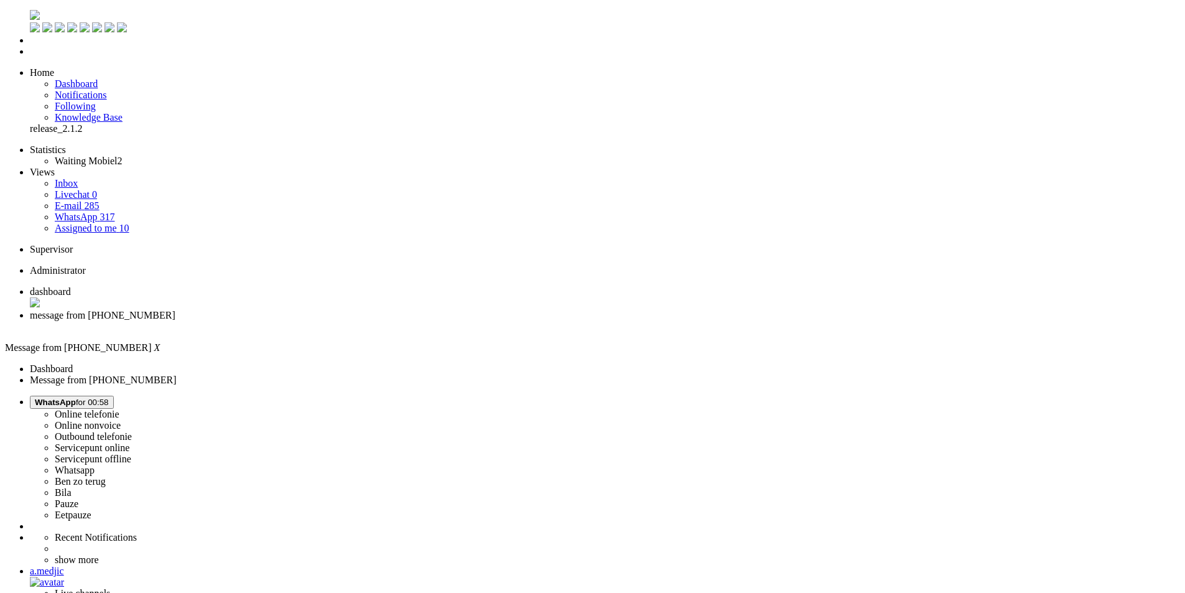
click at [360, 321] on div "Close tab" at bounding box center [605, 326] width 1150 height 11
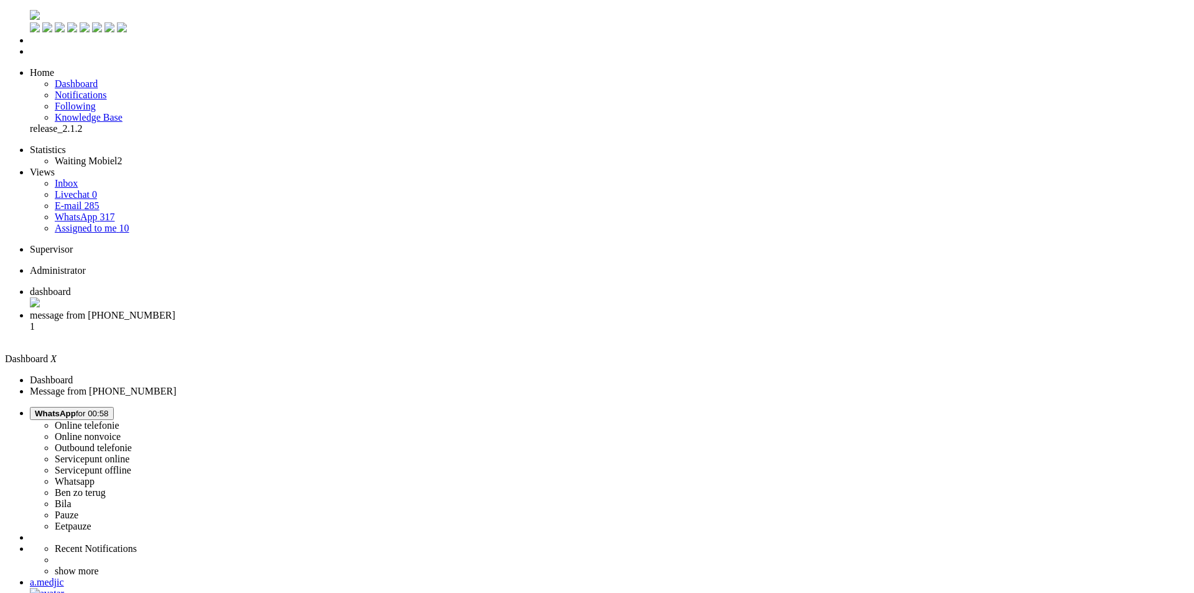
click at [175, 310] on span "message from [PHONE_NUMBER]" at bounding box center [103, 315] width 146 height 11
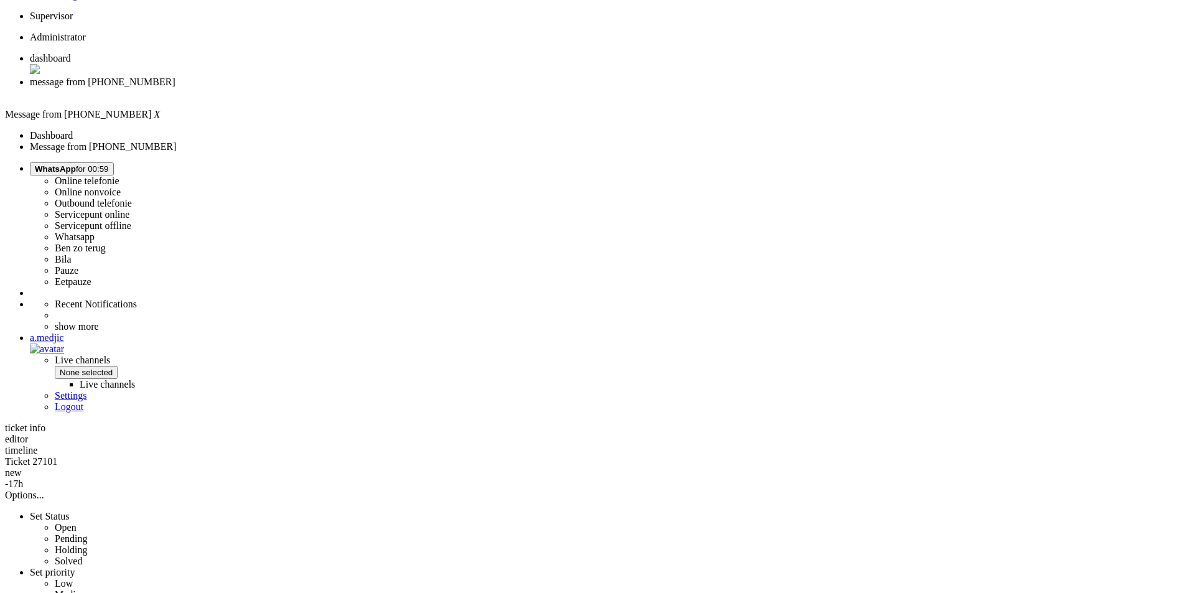
scroll to position [223, 0]
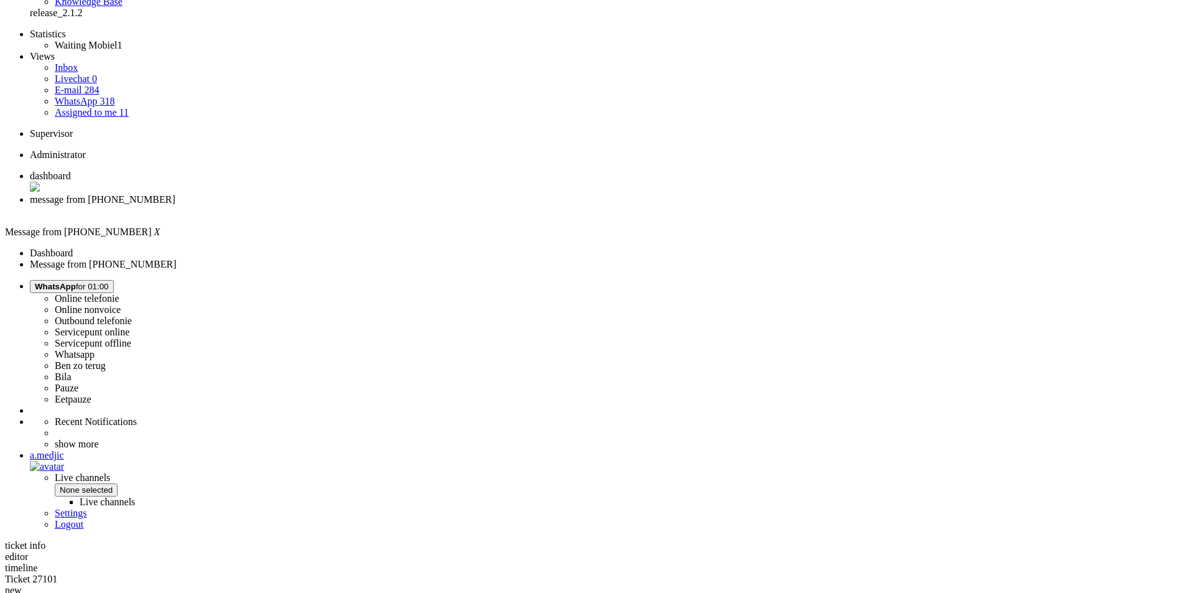
scroll to position [0, 0]
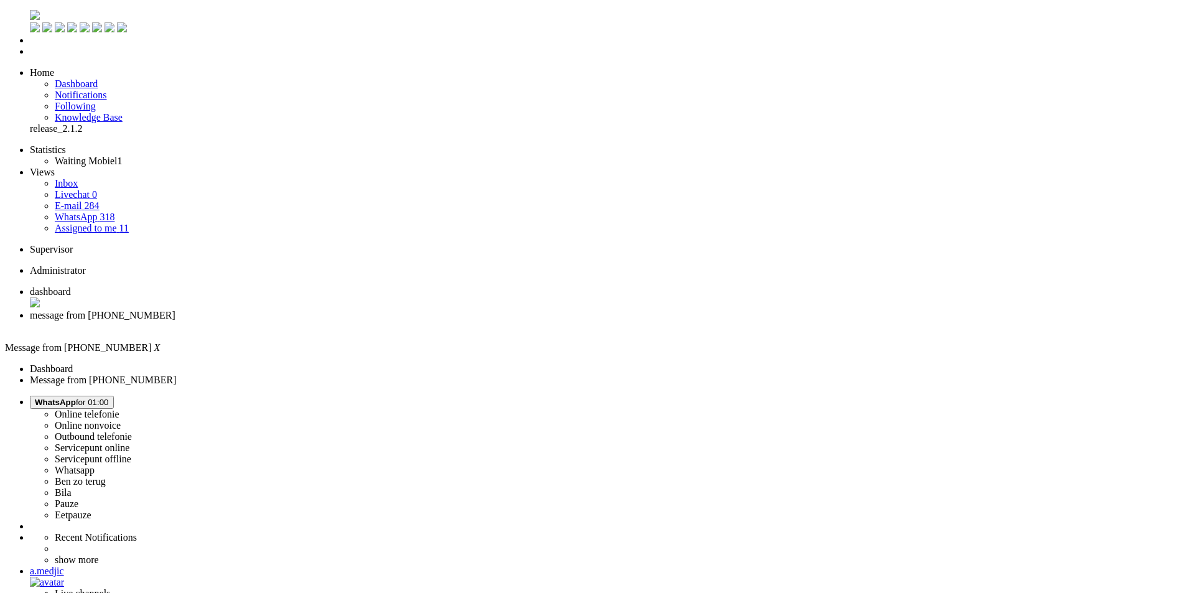
click at [71, 286] on span "dashboard" at bounding box center [50, 291] width 41 height 11
drag, startPoint x: 306, startPoint y: 21, endPoint x: 304, endPoint y: 14, distance: 7.3
click at [175, 310] on span "message from [PHONE_NUMBER]" at bounding box center [103, 315] width 146 height 11
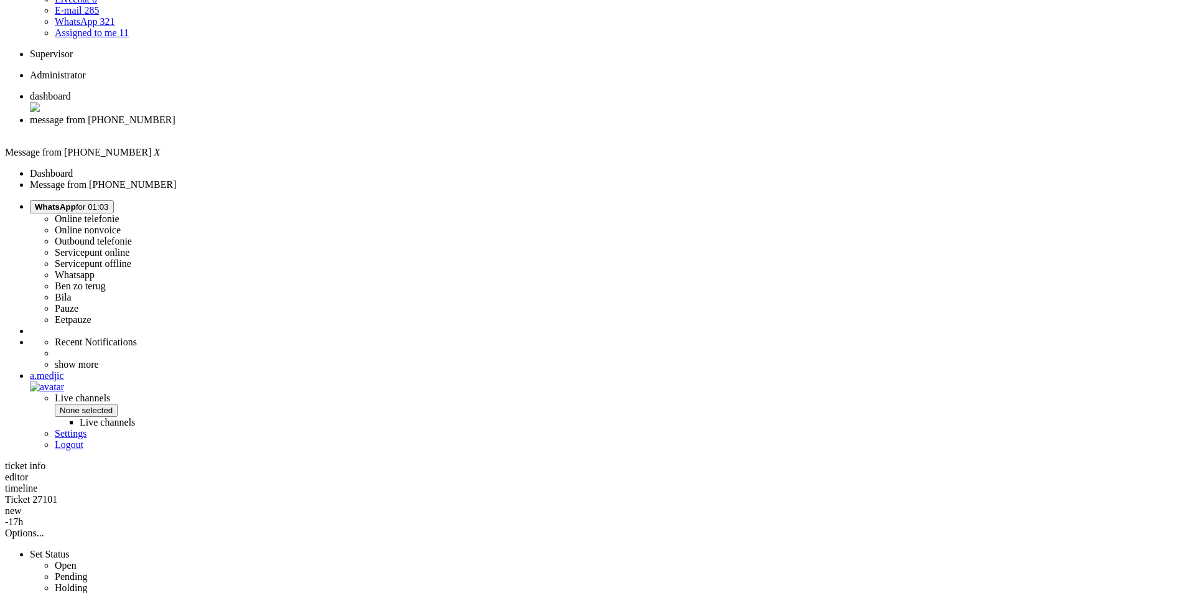
scroll to position [124, 0]
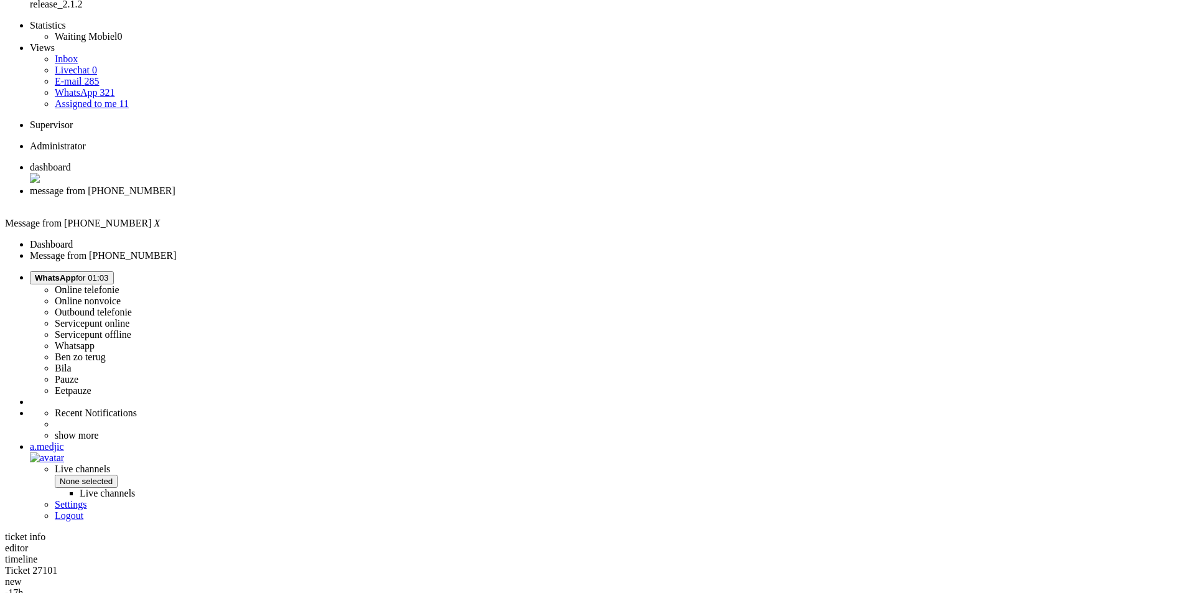
drag, startPoint x: 360, startPoint y: 142, endPoint x: 698, endPoint y: 182, distance: 340.8
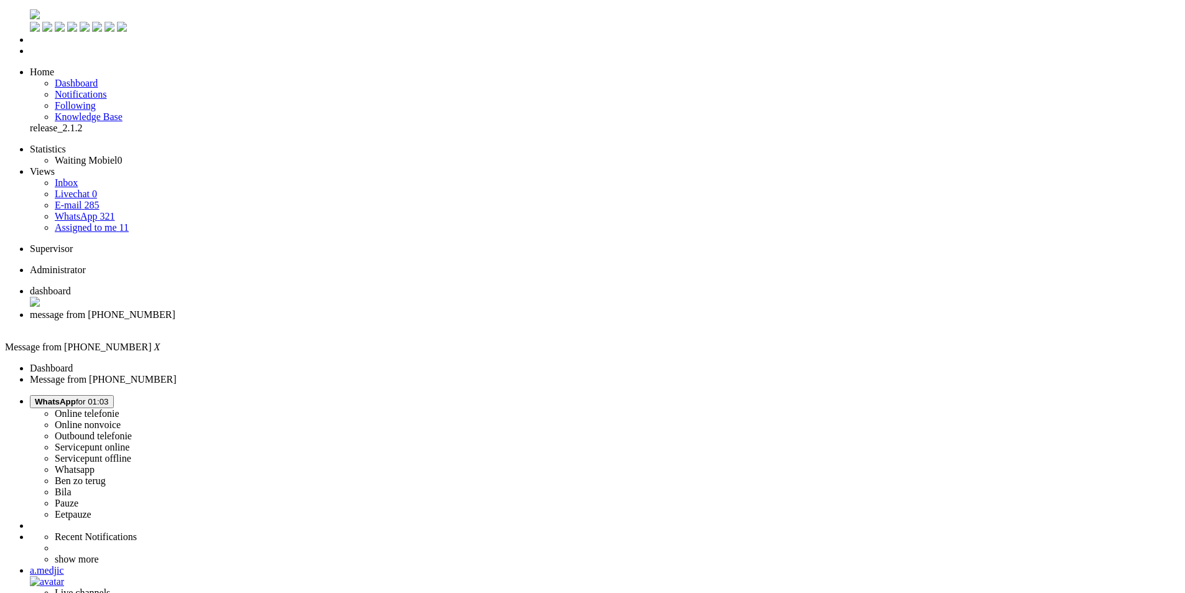
scroll to position [0, 0]
drag, startPoint x: 717, startPoint y: 481, endPoint x: 340, endPoint y: 463, distance: 377.4
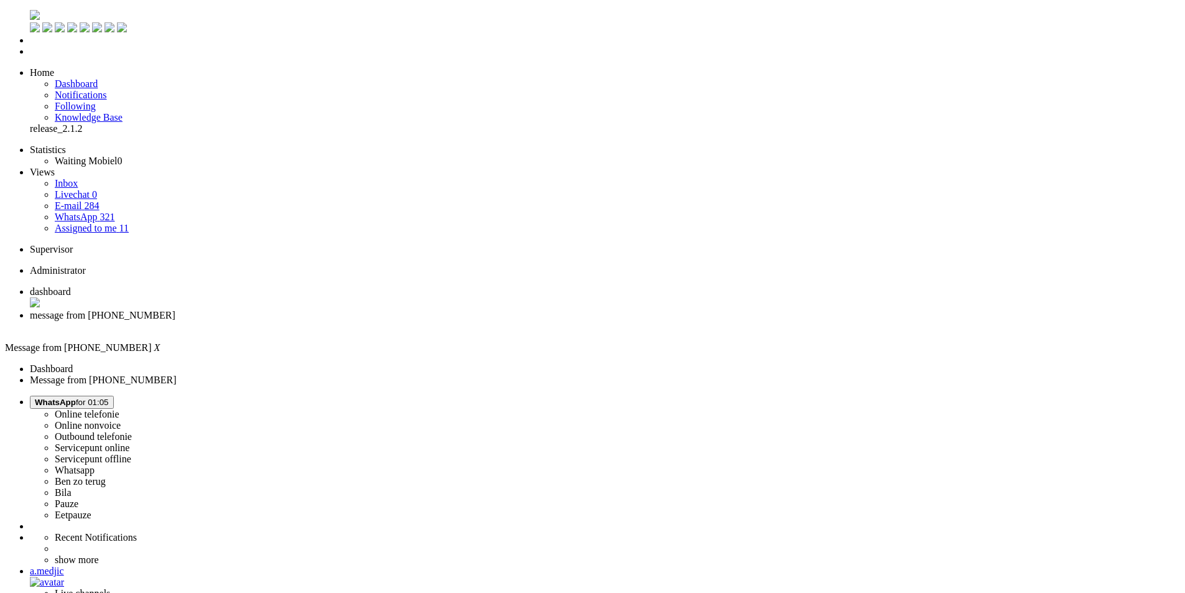
drag, startPoint x: 69, startPoint y: 2125, endPoint x: 42, endPoint y: 2127, distance: 27.4
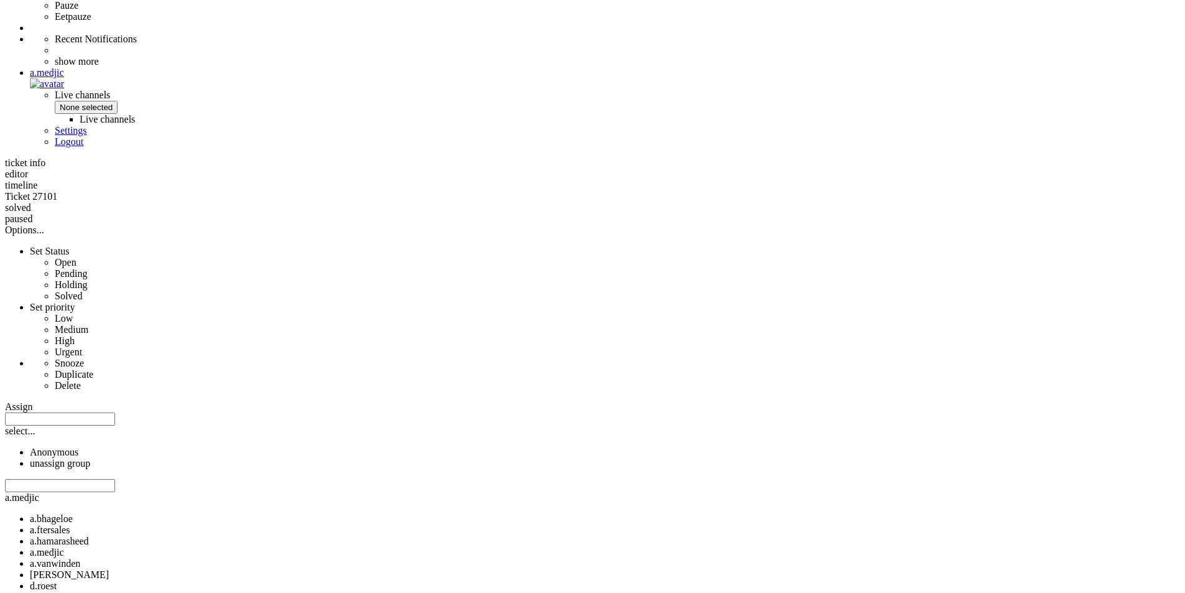
scroll to position [622, 0]
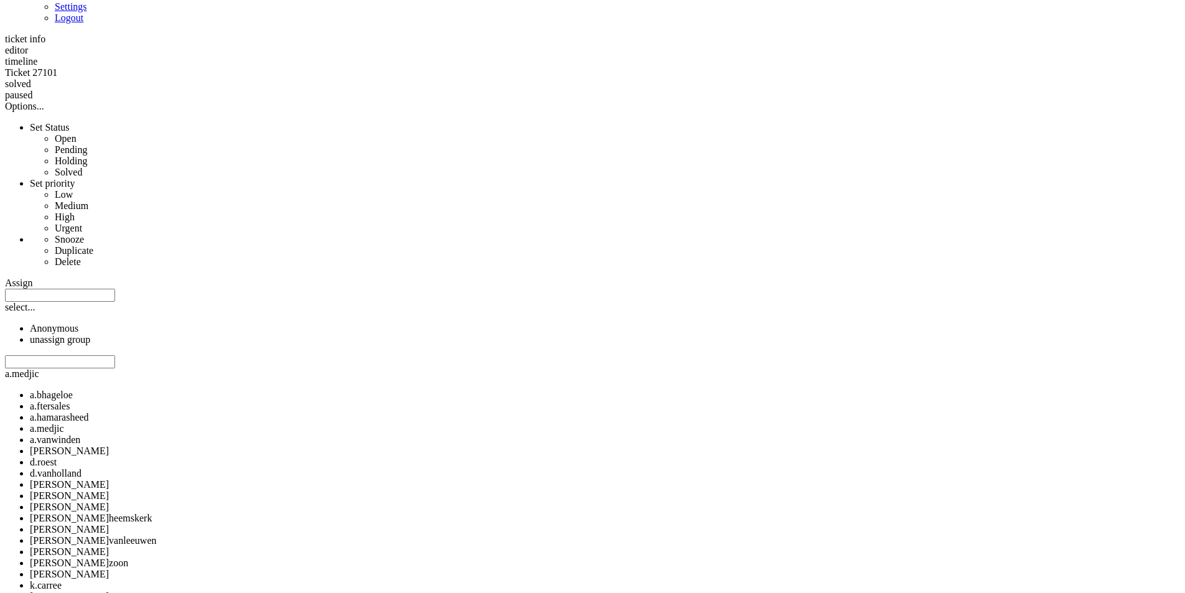
drag, startPoint x: 355, startPoint y: 338, endPoint x: 583, endPoint y: 352, distance: 228.7
drag, startPoint x: 718, startPoint y: 341, endPoint x: 357, endPoint y: 345, distance: 360.8
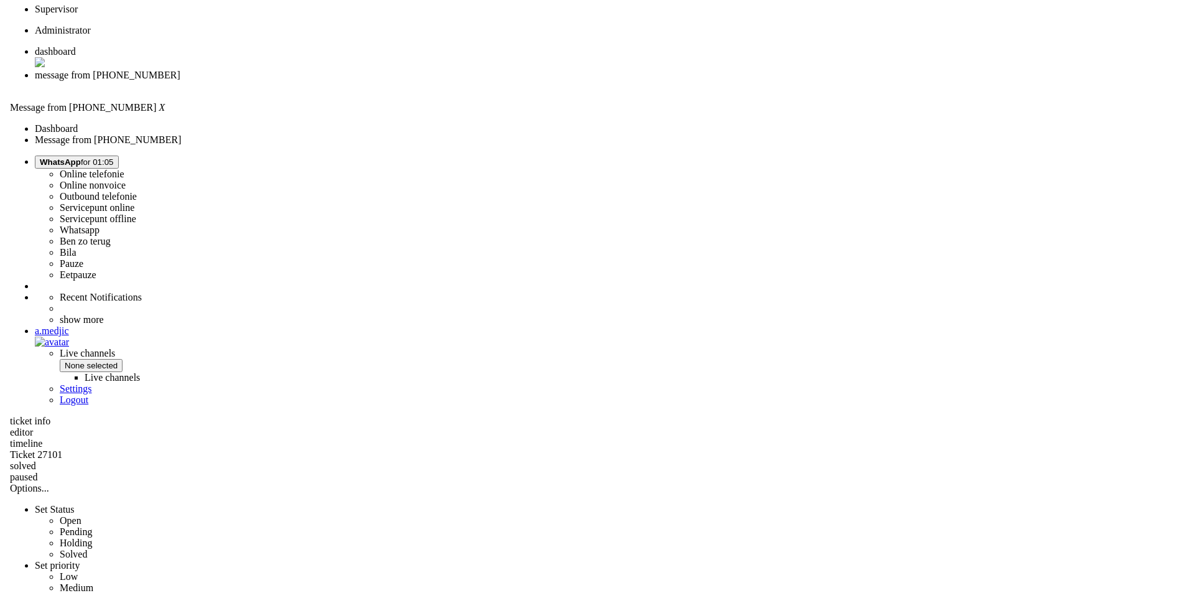
scroll to position [0, 0]
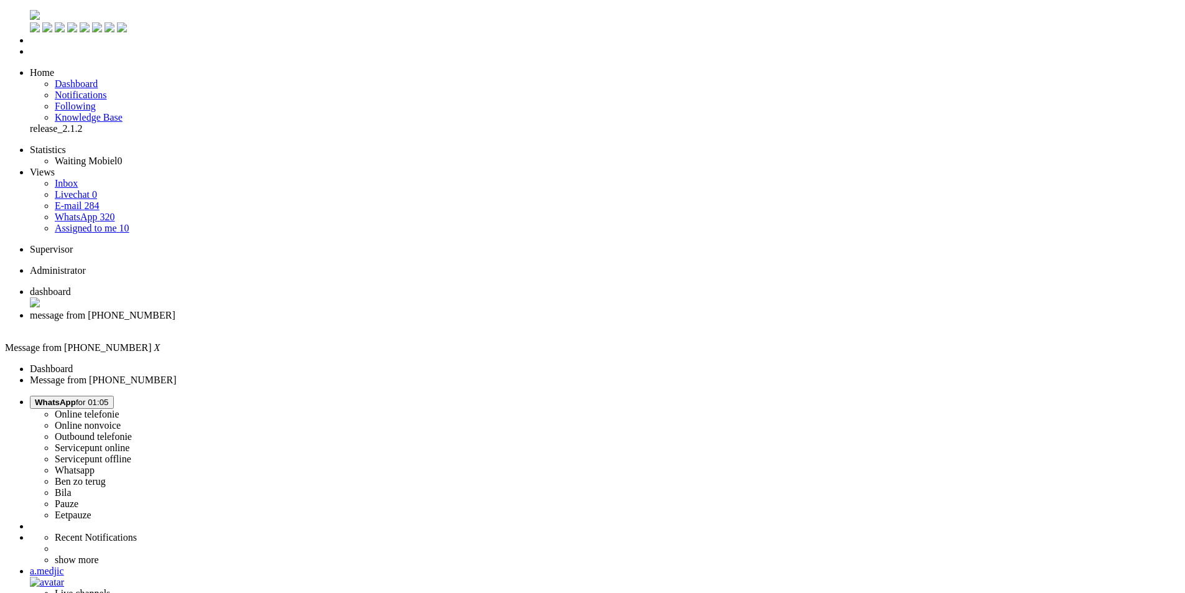
click at [361, 321] on div "Close tab" at bounding box center [605, 326] width 1150 height 11
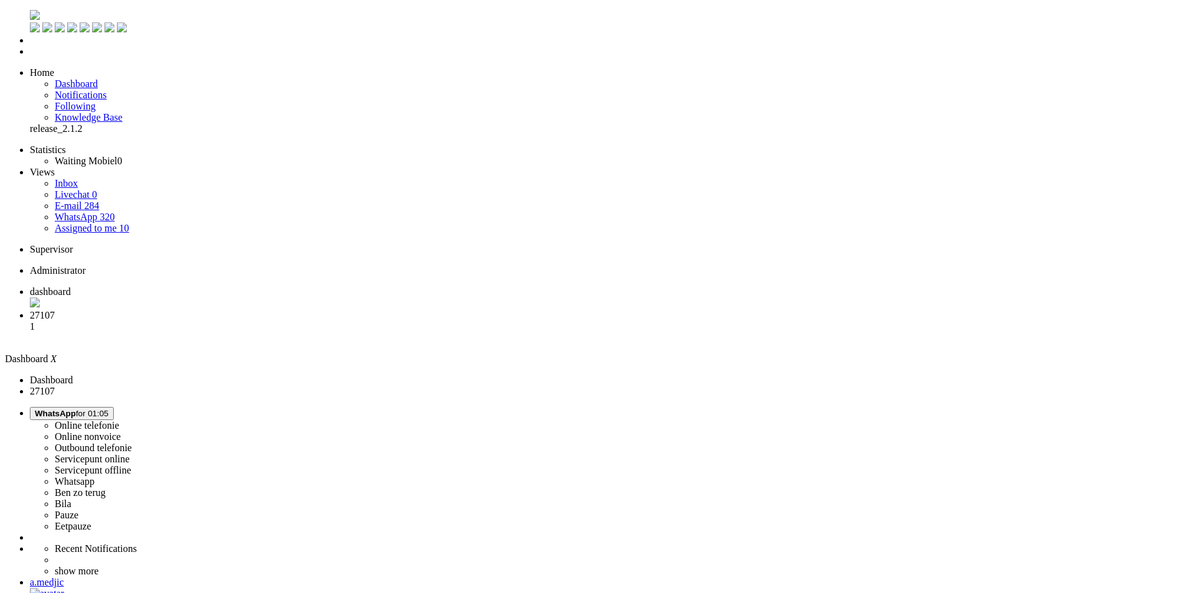
click at [318, 310] on li "message from [PHONE_NUMBER] 1" at bounding box center [609, 327] width 1159 height 34
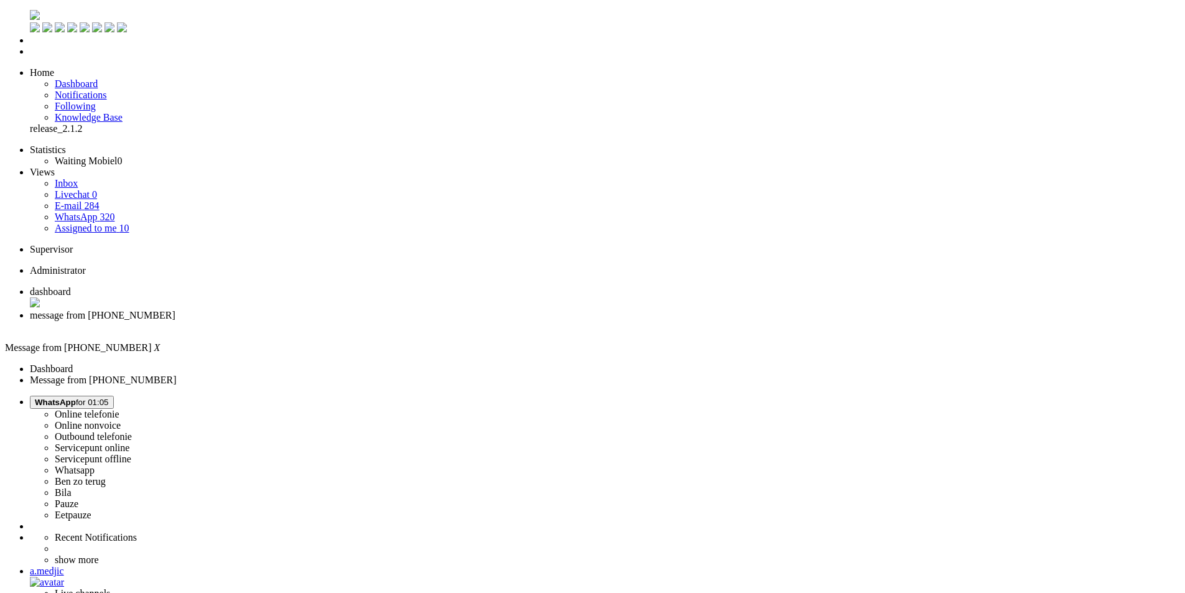
click at [71, 286] on span "dashboard" at bounding box center [50, 291] width 41 height 11
click at [317, 310] on li "message from [PHONE_NUMBER]" at bounding box center [609, 321] width 1159 height 22
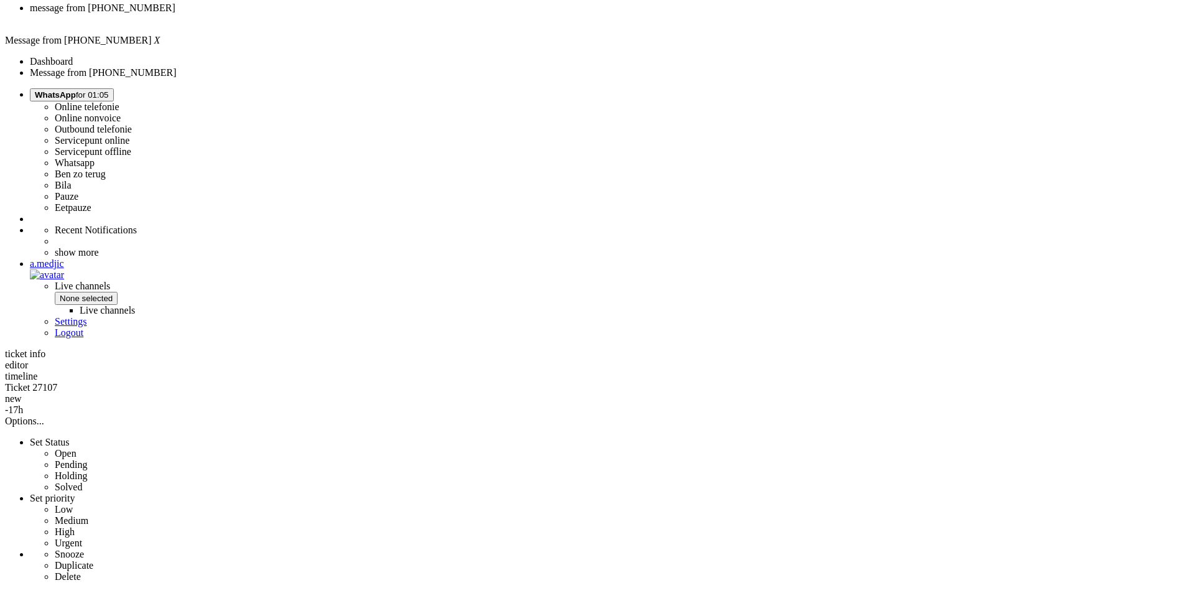
scroll to position [373, 0]
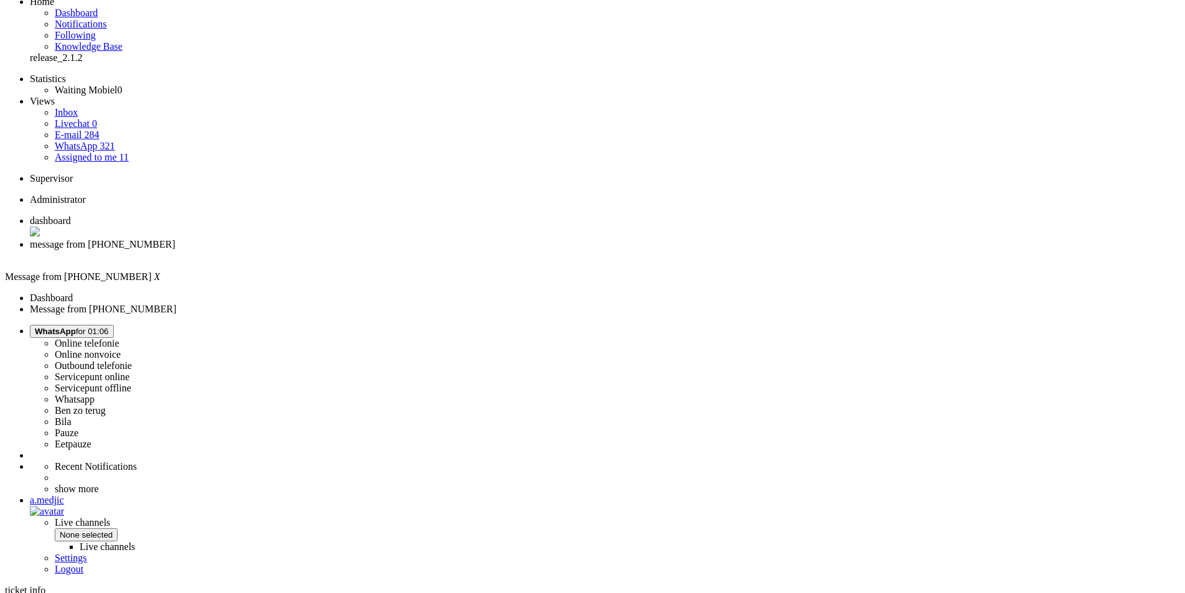
scroll to position [0, 0]
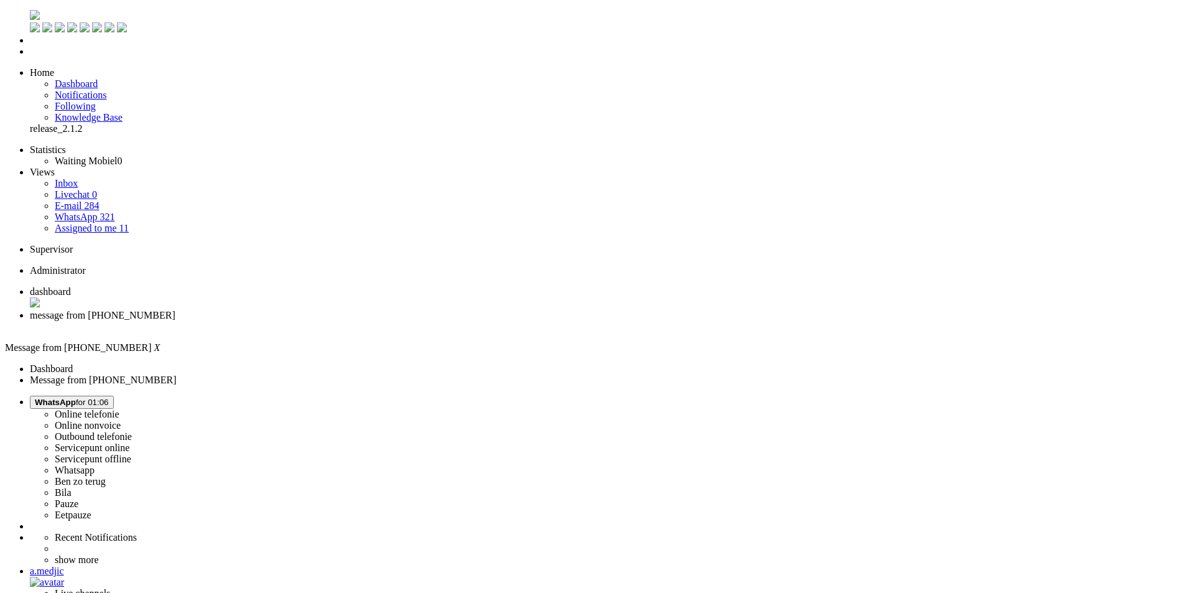
drag, startPoint x: 690, startPoint y: 2113, endPoint x: 50, endPoint y: 2128, distance: 639.6
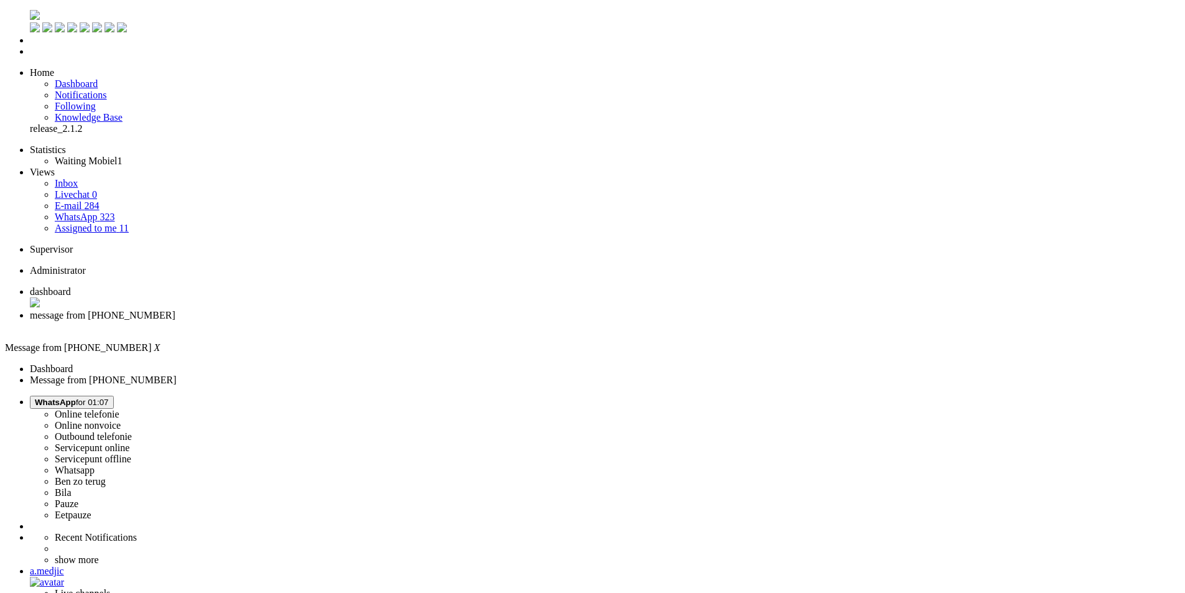
click at [361, 321] on div "Close tab" at bounding box center [605, 326] width 1150 height 11
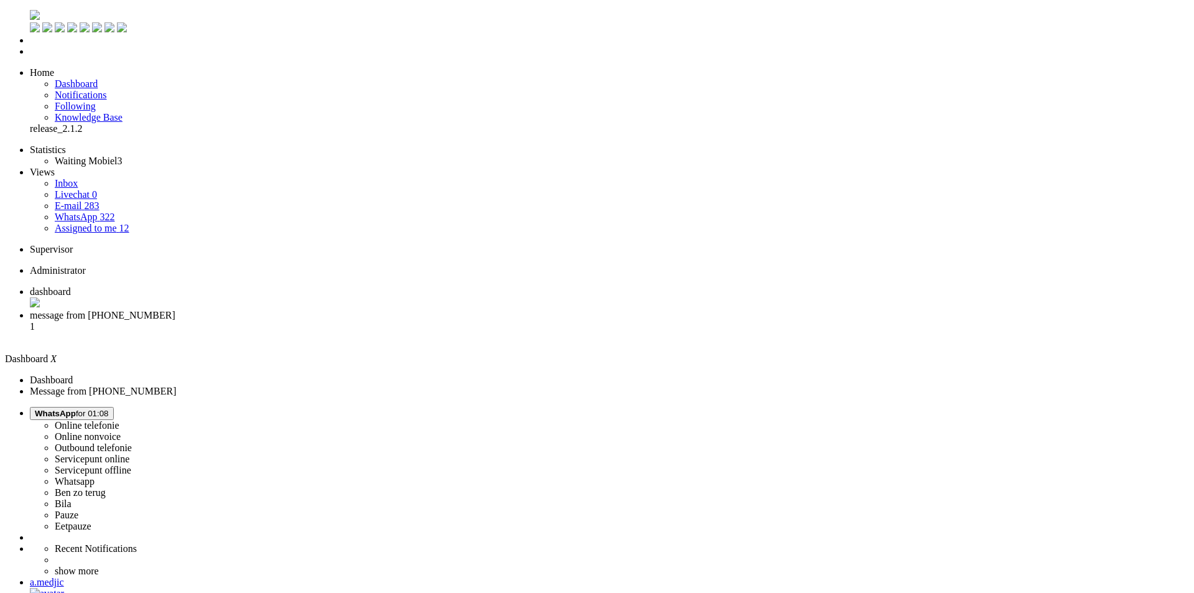
click at [175, 310] on span "message from [PHONE_NUMBER]" at bounding box center [103, 315] width 146 height 11
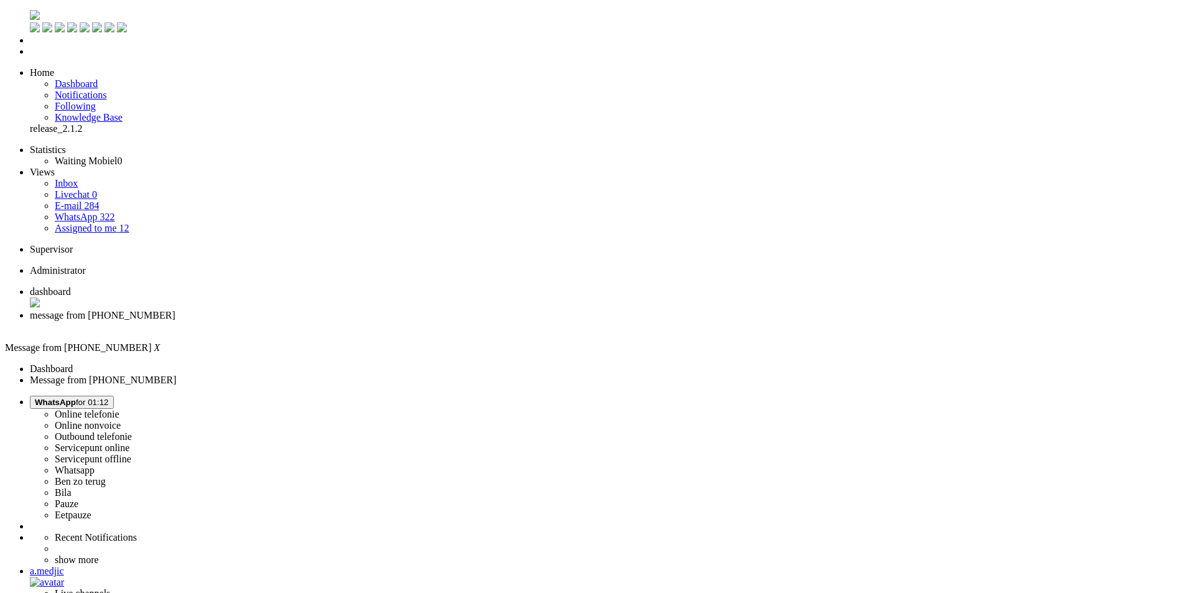
drag, startPoint x: 339, startPoint y: 450, endPoint x: 943, endPoint y: 453, distance: 604.0
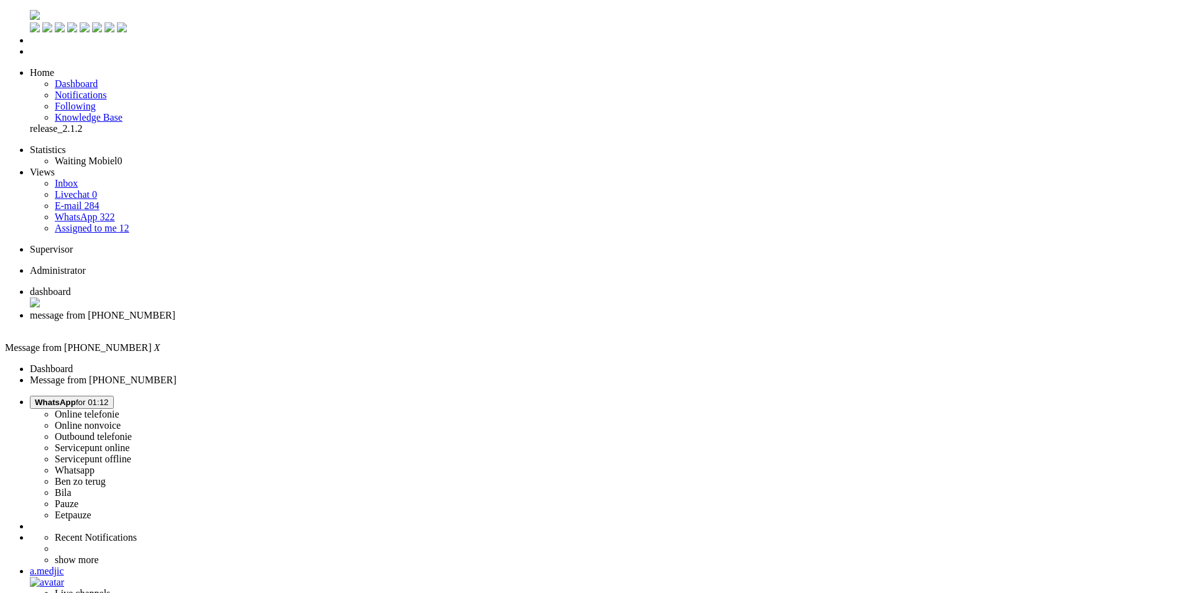
click at [359, 321] on div "Close tab" at bounding box center [605, 326] width 1150 height 11
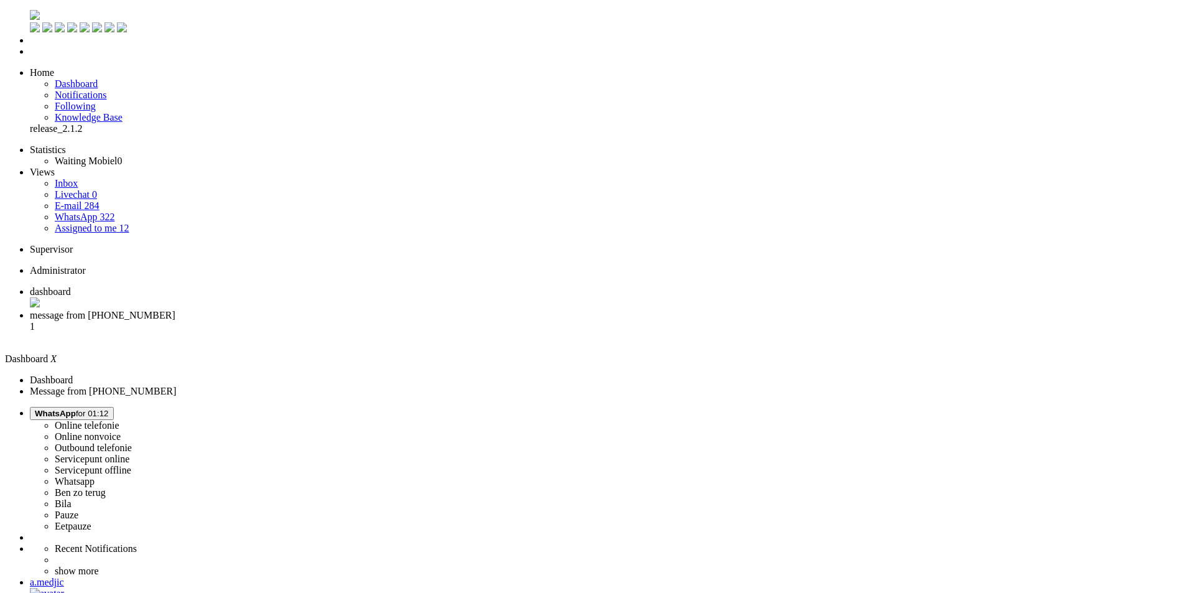
click at [175, 310] on span "message from [PHONE_NUMBER]" at bounding box center [103, 315] width 146 height 11
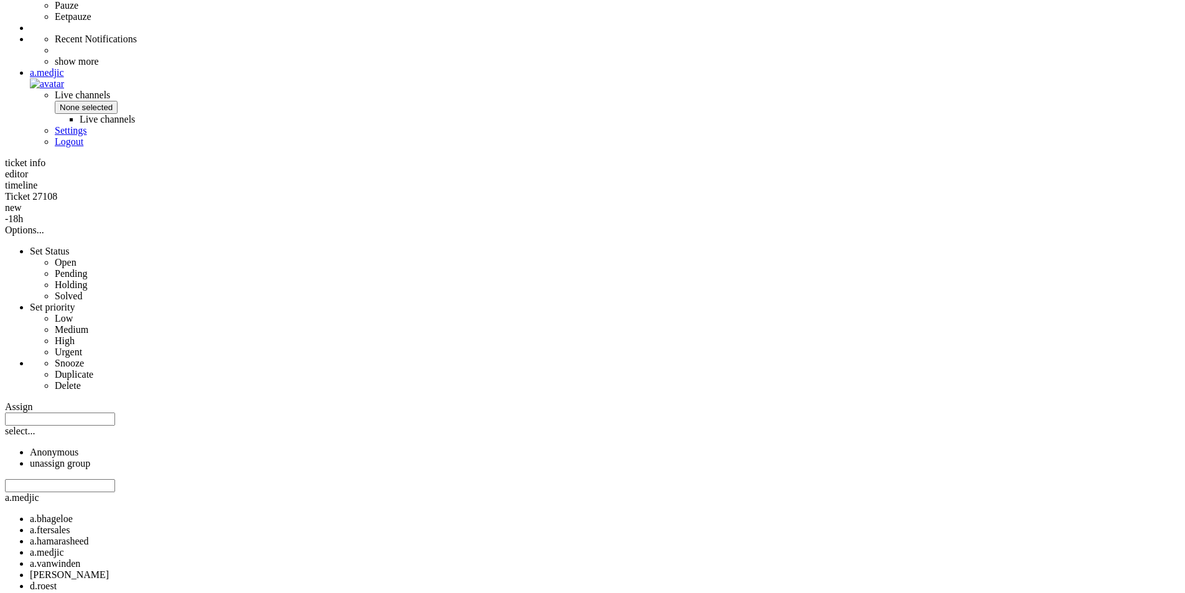
scroll to position [499, 0]
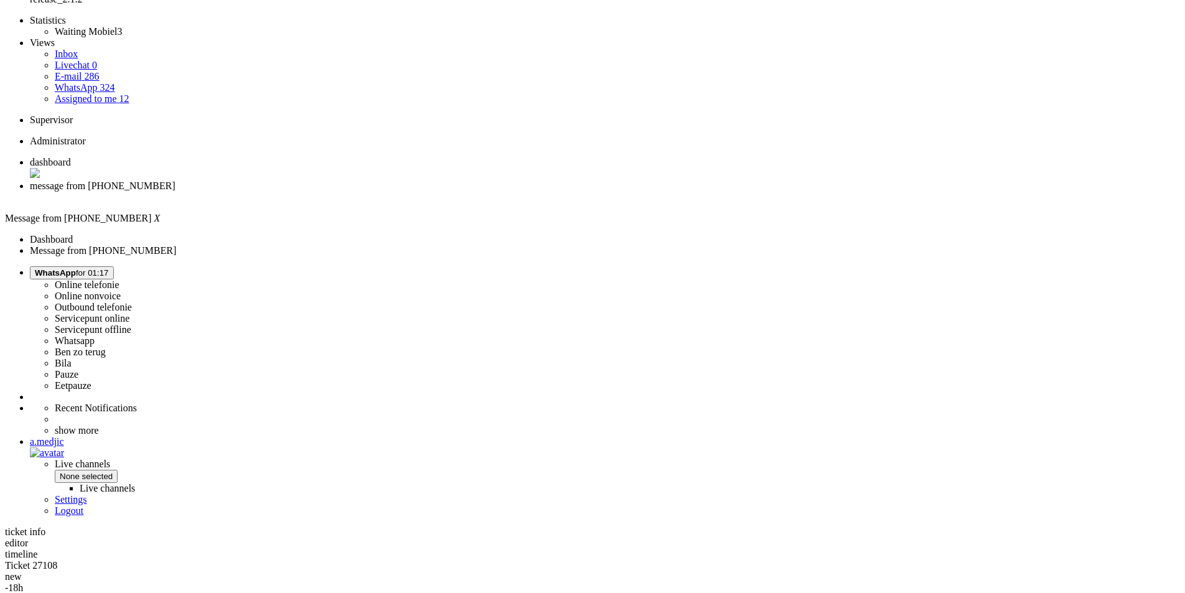
scroll to position [374, 0]
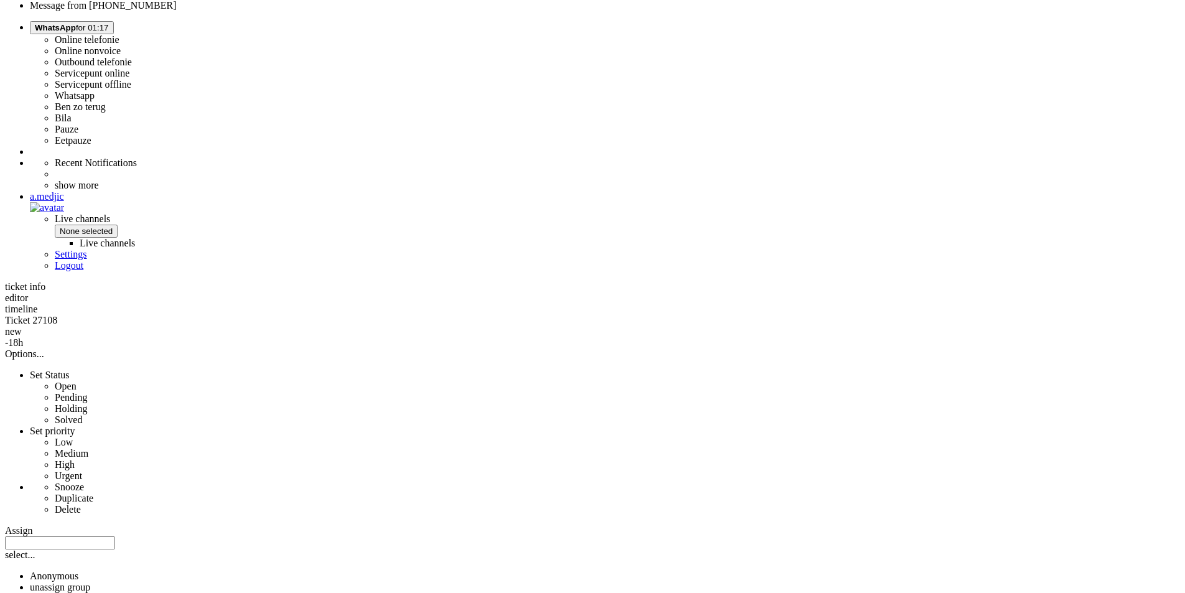
drag, startPoint x: 399, startPoint y: 448, endPoint x: 378, endPoint y: 452, distance: 20.8
drag, startPoint x: 379, startPoint y: 452, endPoint x: 401, endPoint y: 450, distance: 21.2
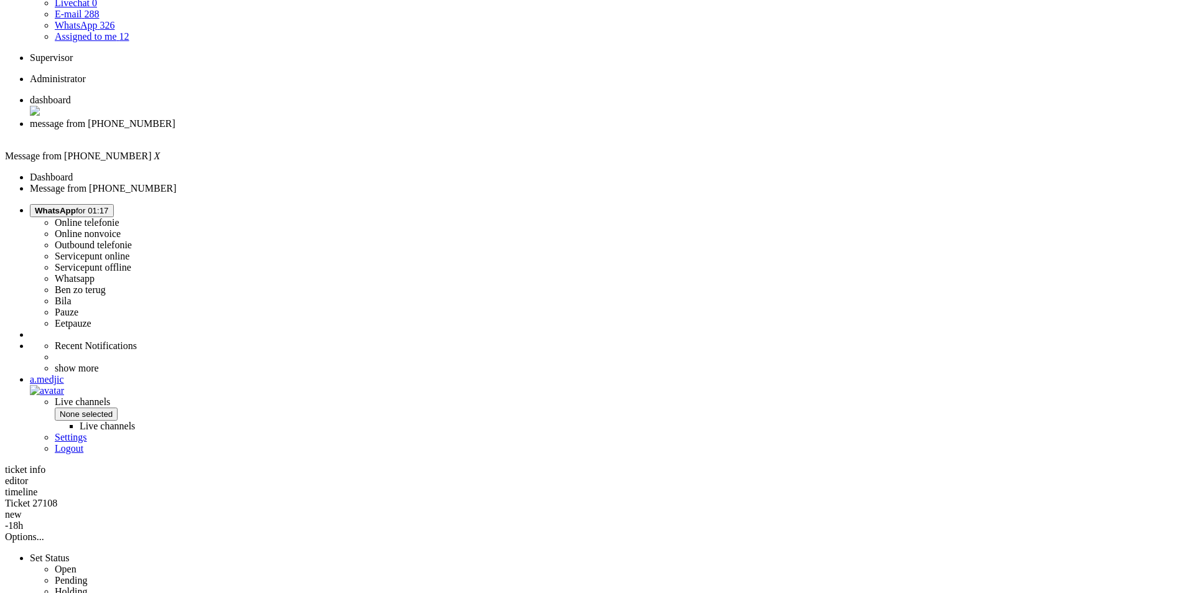
scroll to position [312, 0]
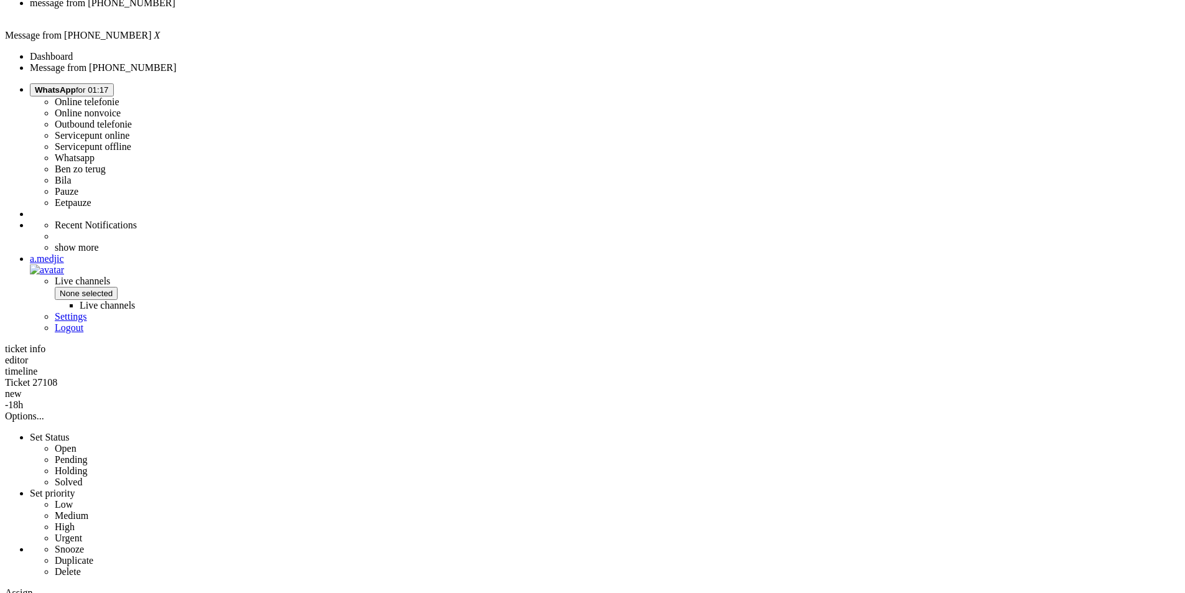
drag, startPoint x: 638, startPoint y: 475, endPoint x: 809, endPoint y: 477, distance: 170.4
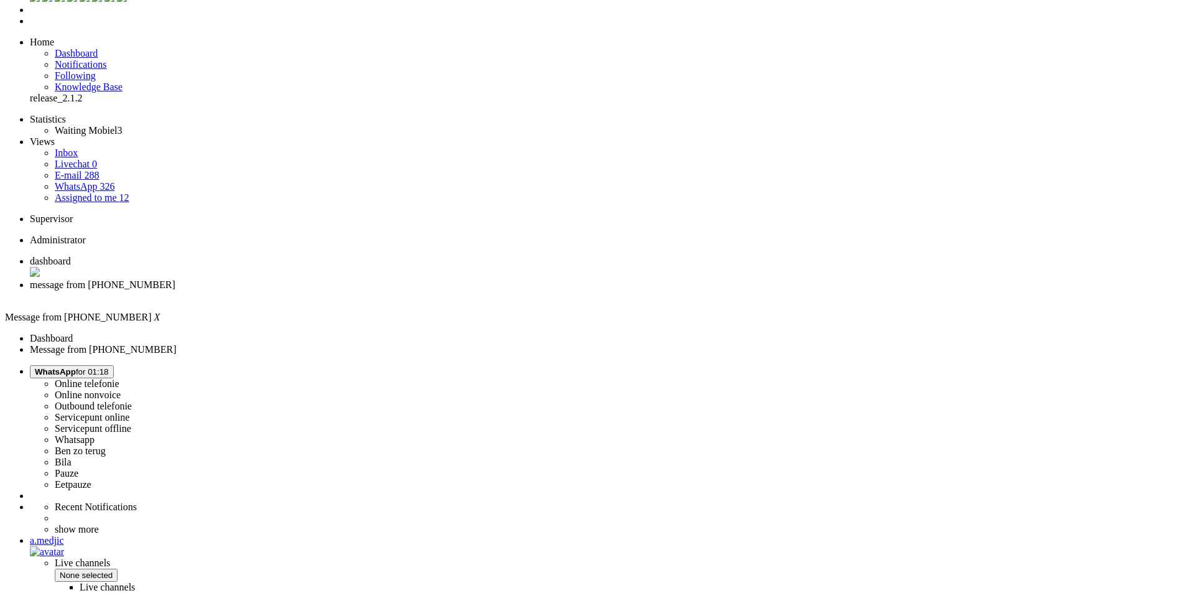
scroll to position [0, 0]
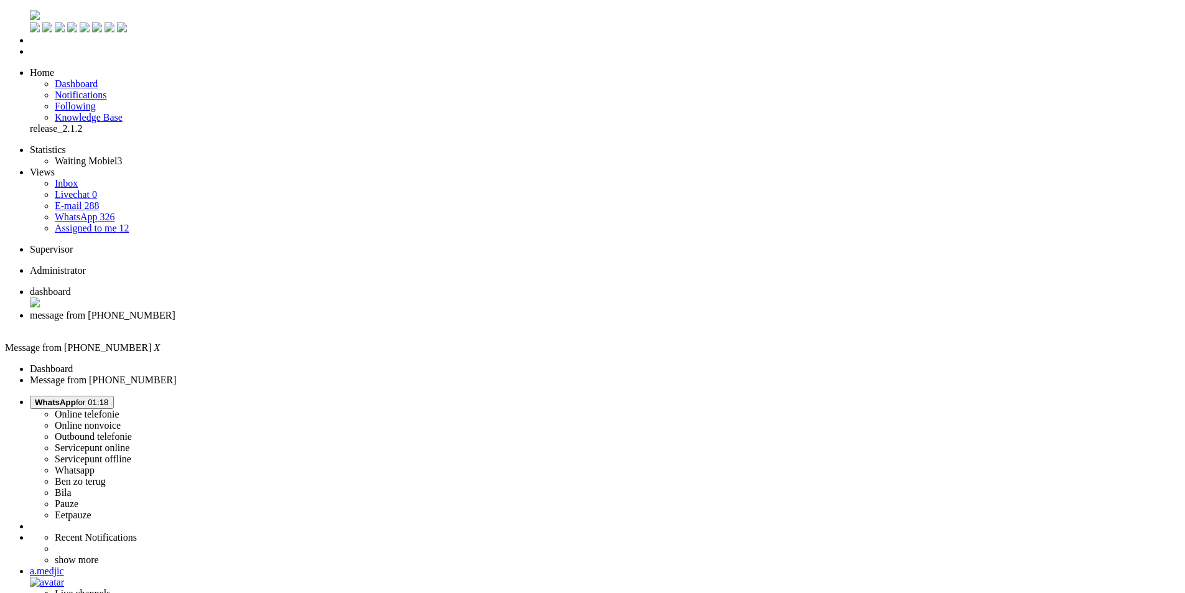
drag, startPoint x: 136, startPoint y: 2125, endPoint x: 302, endPoint y: 2188, distance: 177.6
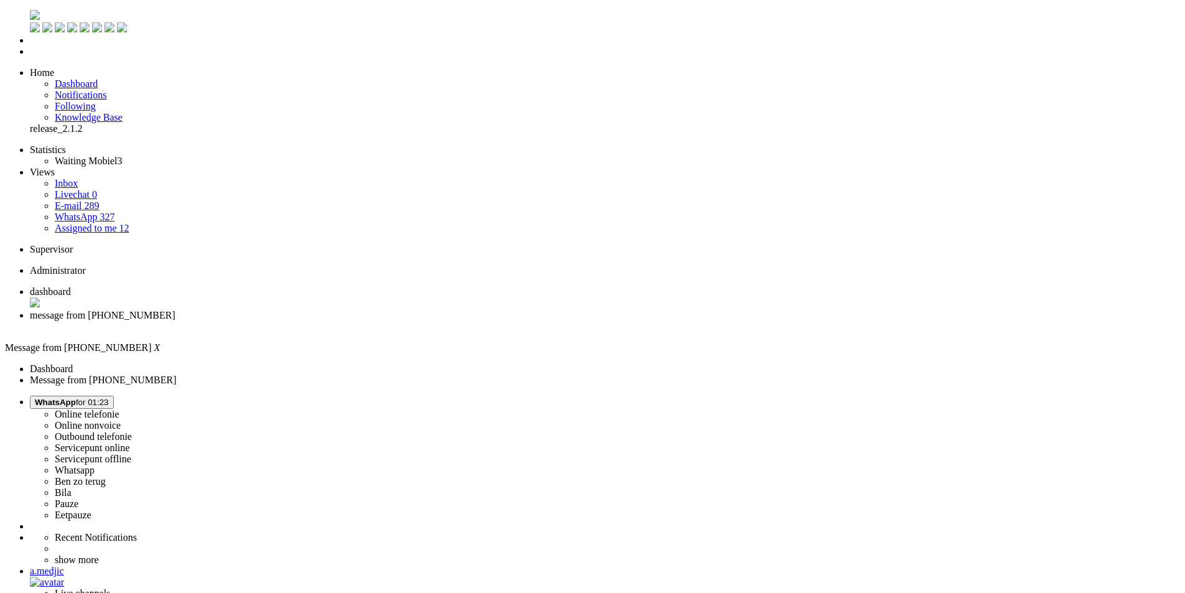
click at [358, 321] on div "Close tab" at bounding box center [605, 326] width 1150 height 11
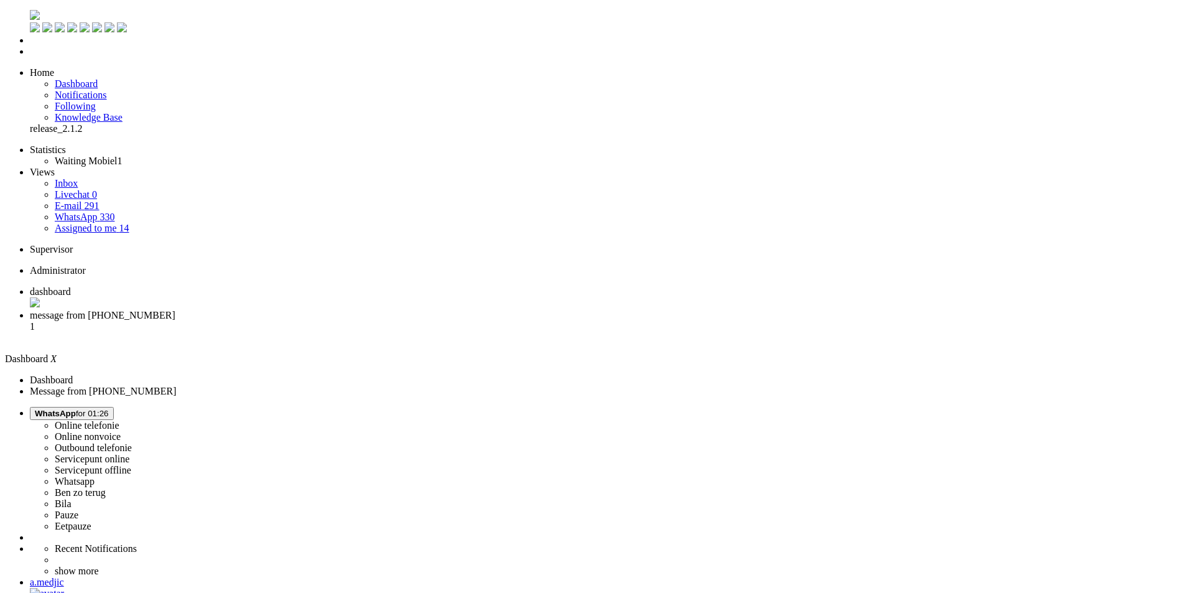
click at [175, 310] on span "message from [PHONE_NUMBER]" at bounding box center [103, 315] width 146 height 11
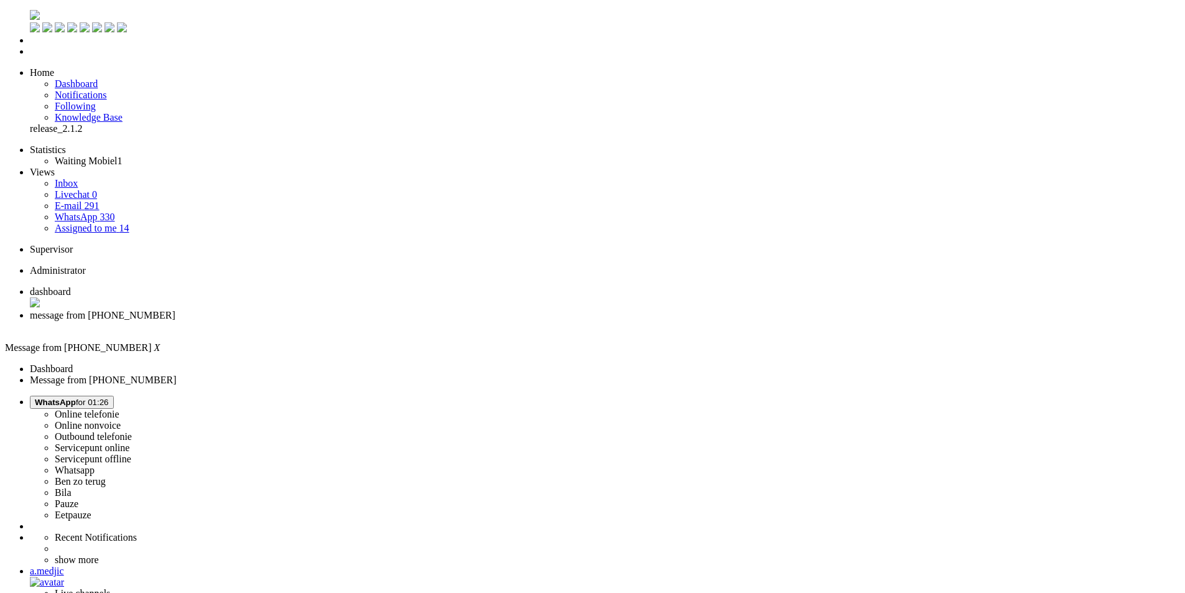
type input "ree"
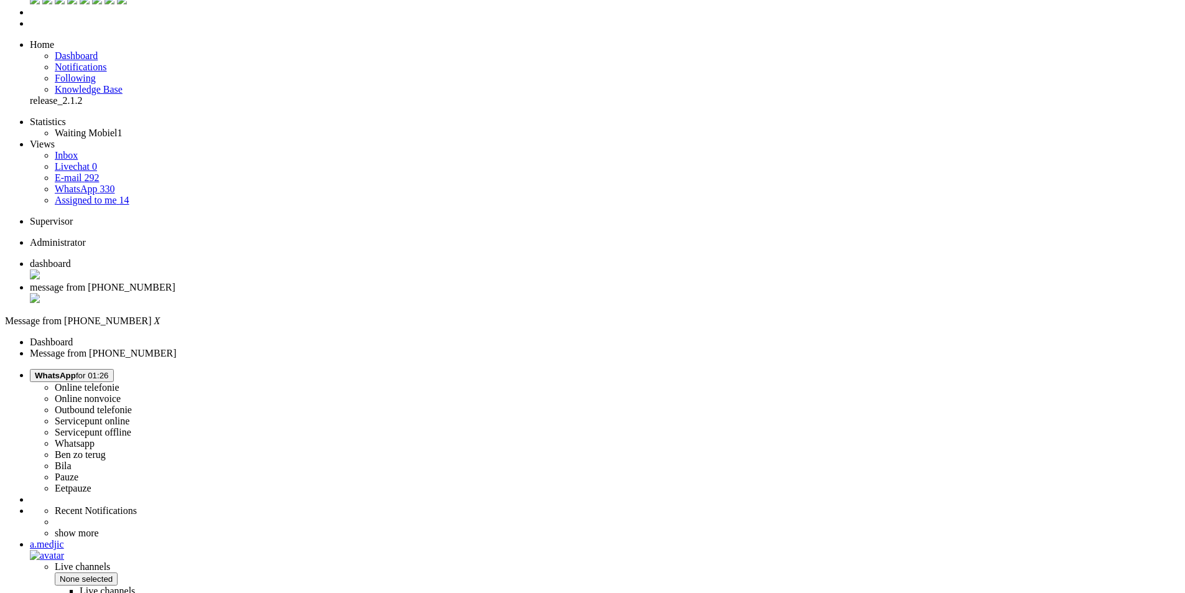
scroll to position [0, 0]
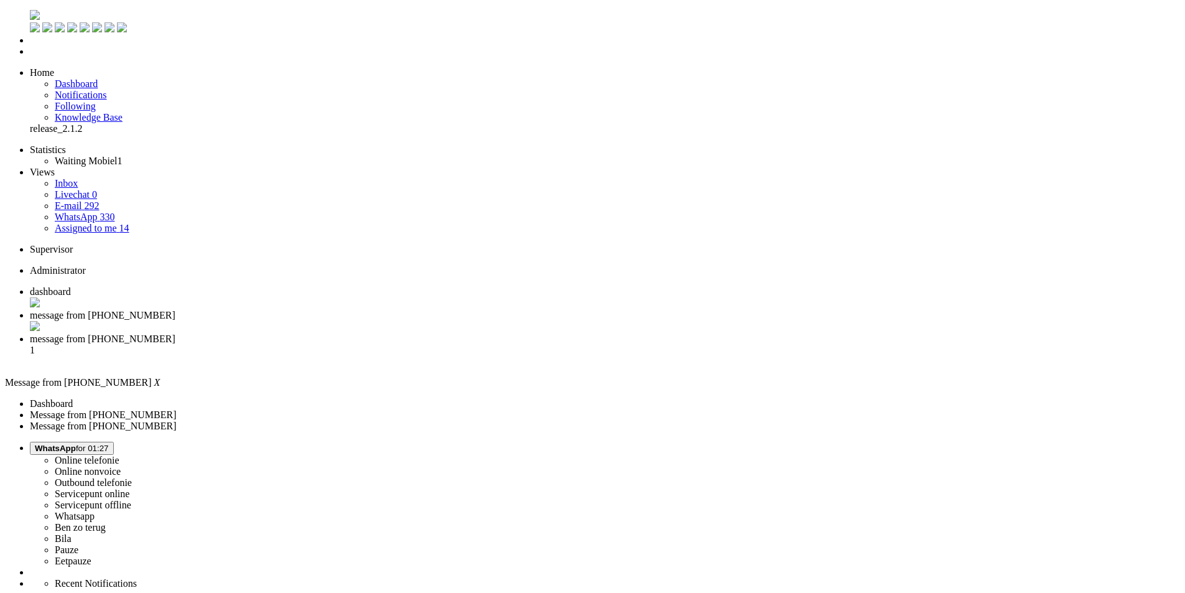
click at [354, 310] on li "message from [PHONE_NUMBER]" at bounding box center [605, 322] width 1150 height 24
click at [357, 321] on div "Close tab" at bounding box center [605, 327] width 1150 height 12
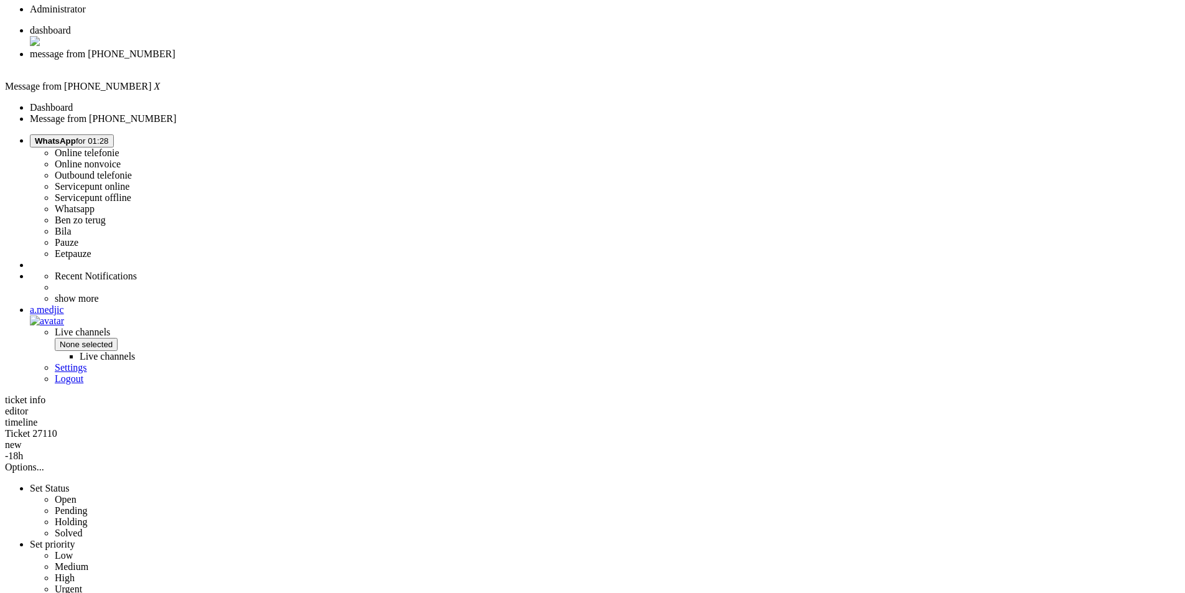
scroll to position [287, 0]
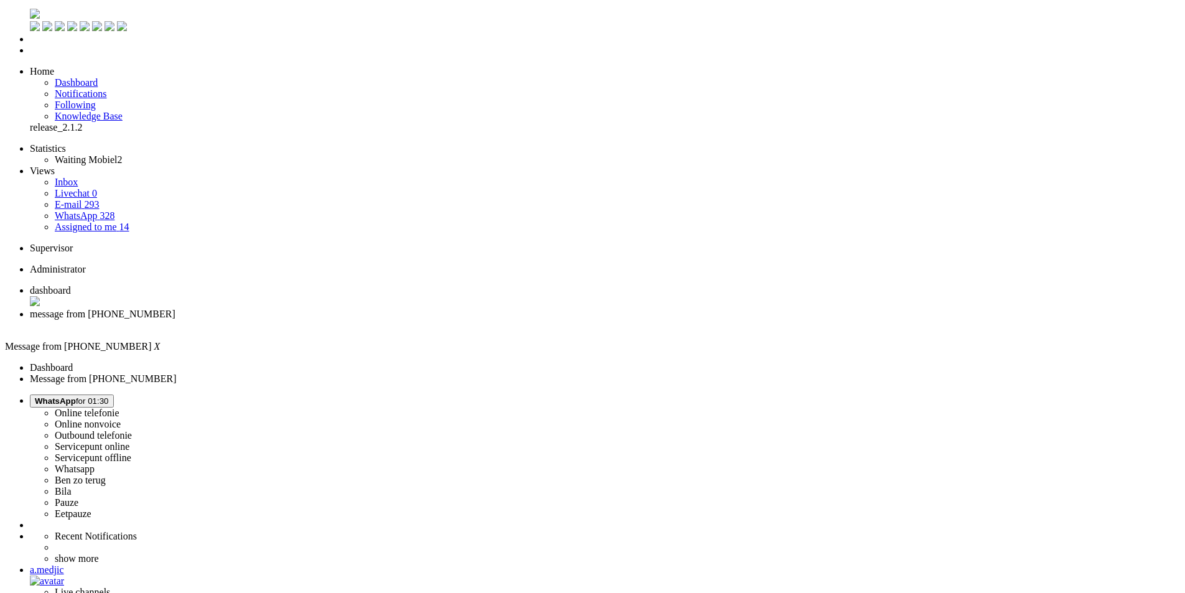
scroll to position [0, 0]
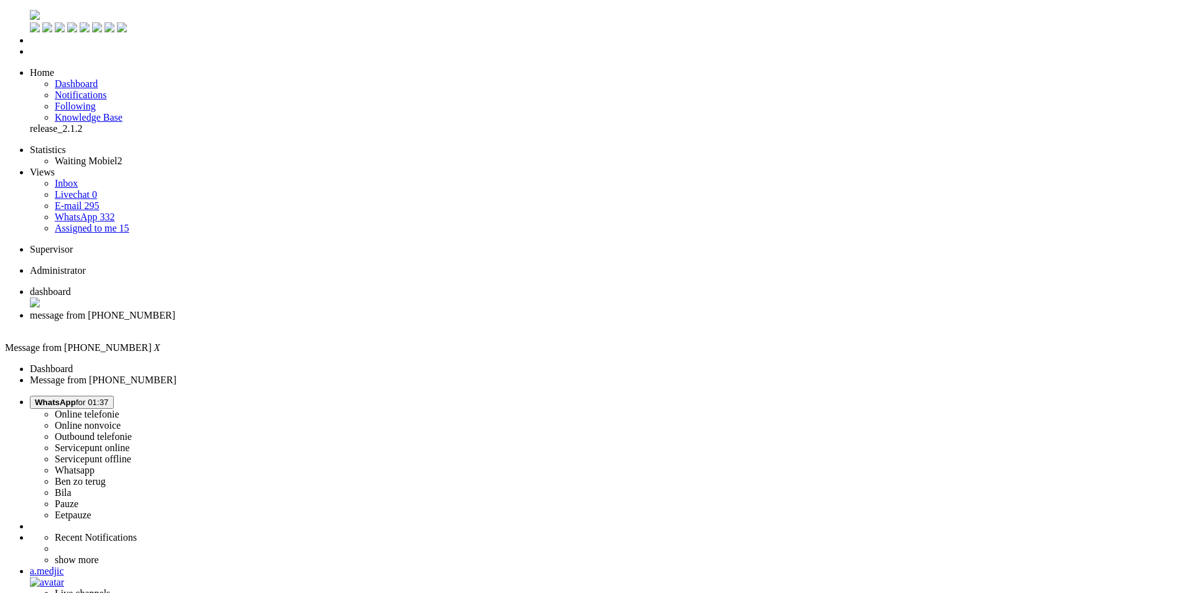
drag, startPoint x: 360, startPoint y: 19, endPoint x: 356, endPoint y: 27, distance: 8.6
click at [360, 321] on div "Close tab" at bounding box center [605, 326] width 1150 height 11
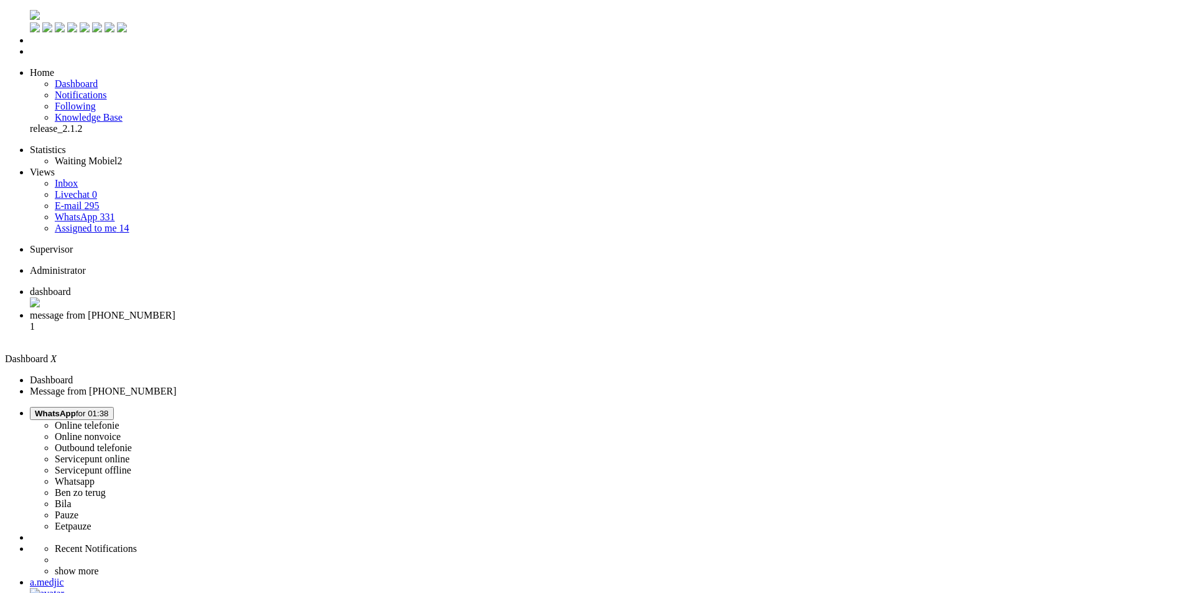
click at [175, 310] on span "message from [PHONE_NUMBER]" at bounding box center [103, 315] width 146 height 11
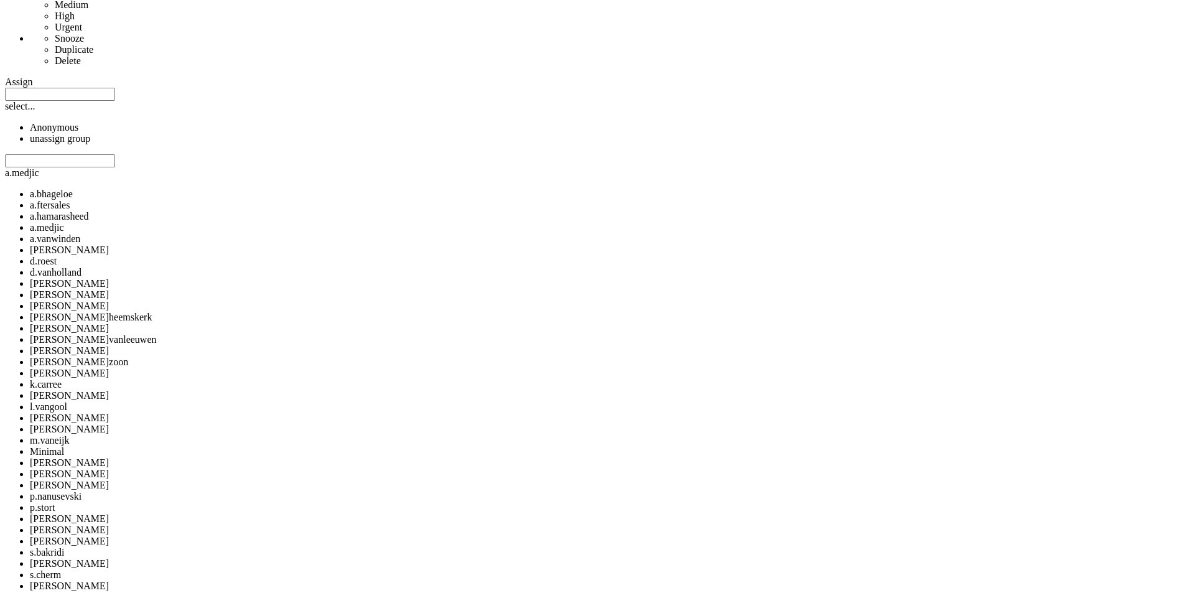
scroll to position [682, 0]
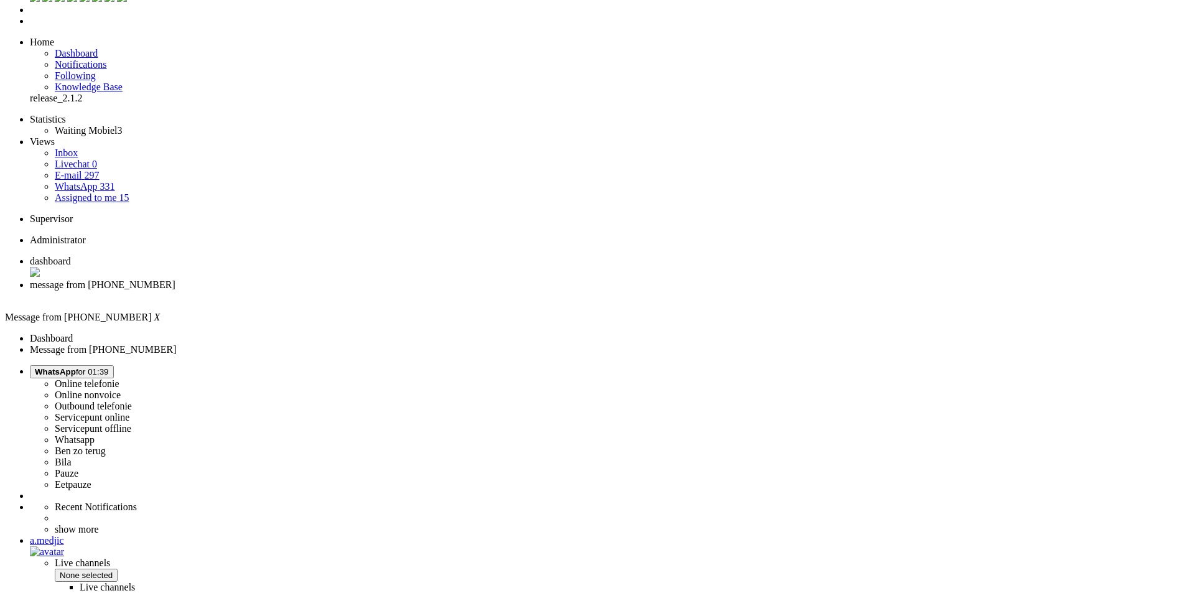
scroll to position [0, 0]
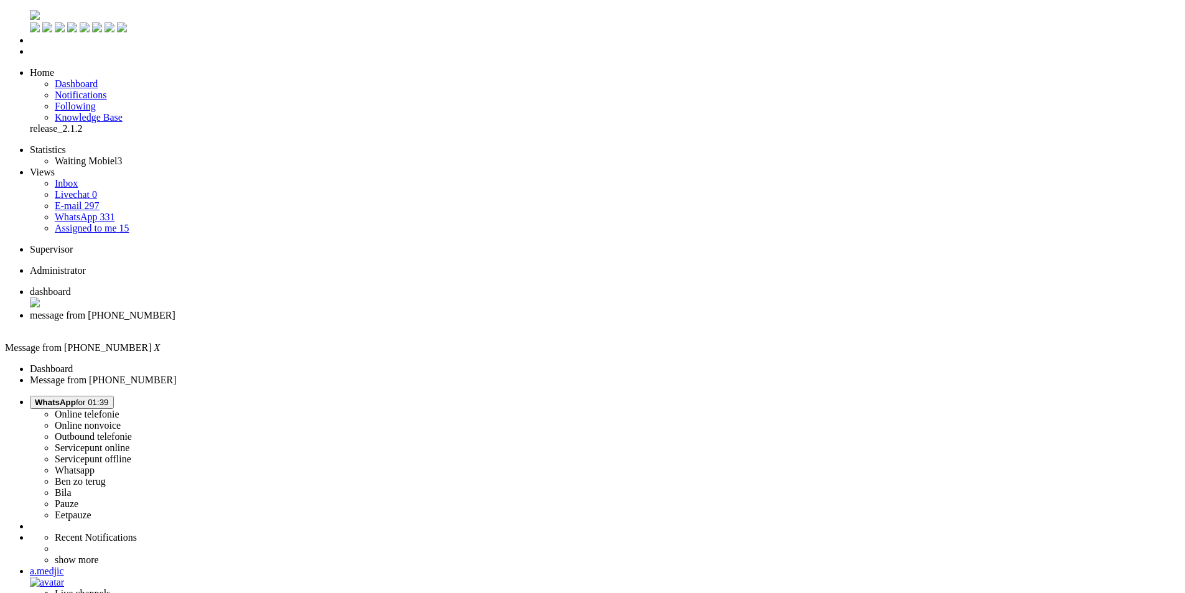
drag, startPoint x: 470, startPoint y: 2128, endPoint x: 295, endPoint y: 2127, distance: 175.4
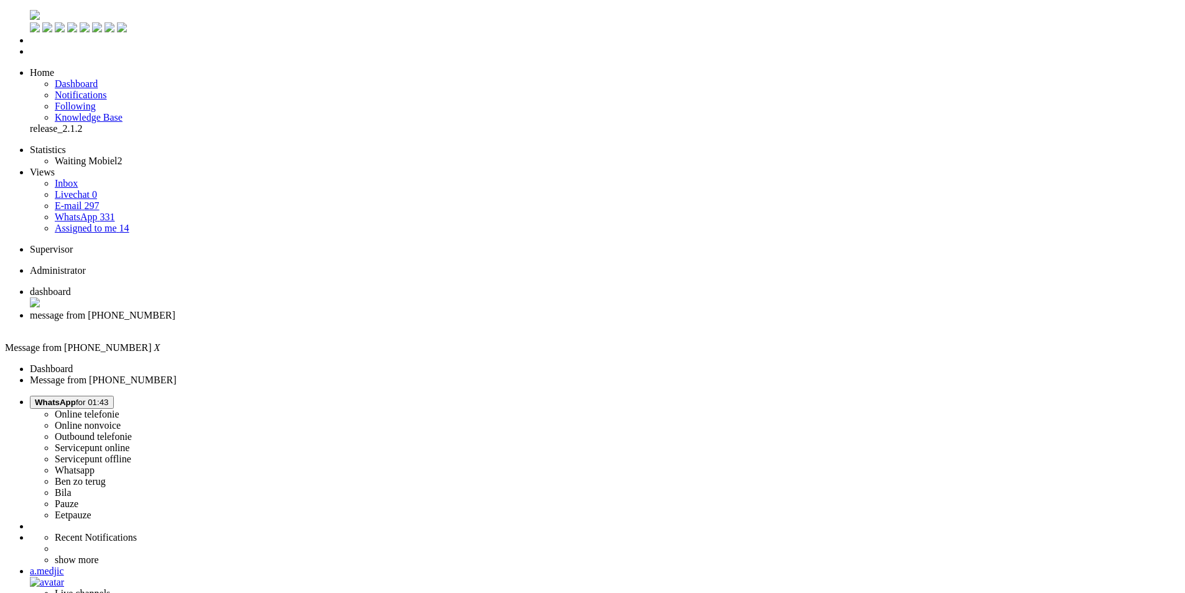
click at [356, 321] on div "Close tab" at bounding box center [605, 326] width 1150 height 11
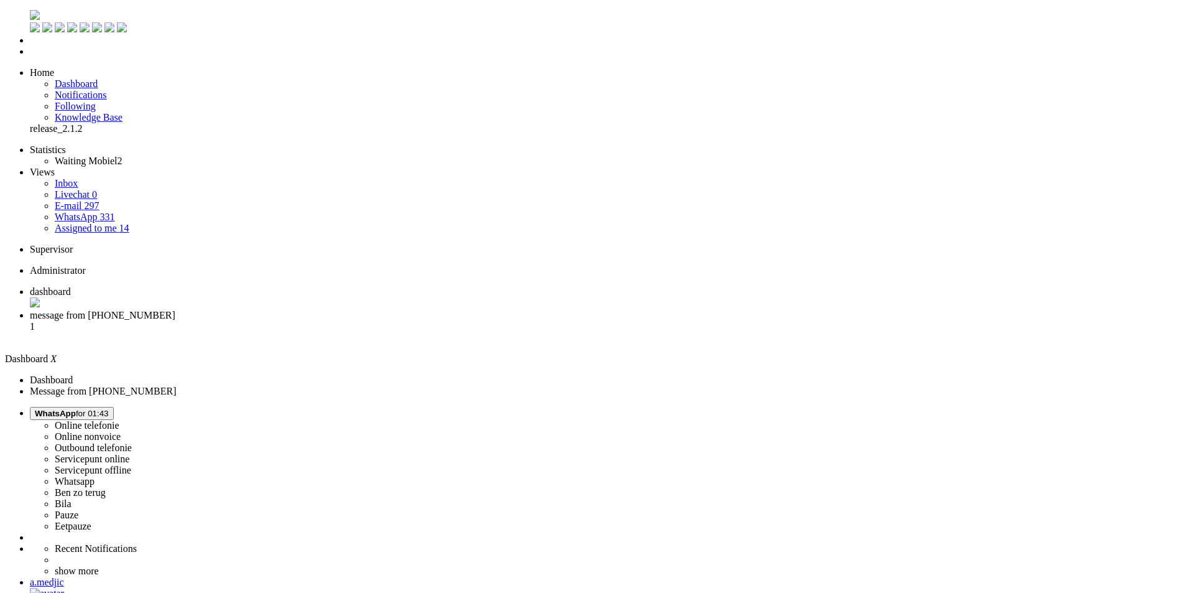
click at [323, 310] on li "message from [PHONE_NUMBER] 1" at bounding box center [609, 327] width 1159 height 34
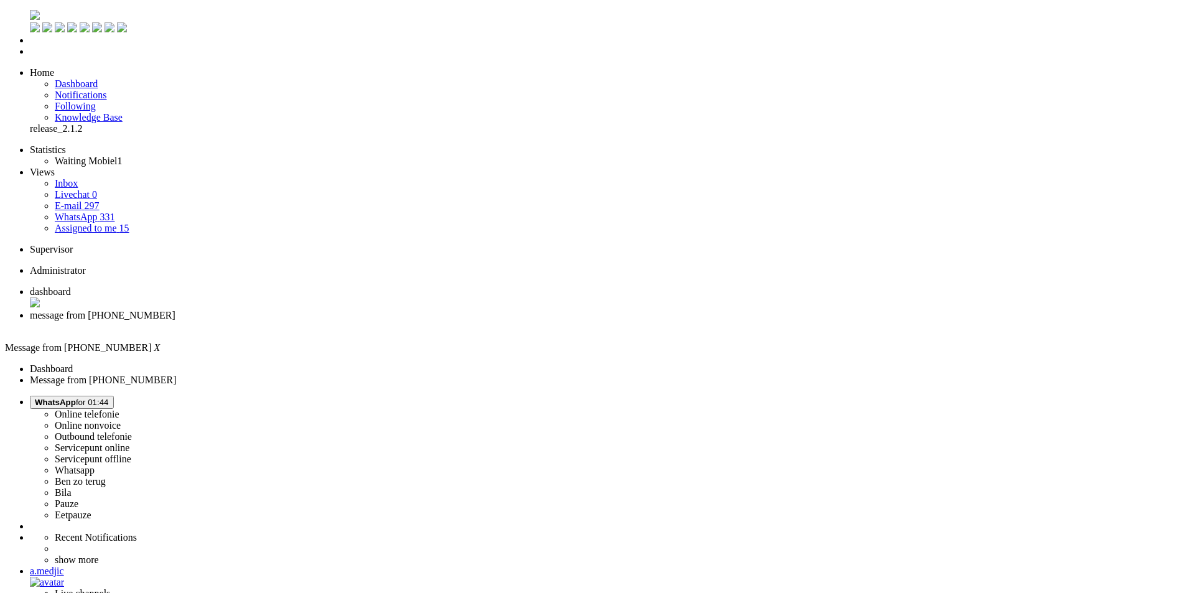
click at [109, 397] on span "WhatsApp for 01:44" at bounding box center [72, 401] width 74 height 9
click at [91, 509] on label "Eetpauze" at bounding box center [73, 514] width 37 height 11
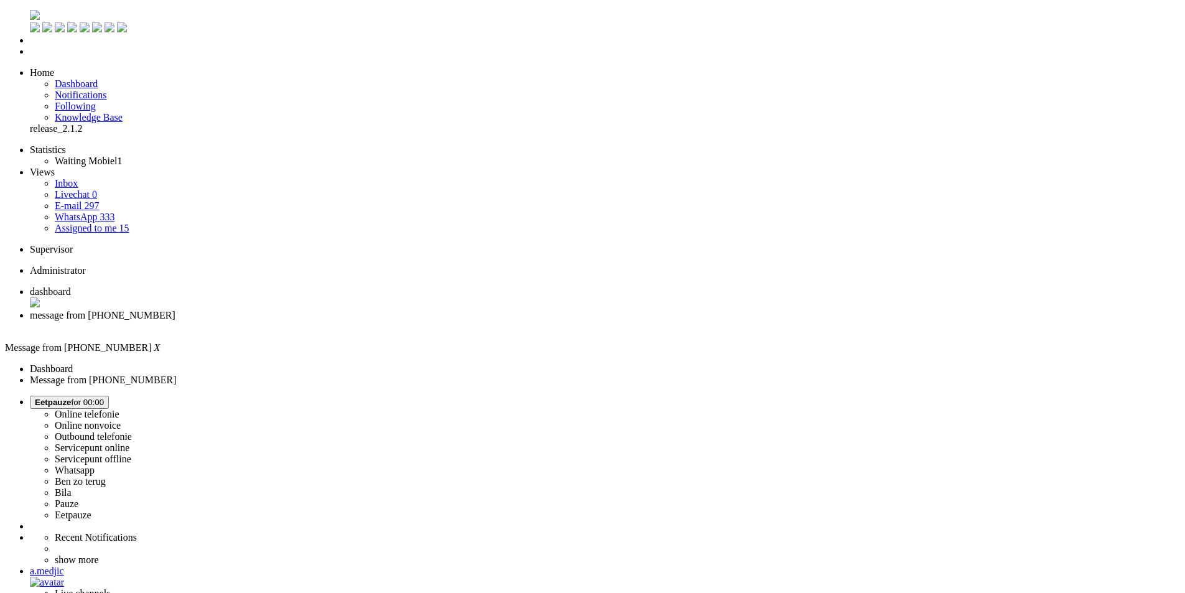
click at [363, 321] on div "Close tab" at bounding box center [605, 326] width 1150 height 11
